Goal: Task Accomplishment & Management: Use online tool/utility

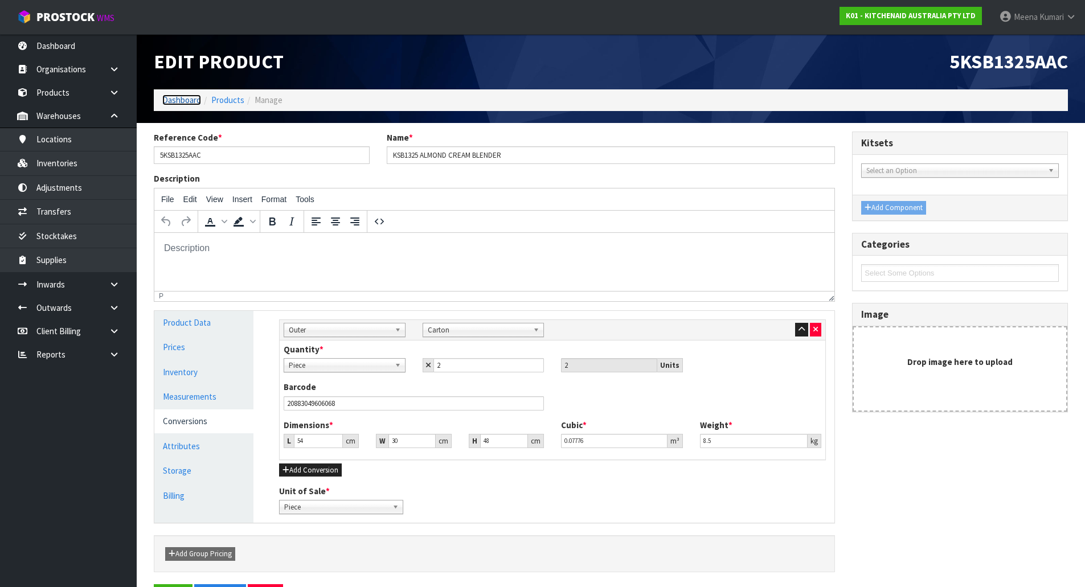
click at [198, 103] on link "Dashboard" at bounding box center [181, 100] width 39 height 11
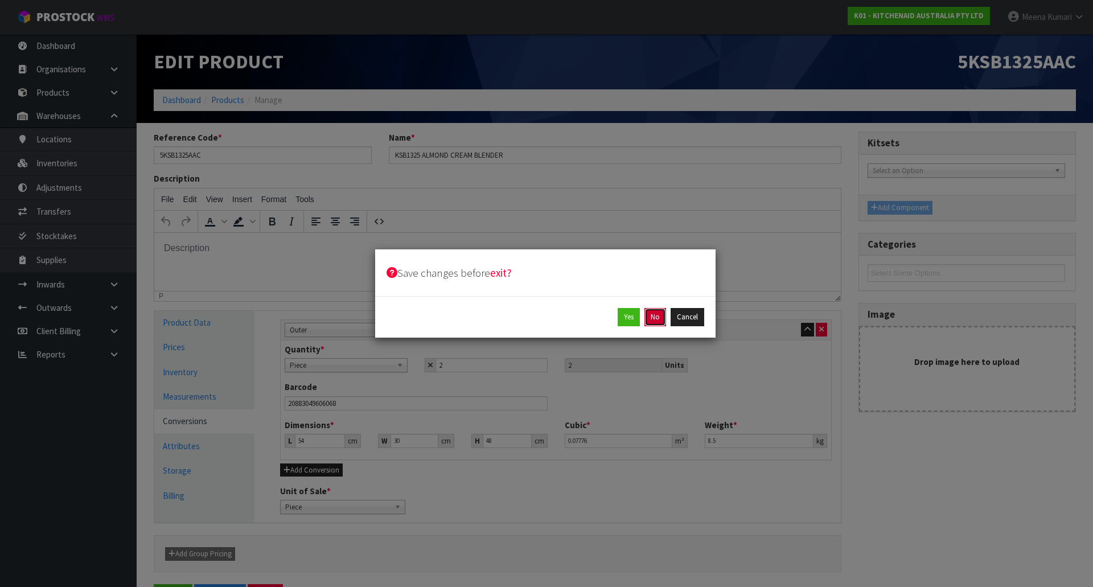
click at [661, 323] on button "No" at bounding box center [655, 317] width 22 height 18
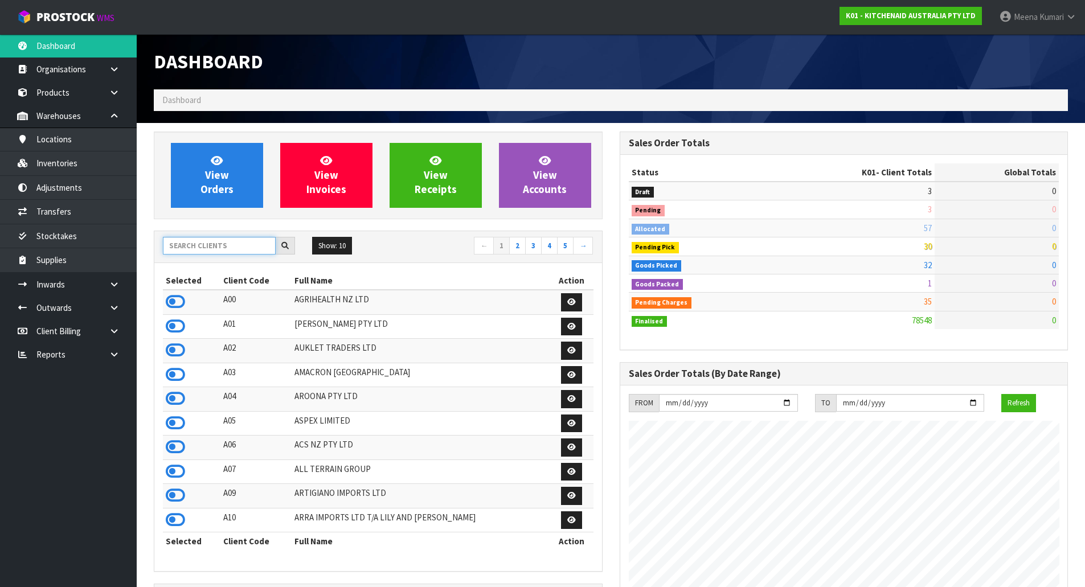
click at [227, 244] on input "text" at bounding box center [219, 246] width 113 height 18
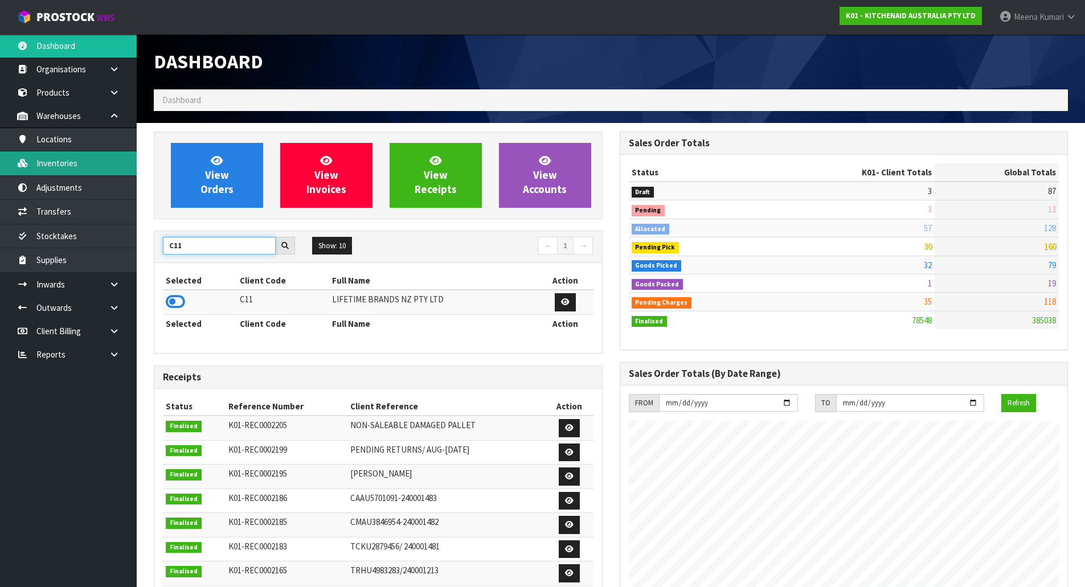
type input "C11"
click at [93, 163] on link "Inventories" at bounding box center [68, 162] width 137 height 23
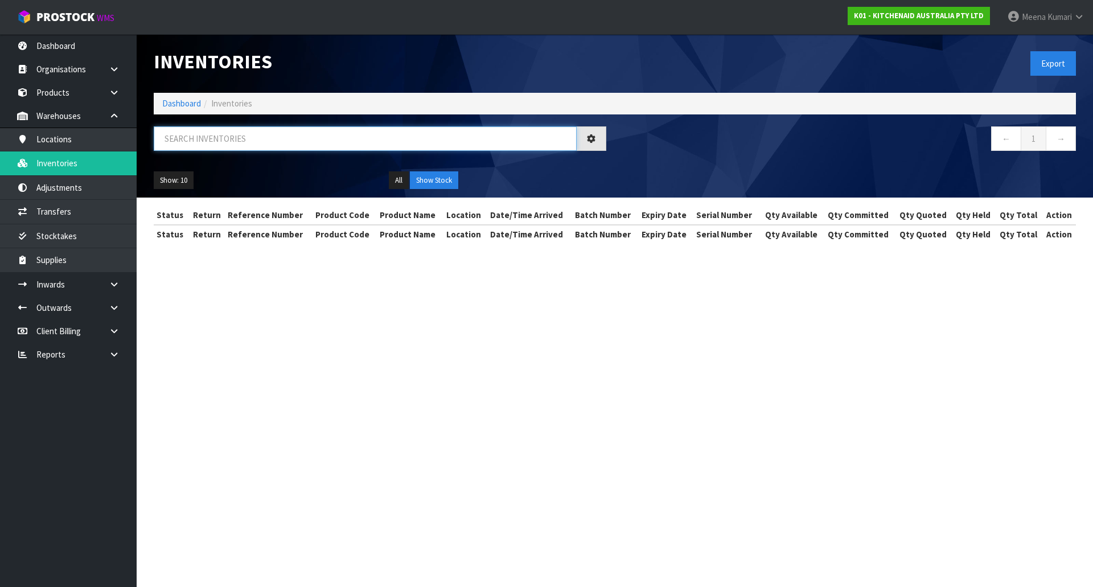
click at [188, 145] on input "text" at bounding box center [365, 138] width 423 height 24
paste input "KCMCCB37SH"
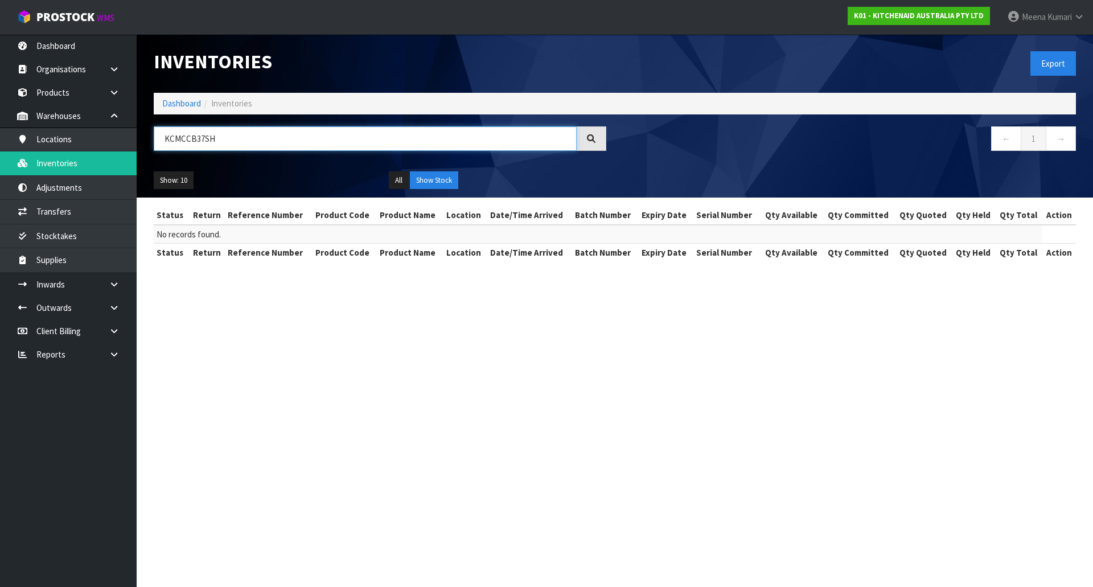
type input "KCMCCB37SH"
click at [201, 101] on li "Inventories" at bounding box center [226, 103] width 51 height 12
click at [190, 102] on link "Dashboard" at bounding box center [181, 103] width 39 height 11
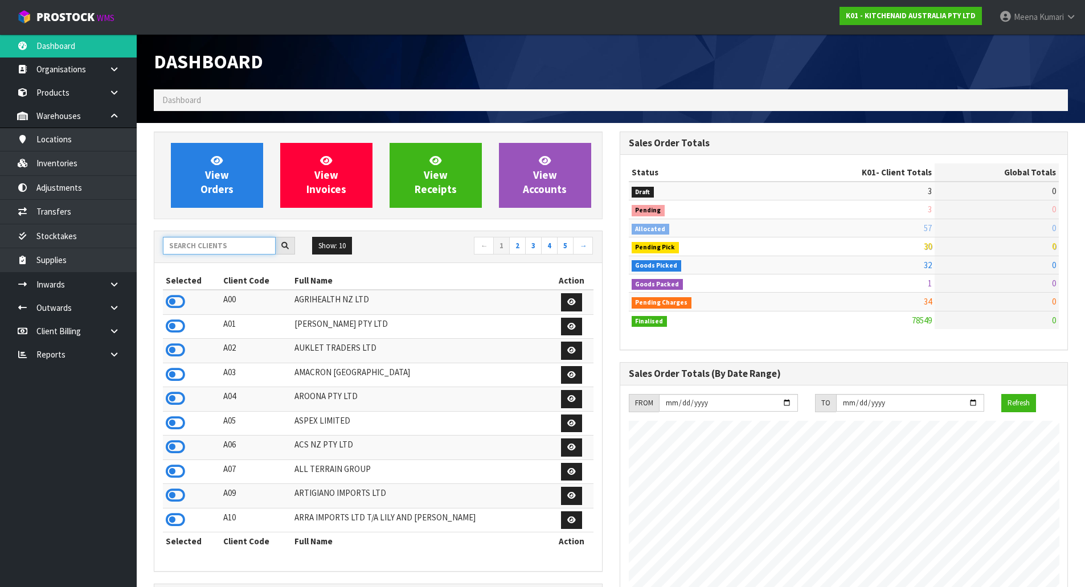
click at [243, 248] on input "text" at bounding box center [219, 246] width 113 height 18
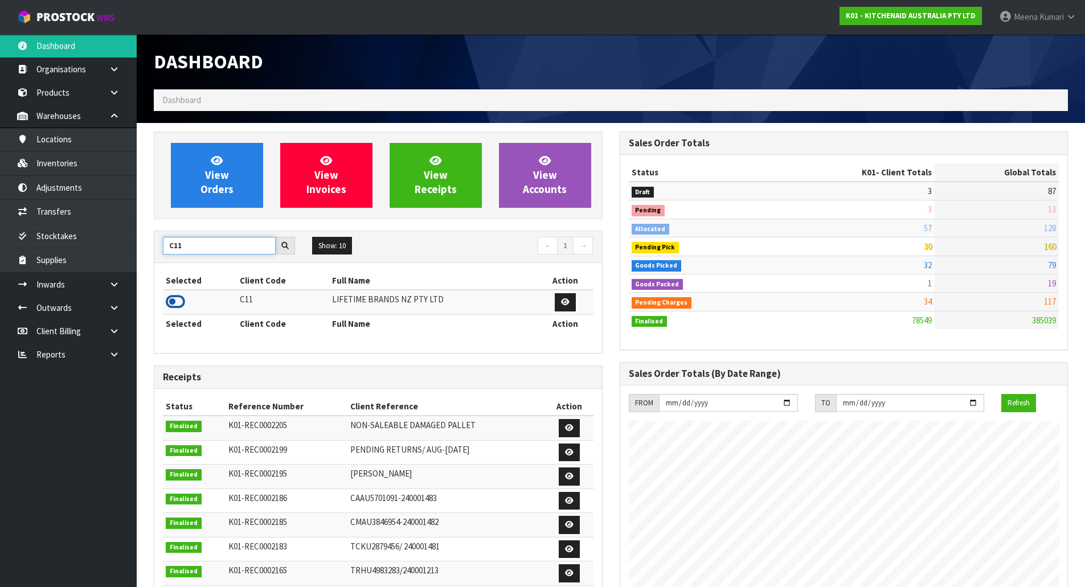
type input "C11"
drag, startPoint x: 179, startPoint y: 297, endPoint x: 130, endPoint y: 252, distance: 66.5
click at [179, 295] on icon at bounding box center [175, 301] width 19 height 17
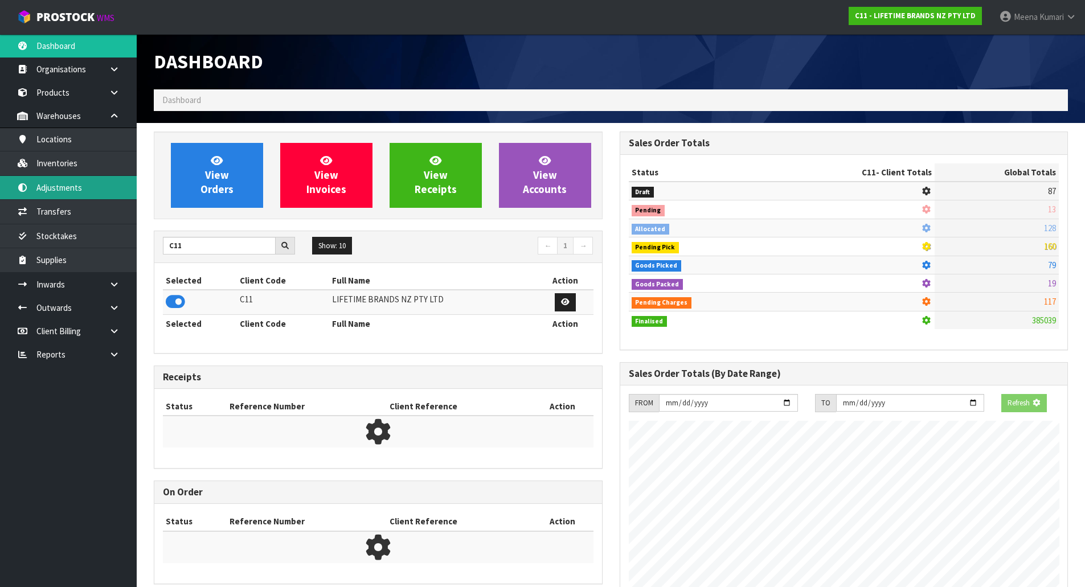
click at [93, 193] on link "Adjustments" at bounding box center [68, 187] width 137 height 23
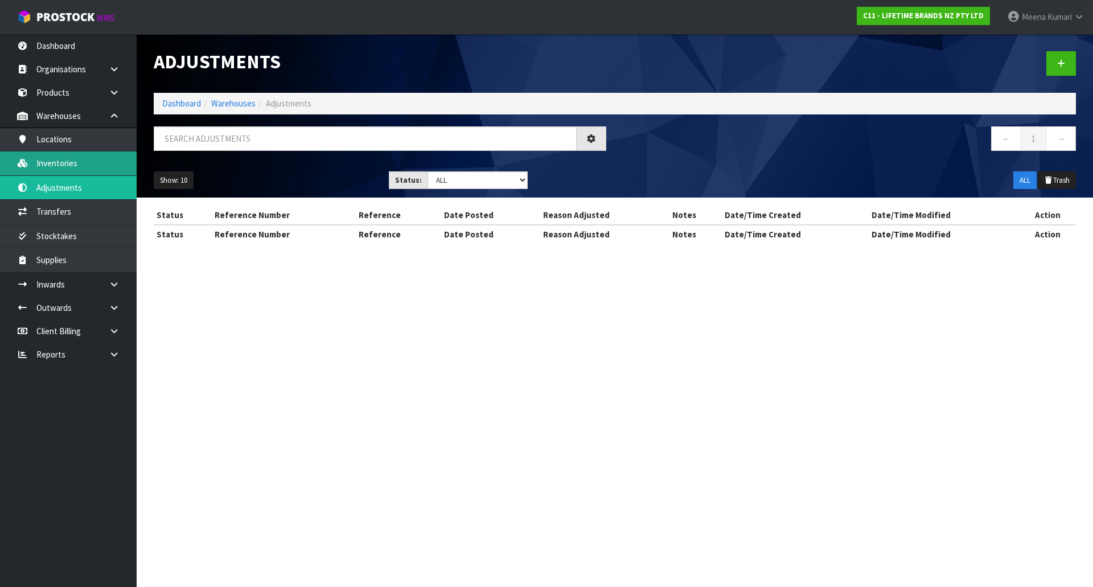
click at [93, 171] on div "Adjustments Dashboard Warehouses Adjustments ← 1 → Show: 10 5 10 25 50 Status: …" at bounding box center [546, 132] width 1093 height 264
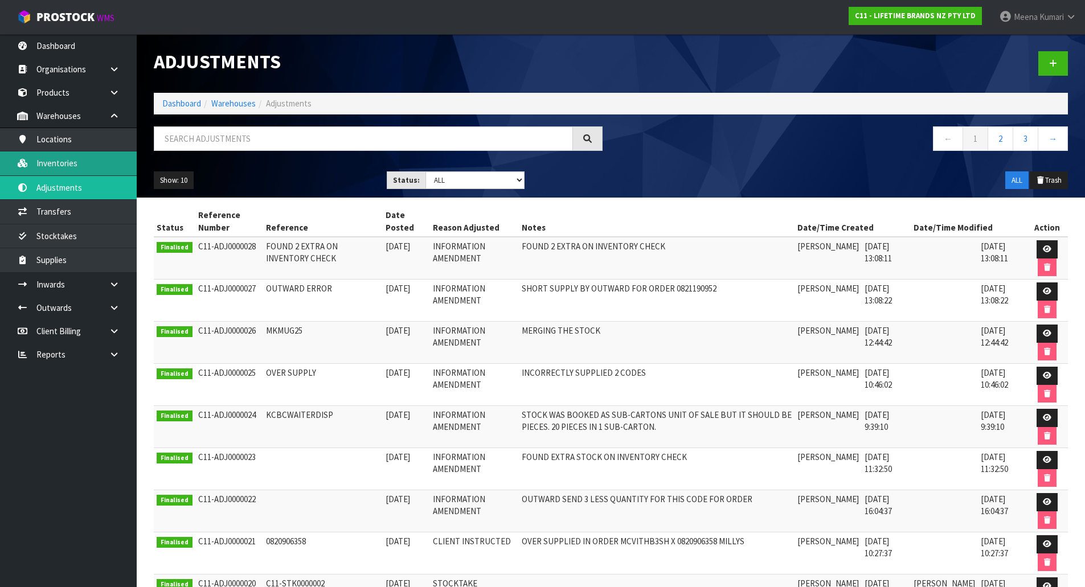
click at [92, 166] on link "Inventories" at bounding box center [68, 162] width 137 height 23
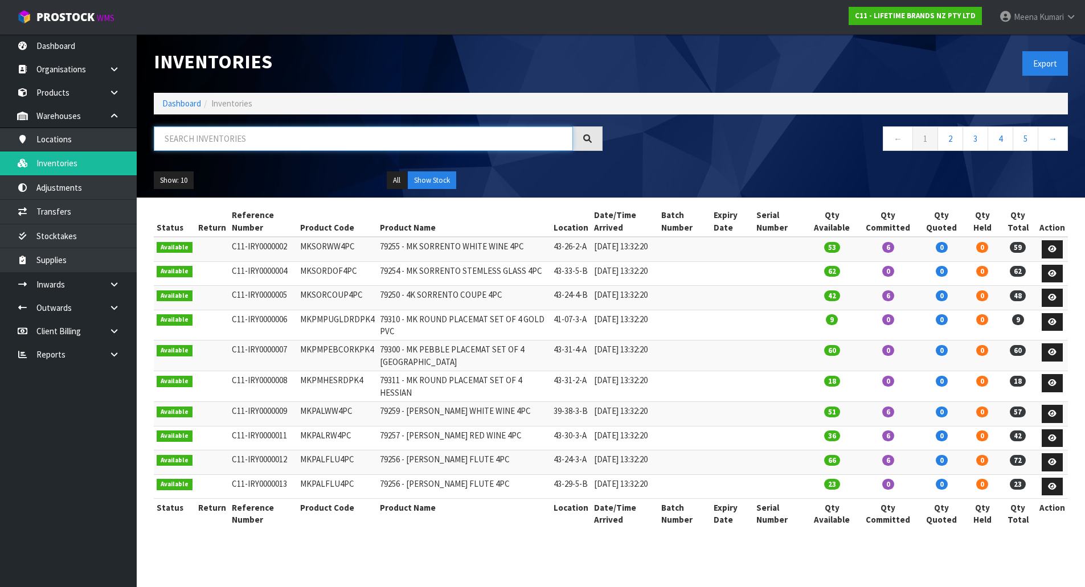
click at [194, 149] on input "text" at bounding box center [363, 138] width 419 height 24
paste input "KCMCCB37SH"
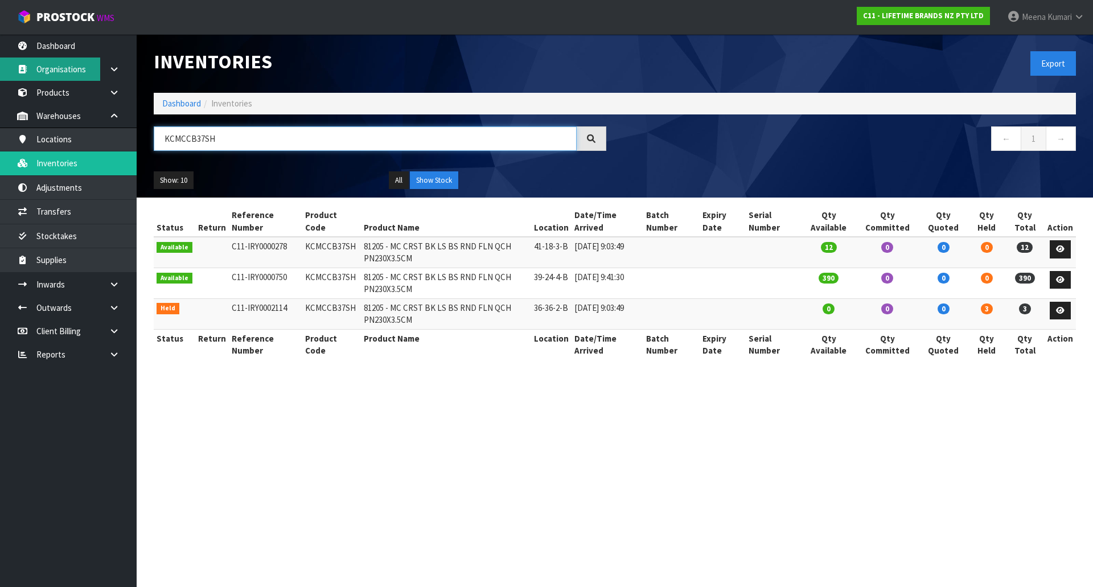
type input "KCMCCB37SH"
click at [191, 98] on link "Dashboard" at bounding box center [181, 103] width 39 height 11
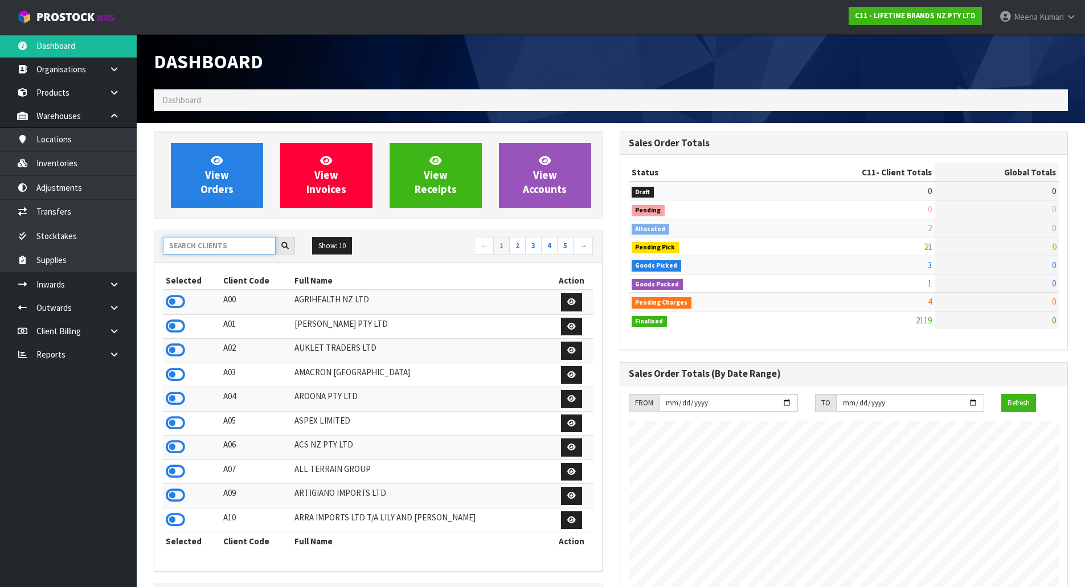
click at [228, 248] on input "text" at bounding box center [219, 246] width 113 height 18
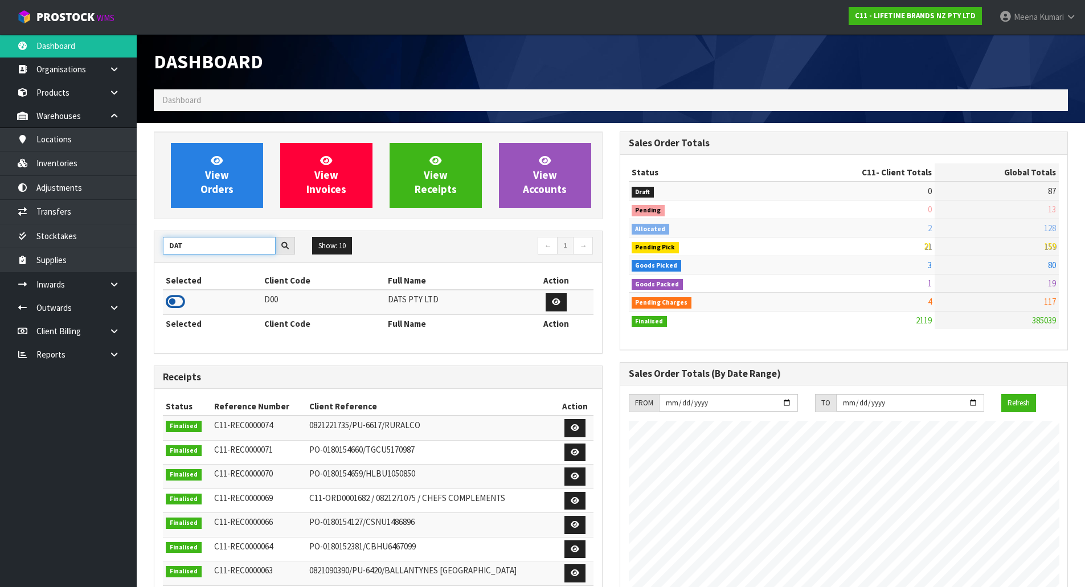
type input "DAT"
click at [176, 299] on icon at bounding box center [175, 301] width 19 height 17
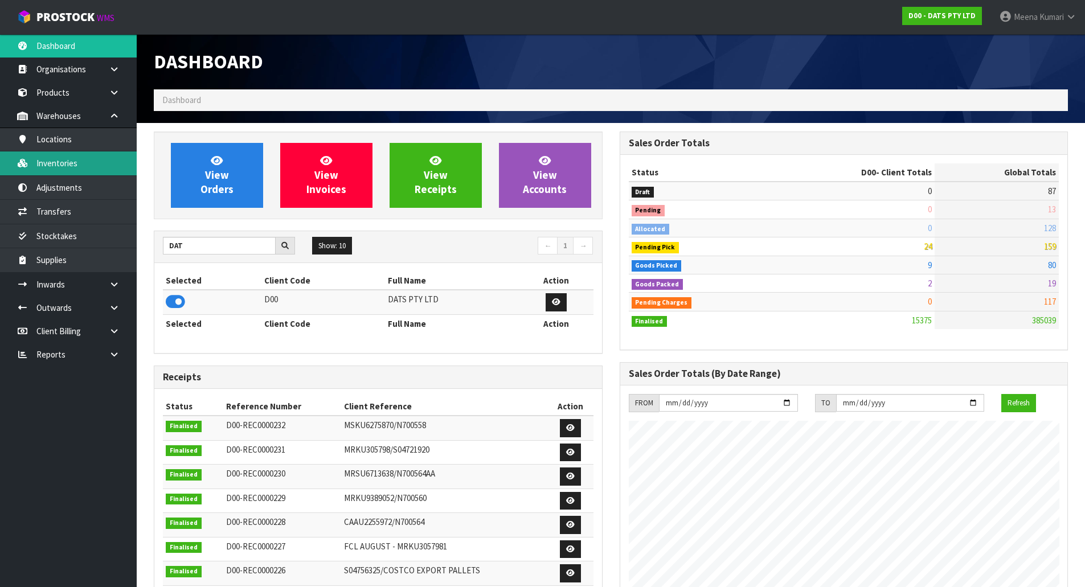
click at [66, 164] on link "Inventories" at bounding box center [68, 162] width 137 height 23
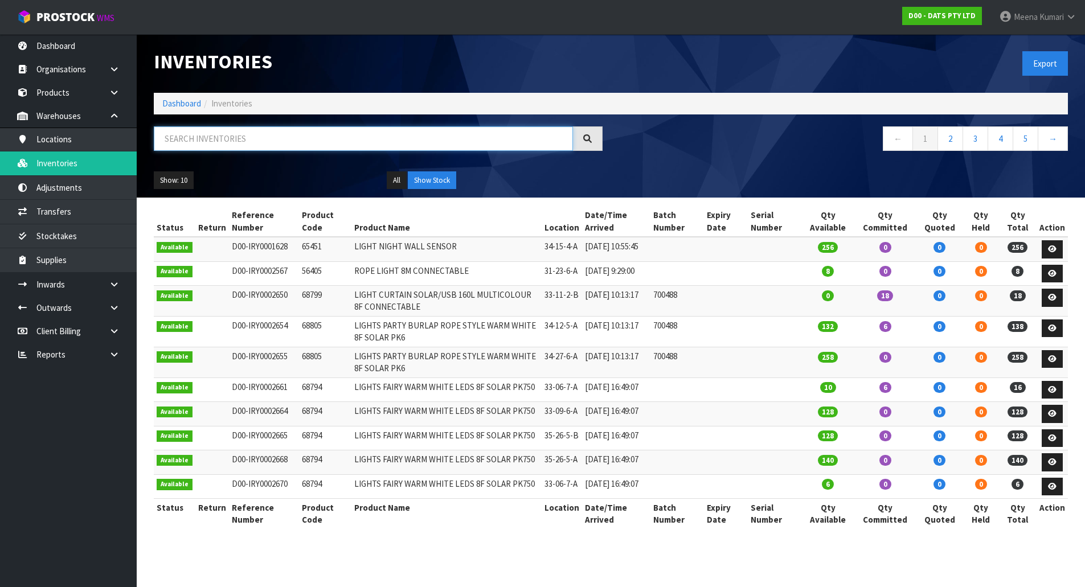
click at [190, 144] on input "text" at bounding box center [363, 138] width 419 height 24
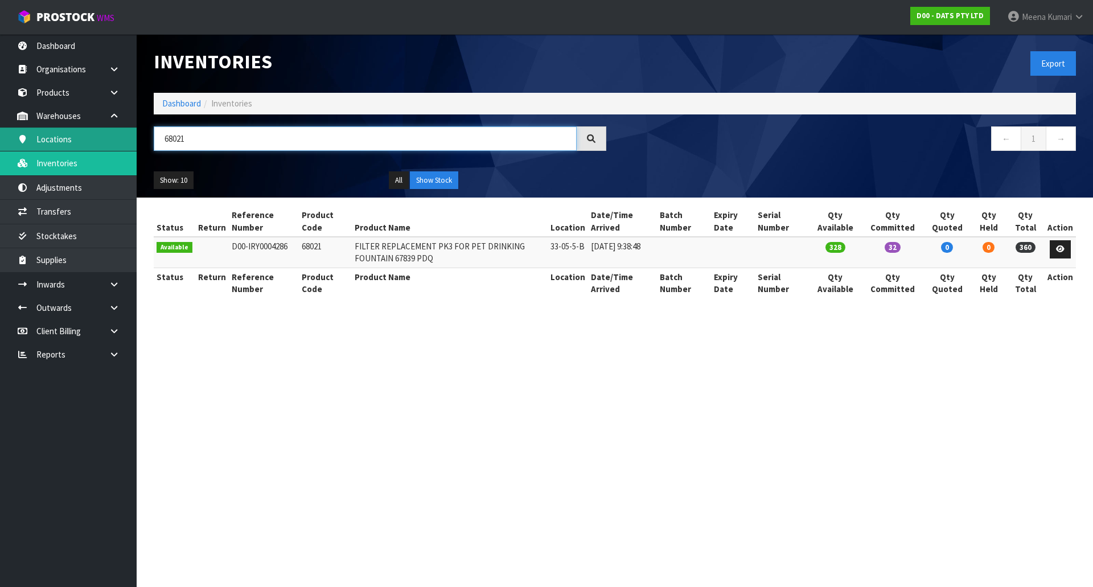
drag, startPoint x: 211, startPoint y: 143, endPoint x: 95, endPoint y: 143, distance: 116.1
click at [95, 143] on body "Toggle navigation ProStock WMS D00 - DATS PTY LTD [PERSON_NAME] Logout Dashboar…" at bounding box center [546, 293] width 1093 height 587
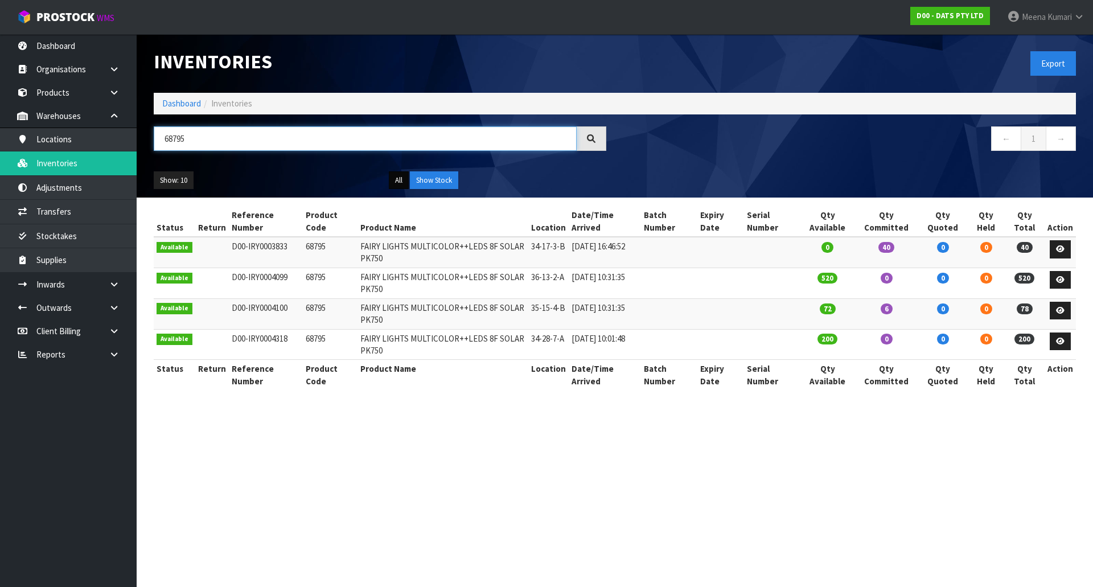
type input "68795"
click at [396, 182] on button "All" at bounding box center [399, 180] width 20 height 18
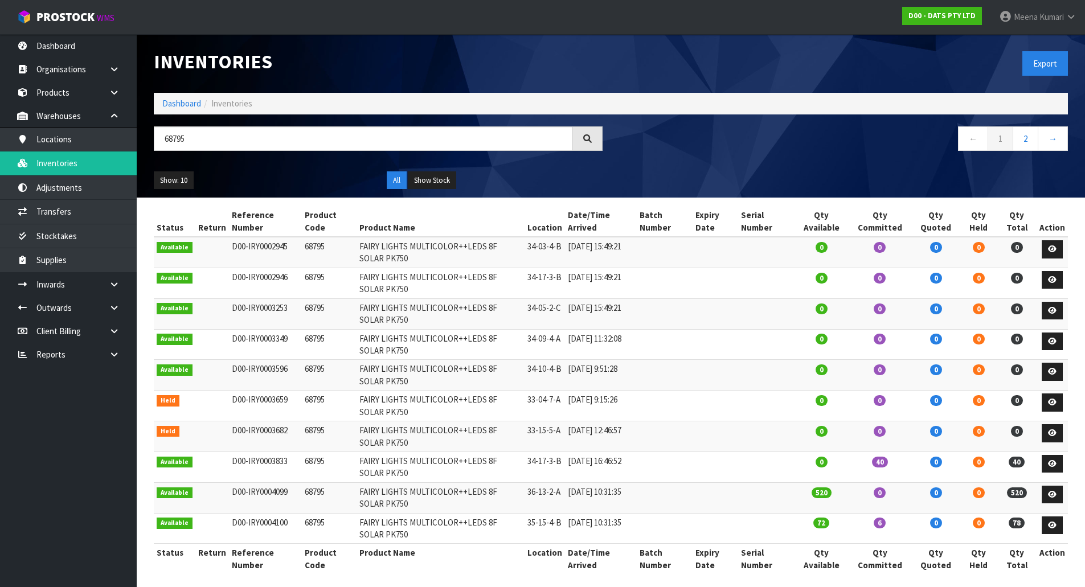
click at [302, 428] on td "68795" at bounding box center [329, 436] width 55 height 31
copy td "68795"
click at [223, 143] on input "68795" at bounding box center [363, 138] width 419 height 24
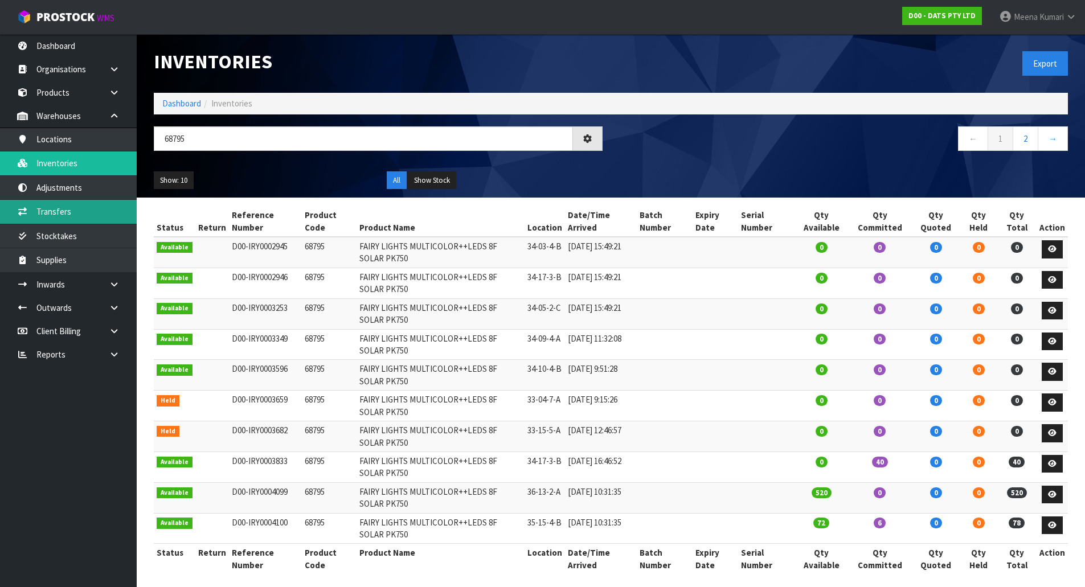
click at [112, 210] on link "Transfers" at bounding box center [68, 211] width 137 height 23
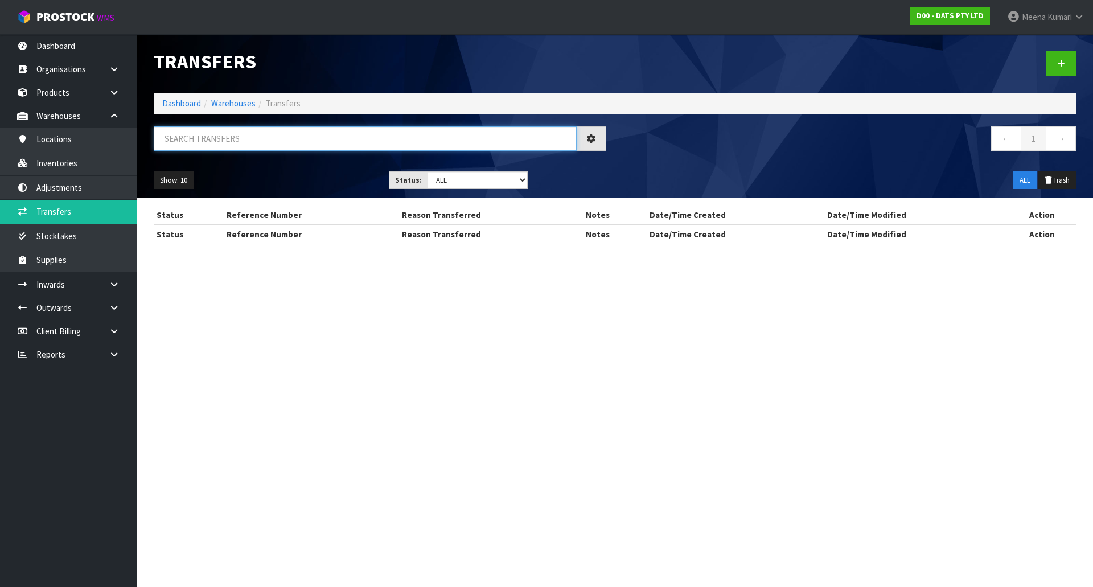
click at [249, 140] on input "text" at bounding box center [365, 138] width 423 height 24
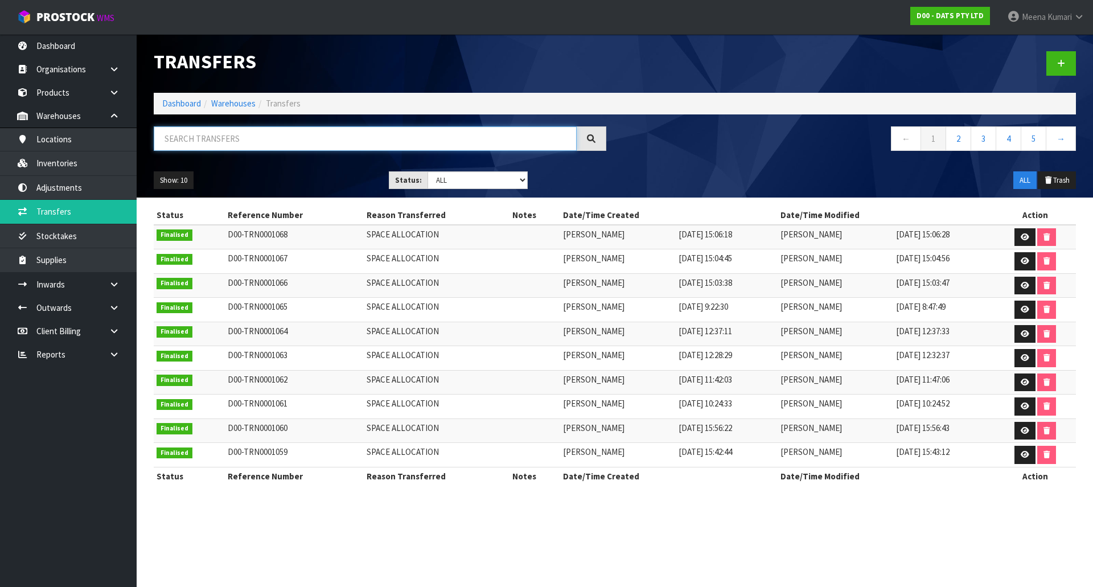
paste input "68795"
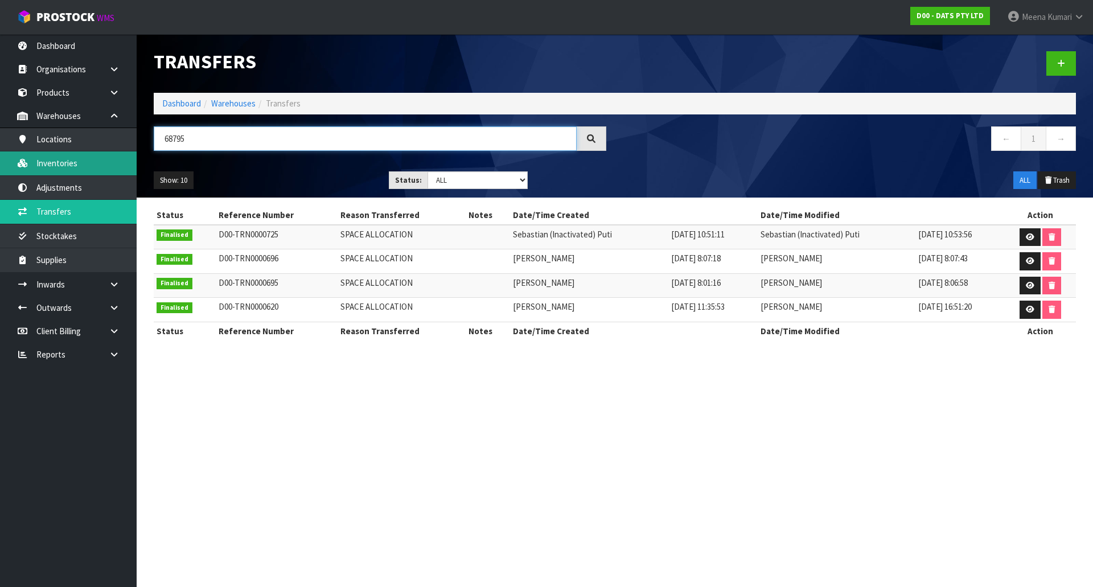
type input "68795"
drag, startPoint x: 75, startPoint y: 166, endPoint x: 92, endPoint y: 167, distance: 16.5
click at [75, 166] on link "Inventories" at bounding box center [68, 162] width 137 height 23
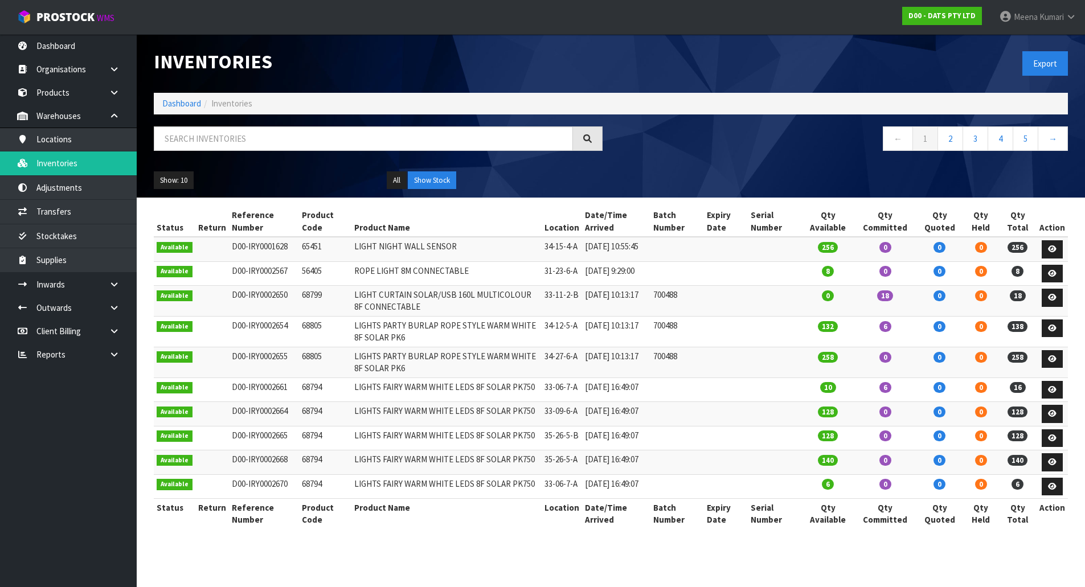
click at [344, 151] on div at bounding box center [378, 142] width 466 height 33
click at [339, 142] on input "text" at bounding box center [363, 138] width 419 height 24
paste input "68795"
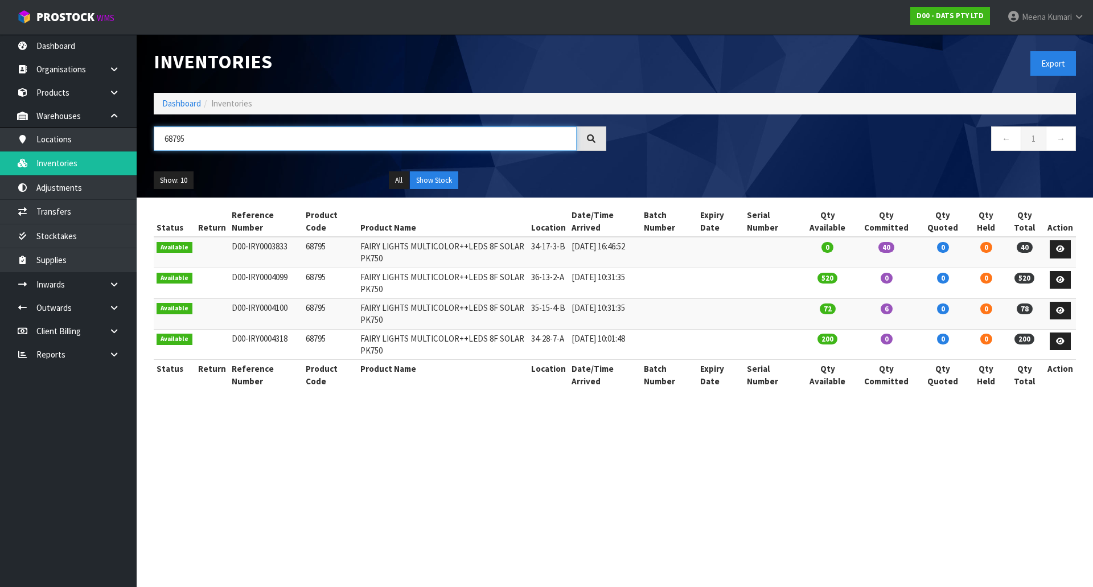
type input "68795"
click at [175, 101] on link "Dashboard" at bounding box center [181, 103] width 39 height 11
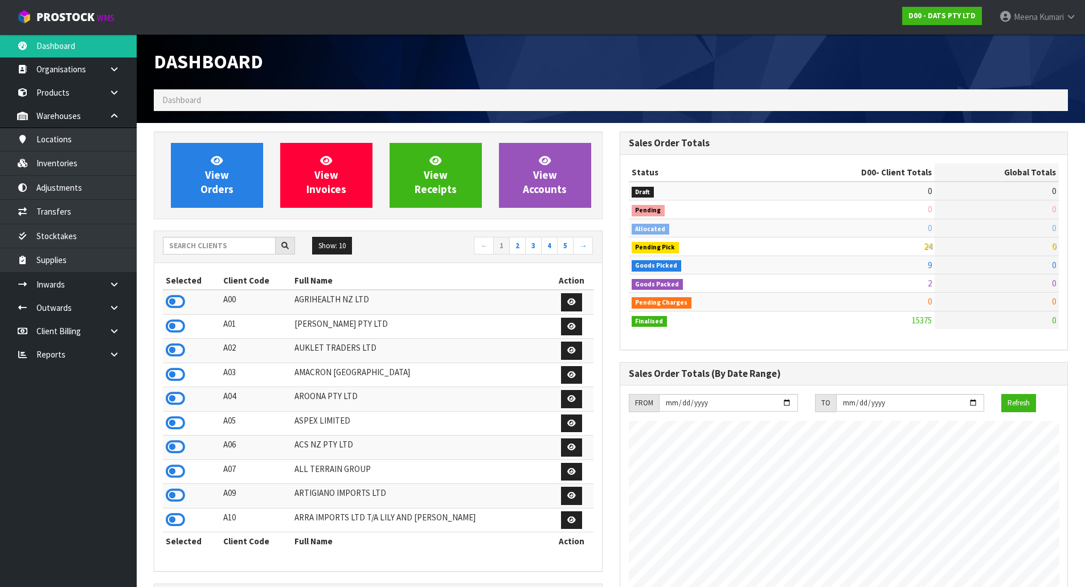
scroll to position [863, 465]
click at [238, 252] on input "text" at bounding box center [219, 246] width 113 height 18
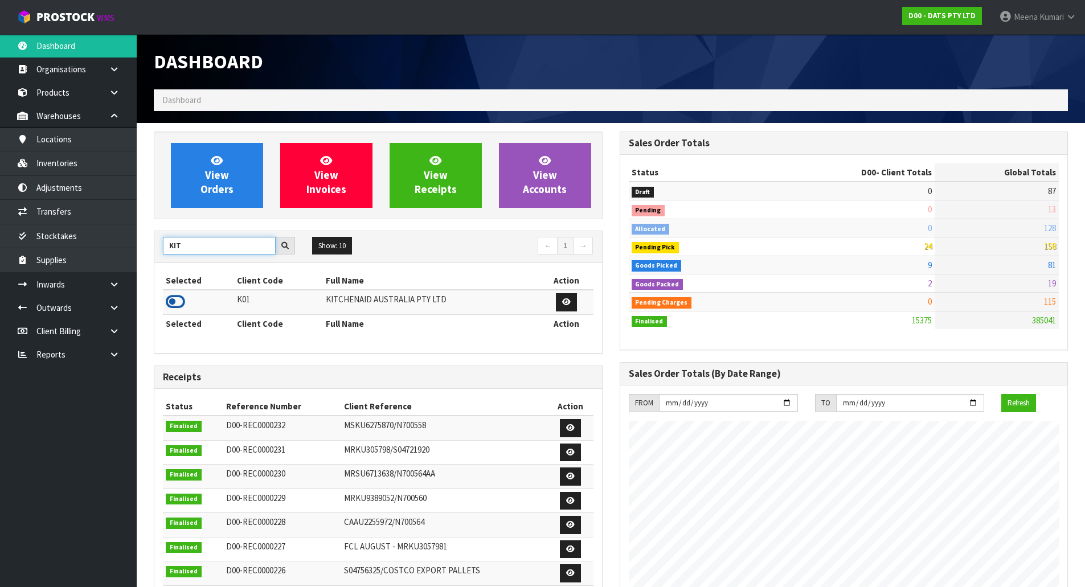
type input "KIT"
click at [180, 300] on icon at bounding box center [175, 301] width 19 height 17
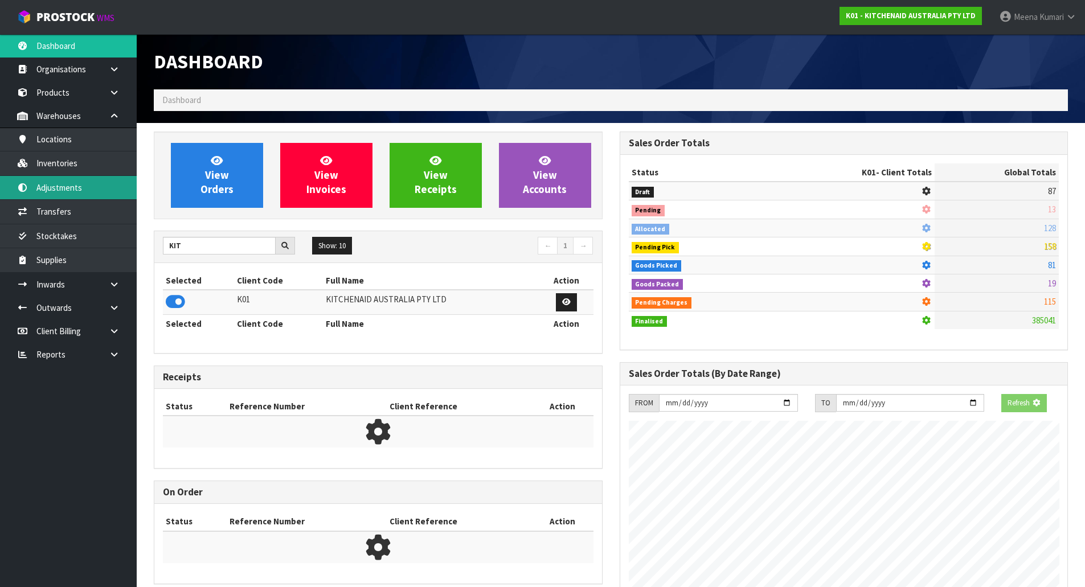
scroll to position [568606, 568850]
click at [125, 170] on link "Inventories" at bounding box center [68, 162] width 137 height 23
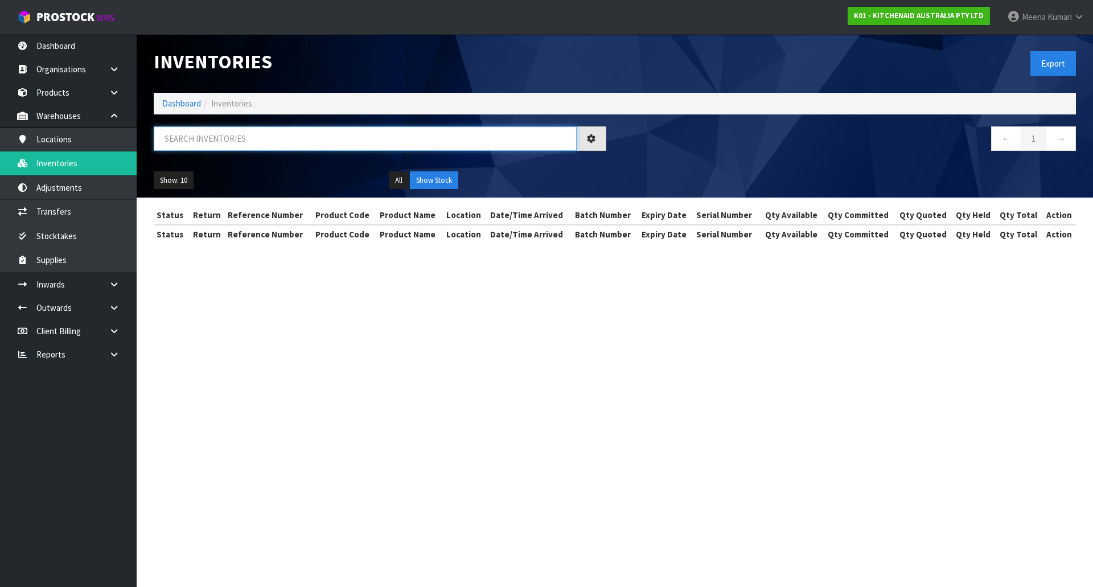
click at [201, 140] on input "text" at bounding box center [365, 138] width 423 height 24
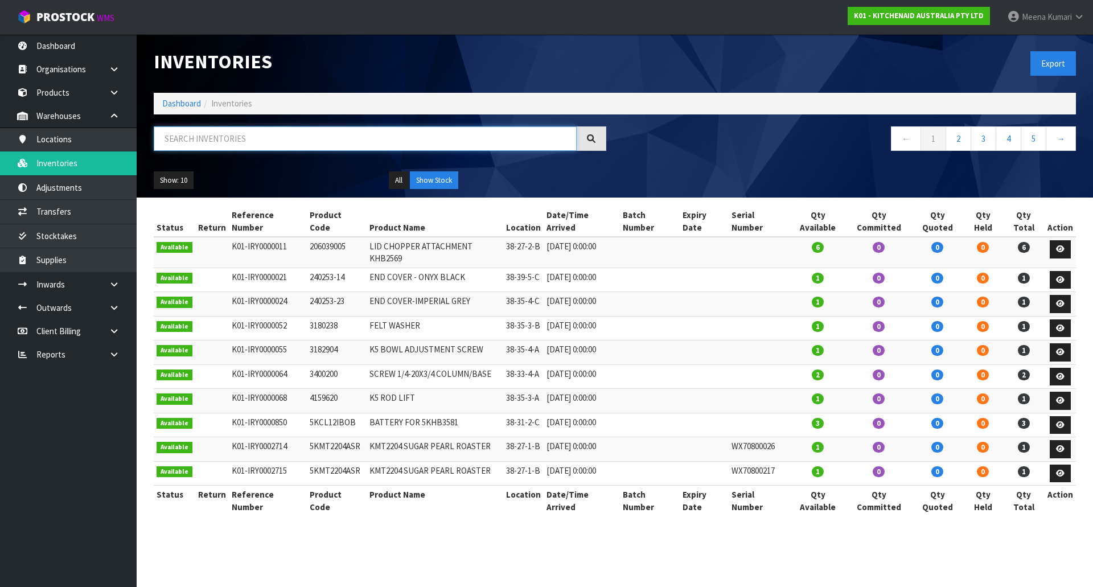
paste input "wpw10600940"
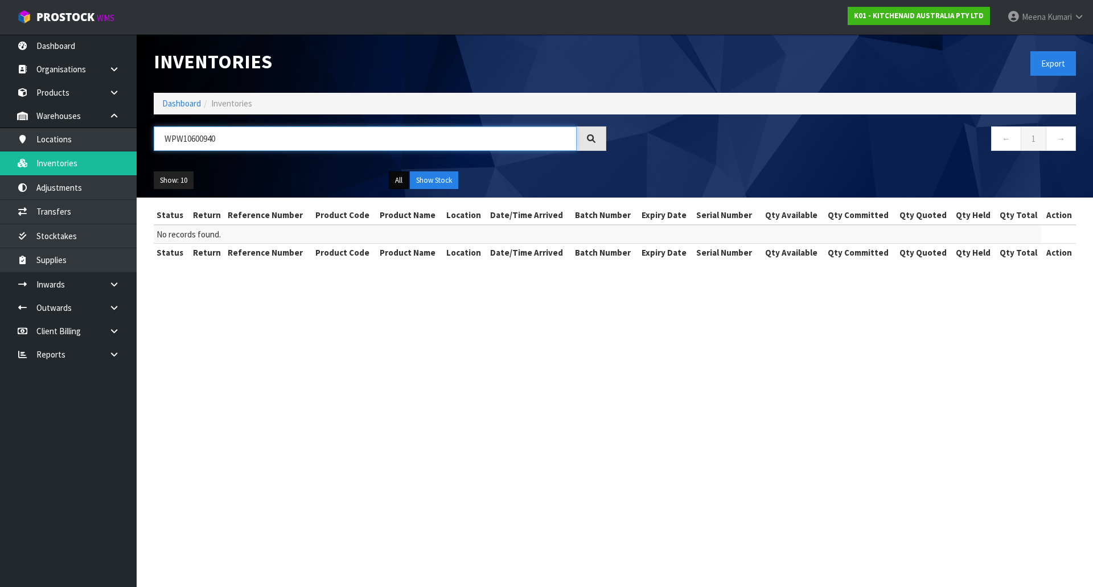
type input "WPW10600940"
click at [401, 180] on button "All" at bounding box center [399, 180] width 20 height 18
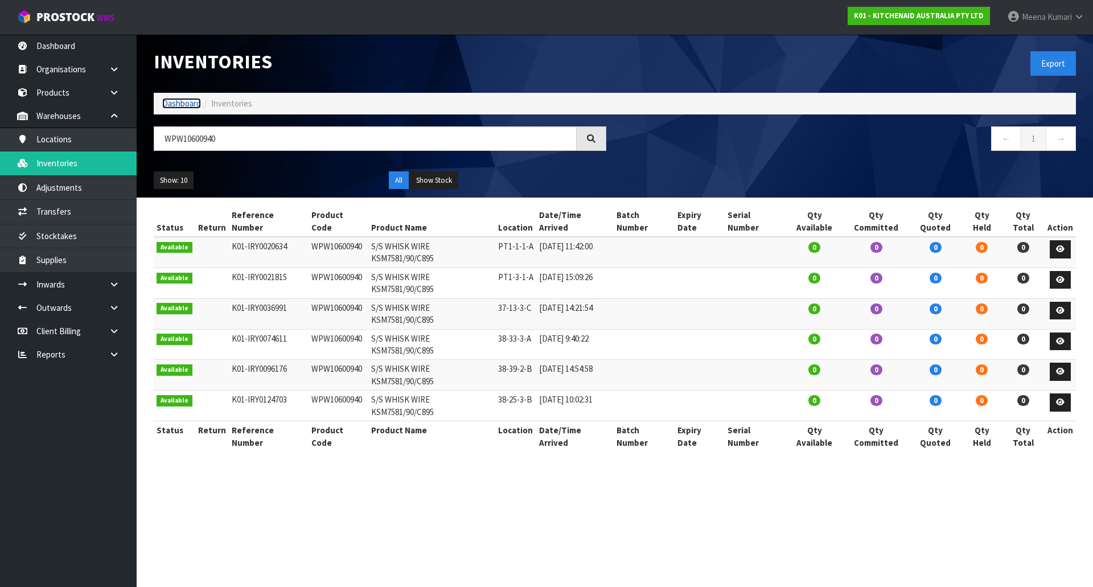
click at [186, 106] on link "Dashboard" at bounding box center [181, 103] width 39 height 11
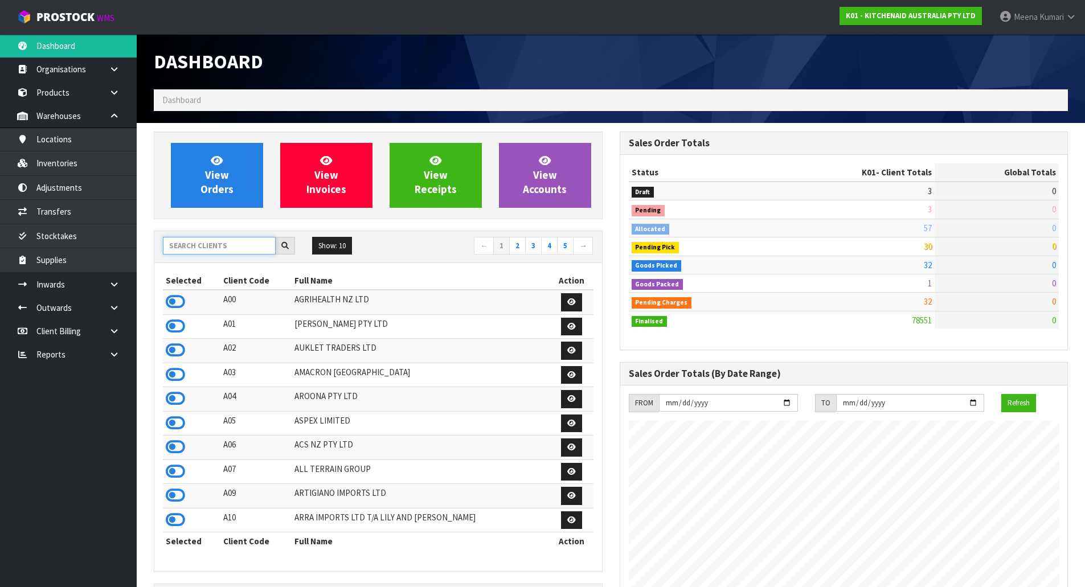
click at [224, 251] on input "text" at bounding box center [219, 246] width 113 height 18
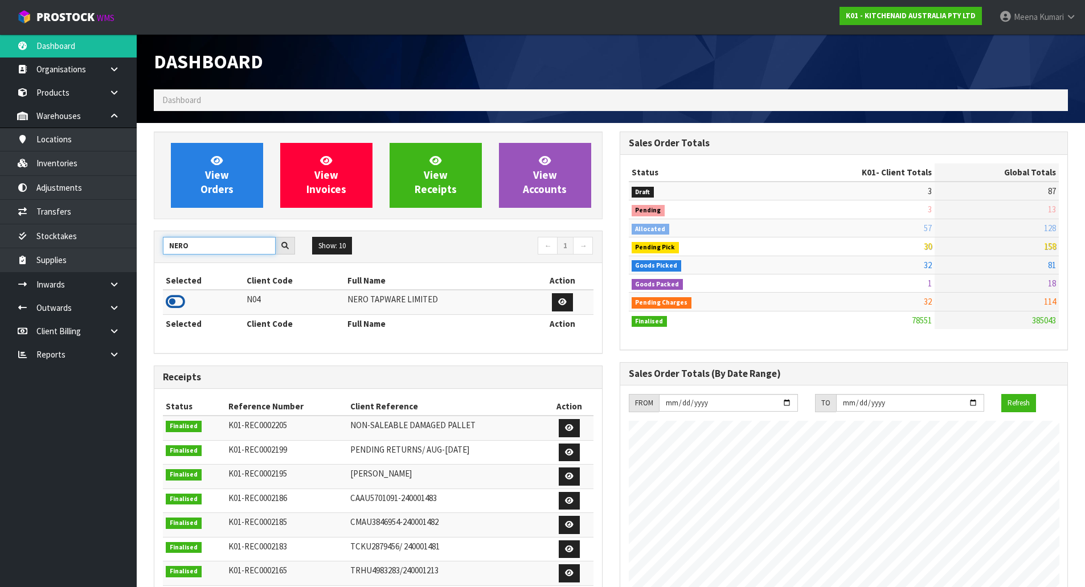
type input "NERO"
click at [176, 300] on icon at bounding box center [175, 301] width 19 height 17
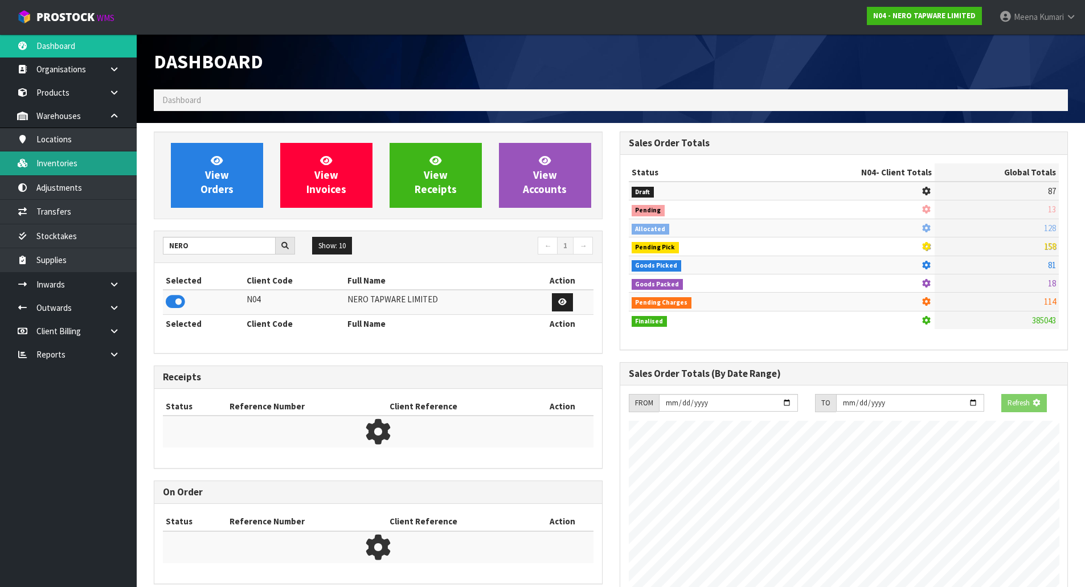
click at [96, 153] on link "Inventories" at bounding box center [68, 162] width 137 height 23
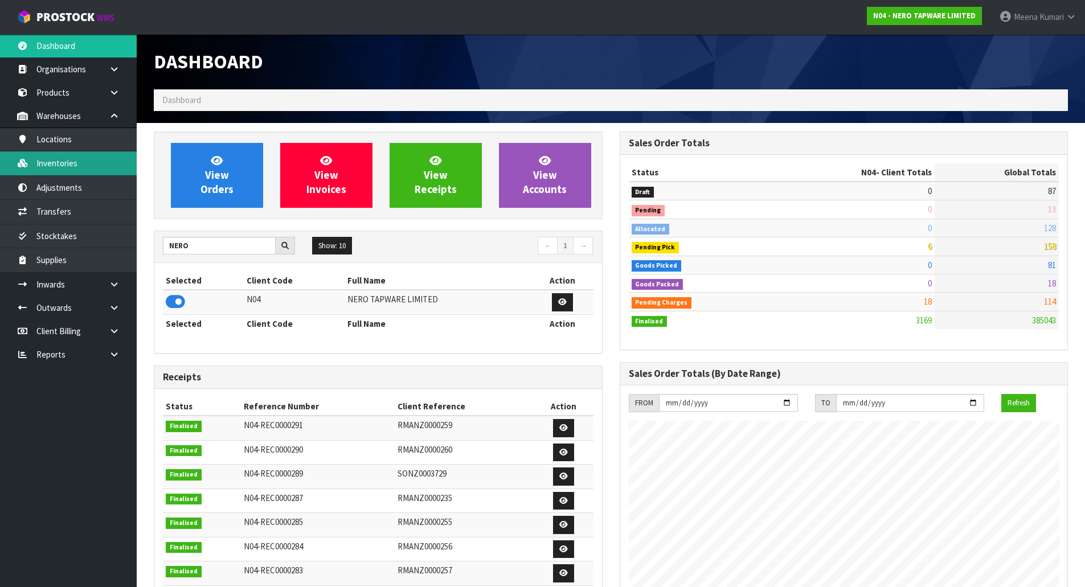
scroll to position [887, 465]
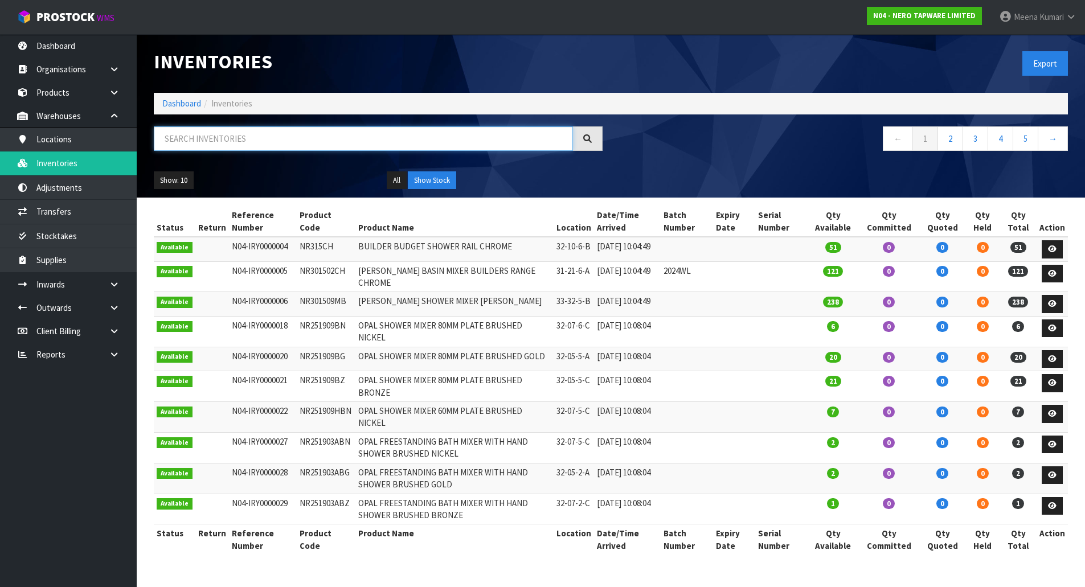
click at [338, 132] on input "text" at bounding box center [363, 138] width 419 height 24
paste input "nr232105cch"
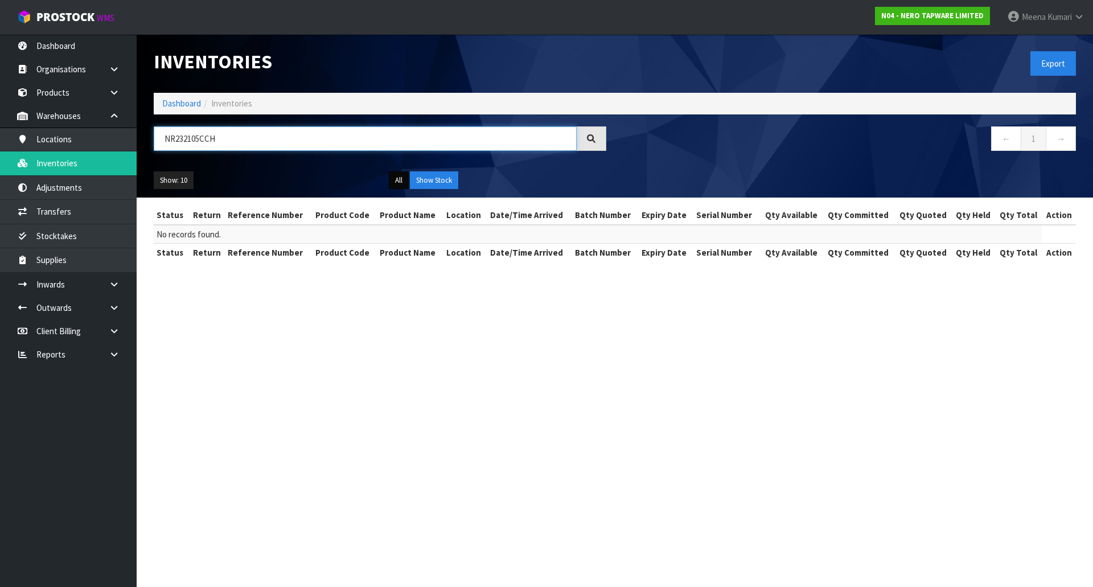
type input "NR232105CCH"
click at [399, 174] on button "All" at bounding box center [399, 180] width 20 height 18
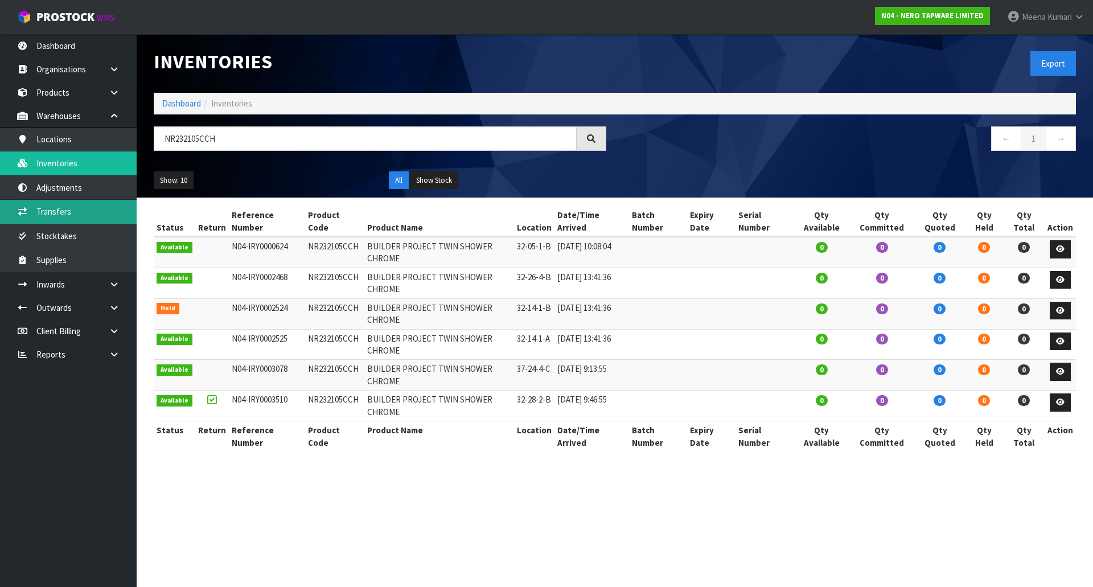
click at [111, 205] on link "Transfers" at bounding box center [68, 211] width 137 height 23
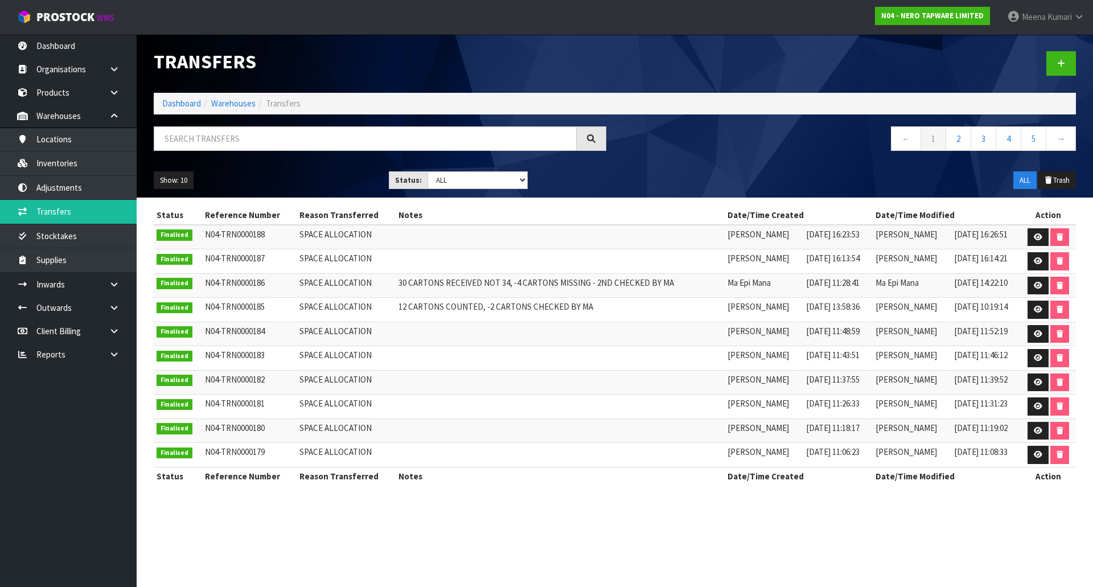
click at [194, 151] on div at bounding box center [380, 142] width 470 height 33
click at [198, 141] on input "text" at bounding box center [365, 138] width 423 height 24
paste input "nr232105cch"
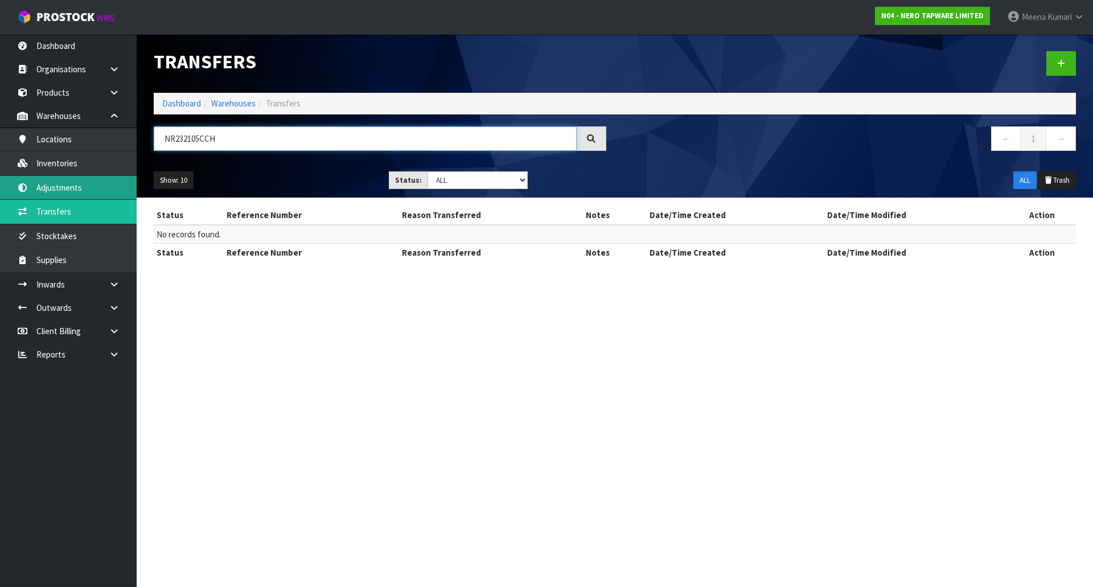
type input "NR232105CCH"
click at [191, 102] on link "Dashboard" at bounding box center [181, 103] width 39 height 11
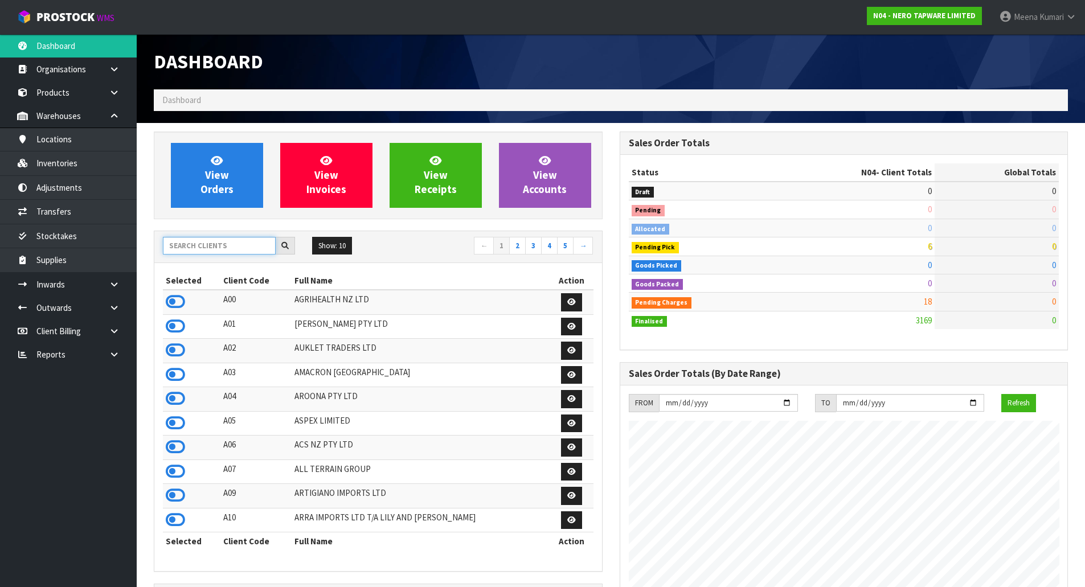
scroll to position [887, 465]
click at [239, 250] on input "text" at bounding box center [219, 246] width 113 height 18
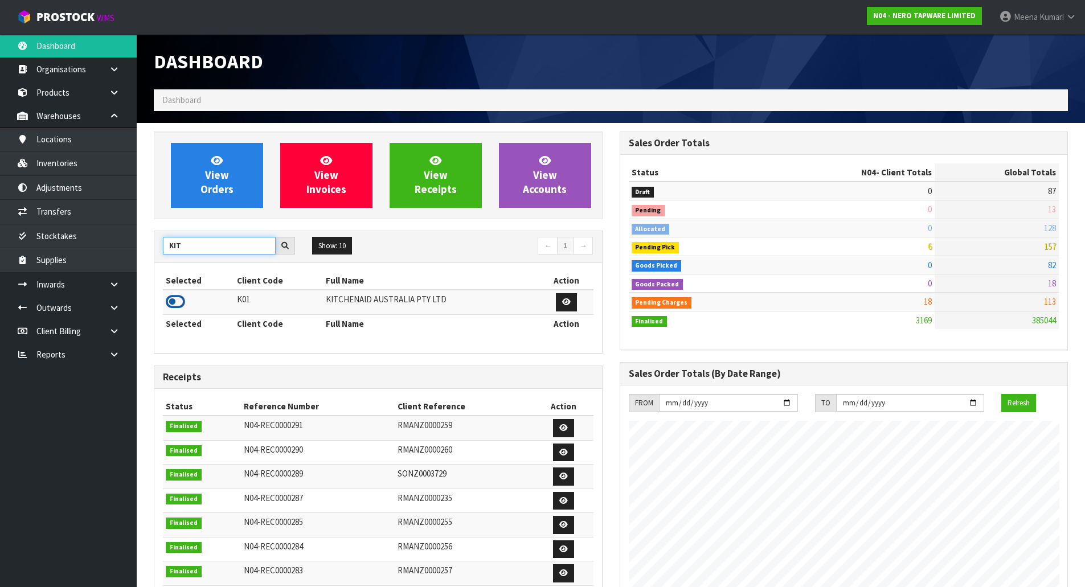
type input "KIT"
click at [179, 299] on icon at bounding box center [175, 301] width 19 height 17
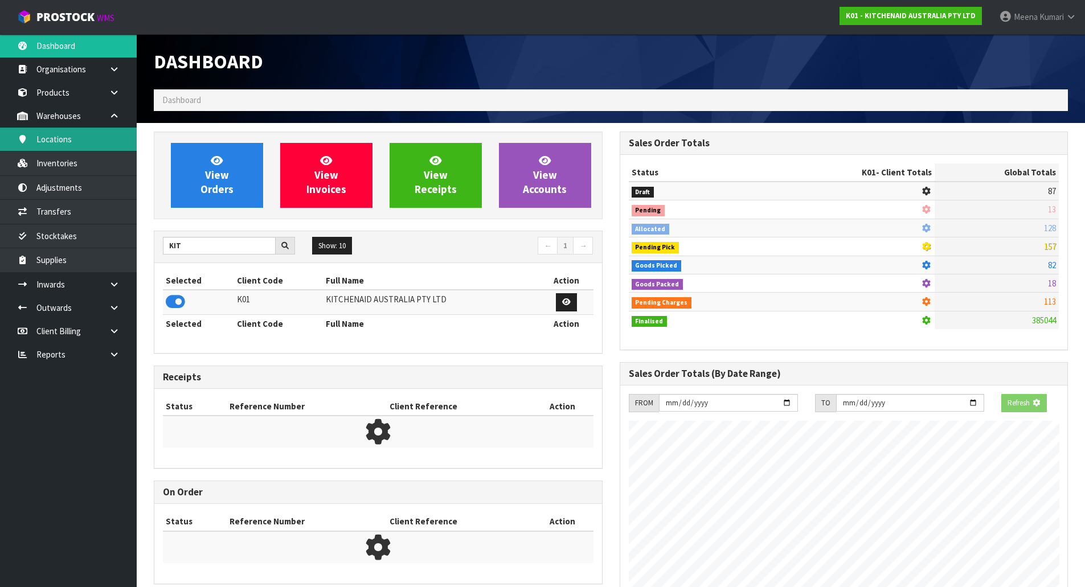
scroll to position [710, 465]
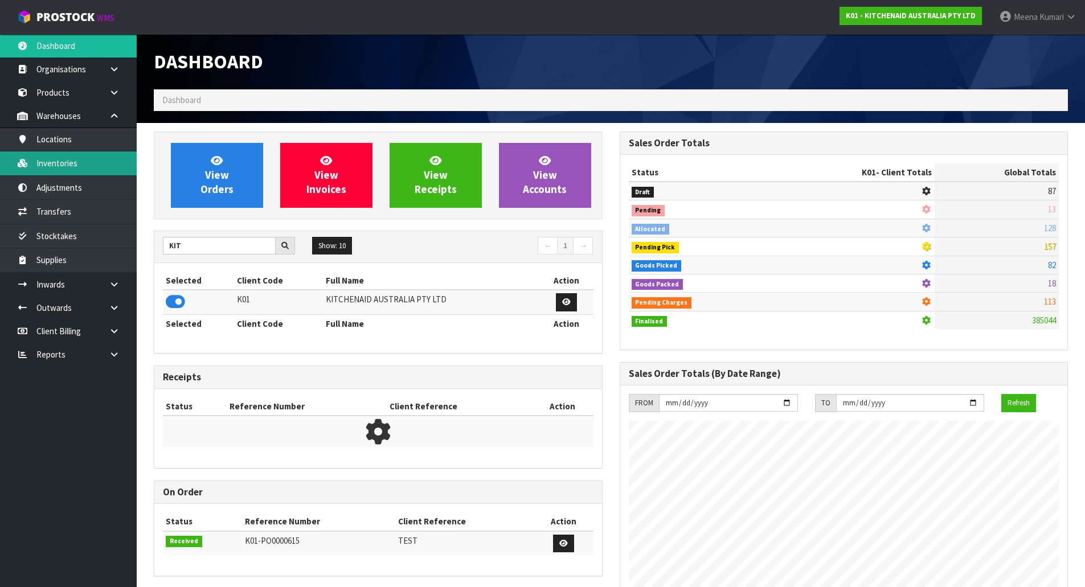
click at [82, 163] on link "Inventories" at bounding box center [68, 162] width 137 height 23
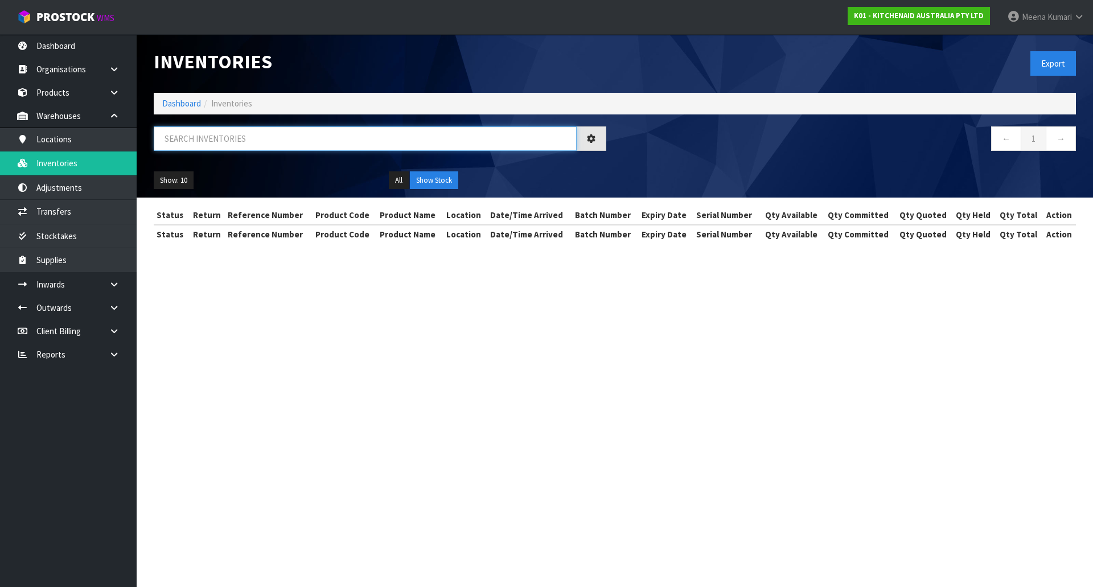
click at [286, 139] on input "text" at bounding box center [365, 138] width 423 height 24
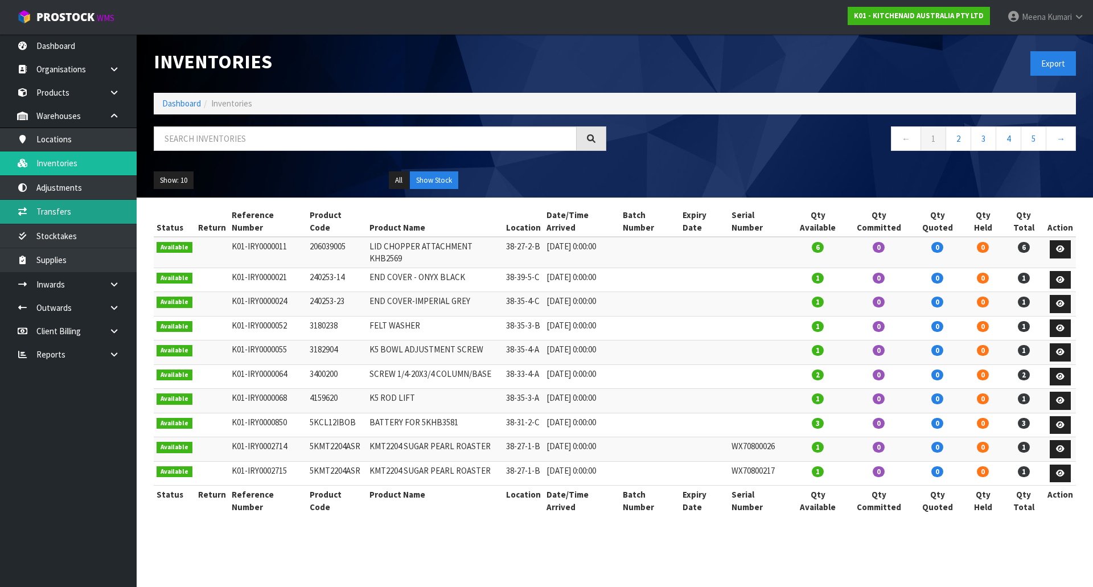
click at [109, 211] on link "Transfers" at bounding box center [68, 211] width 137 height 23
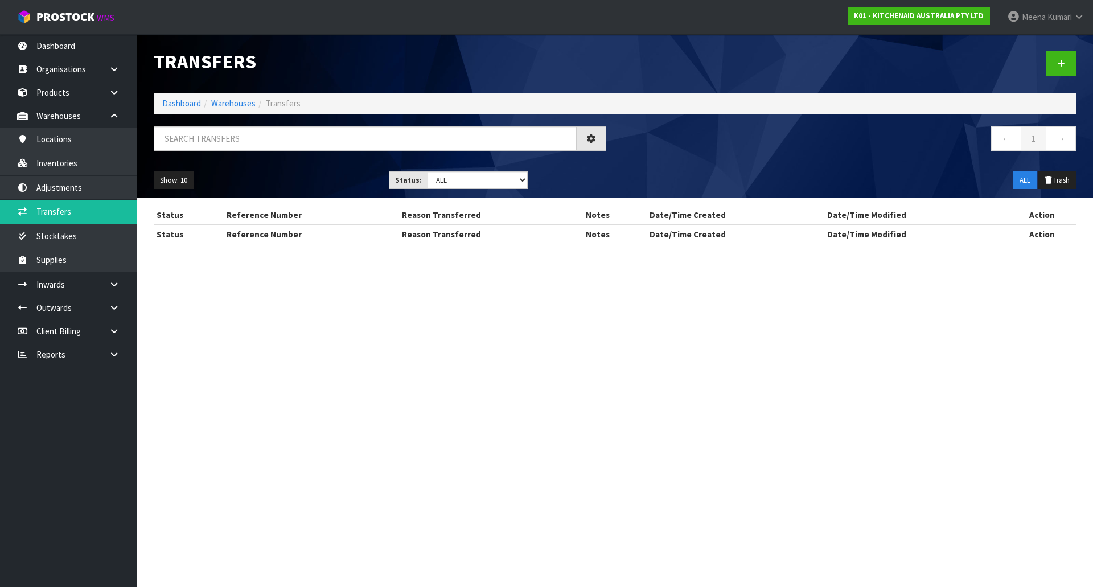
click at [244, 154] on div at bounding box center [380, 142] width 470 height 33
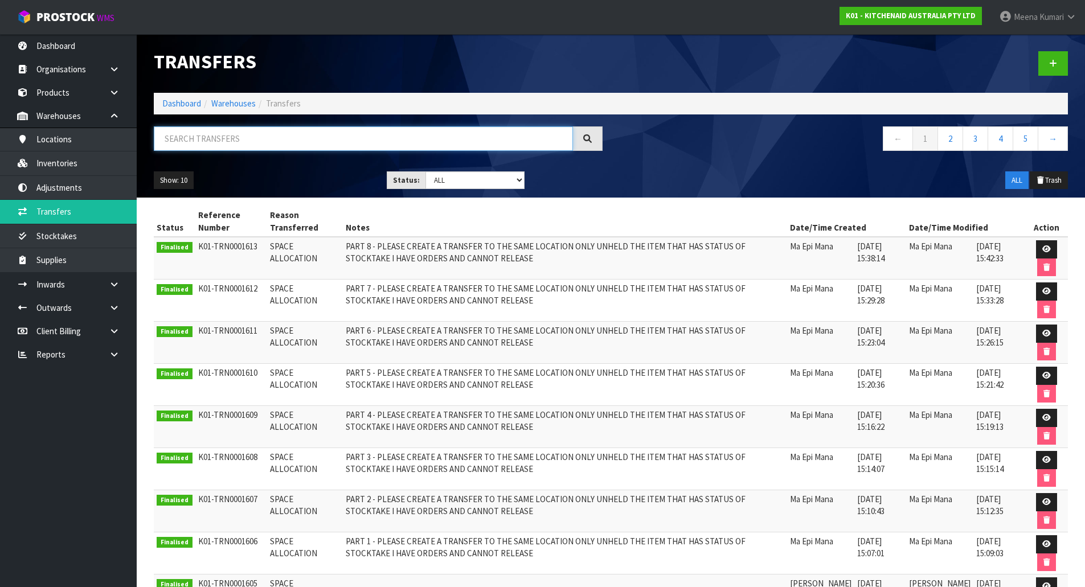
click at [243, 143] on input "text" at bounding box center [363, 138] width 419 height 24
paste input "5kfc3516apt"
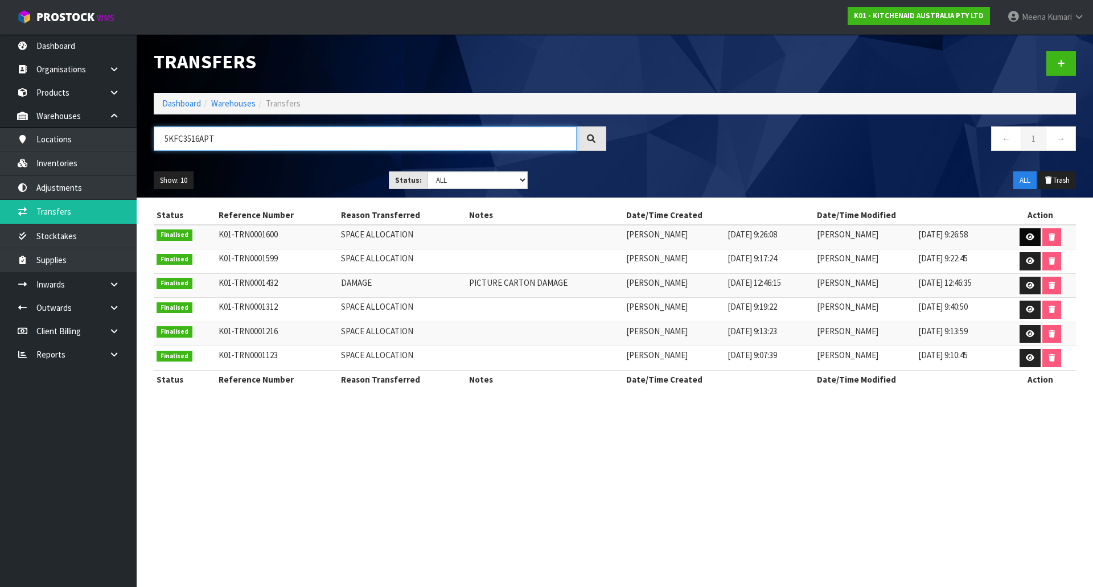
type input "5KFC3516APT"
click at [1031, 238] on icon at bounding box center [1030, 236] width 9 height 7
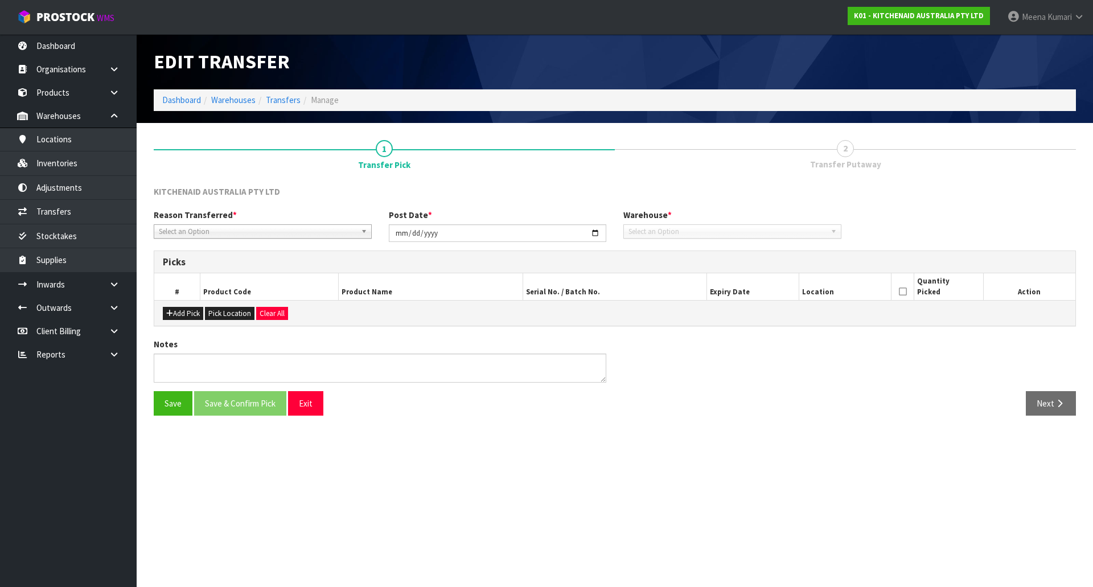
type input "[DATE]"
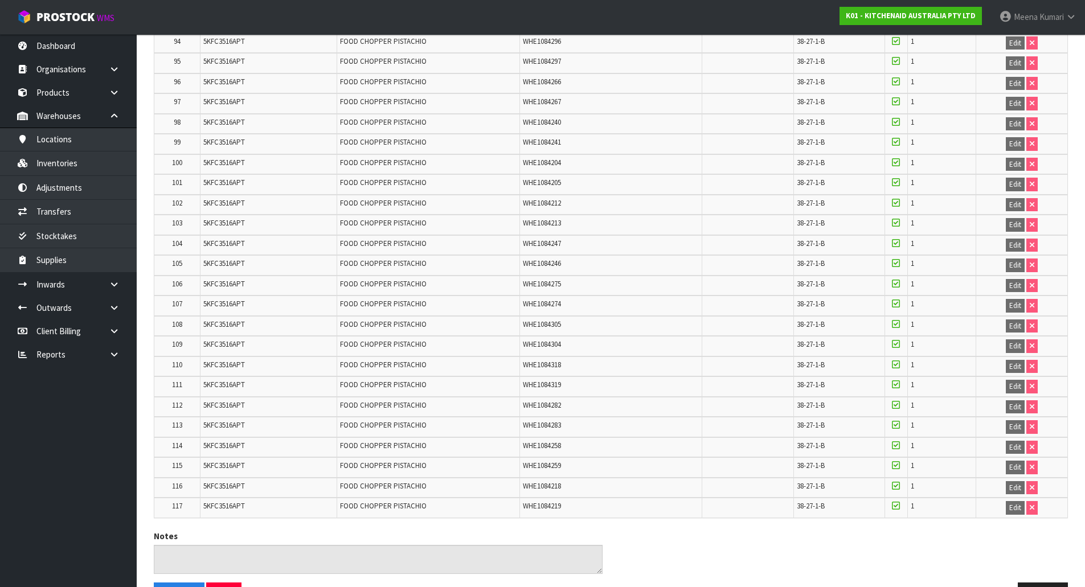
scroll to position [2184, 0]
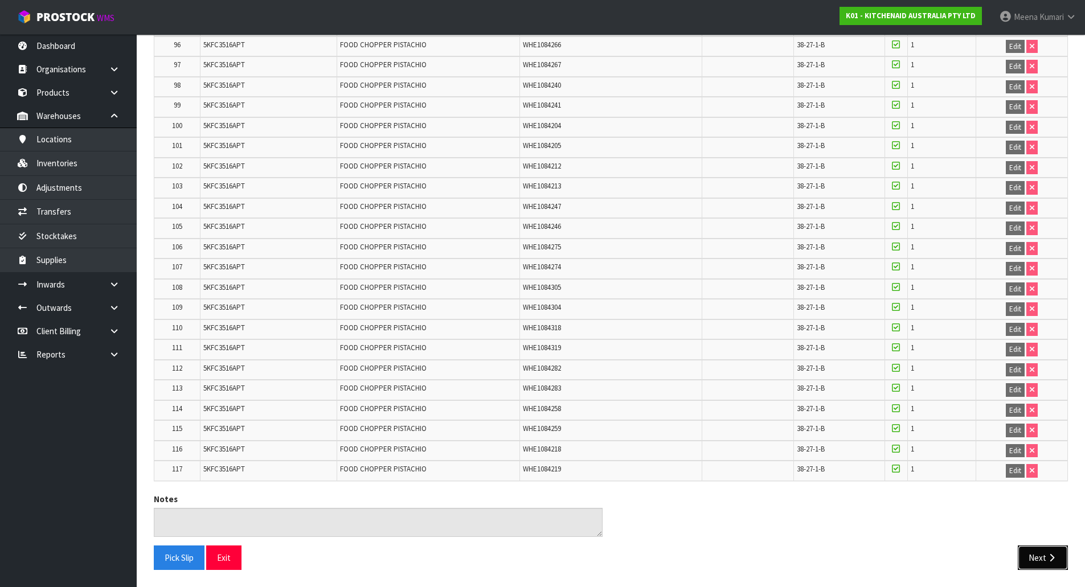
click at [1048, 560] on icon "button" at bounding box center [1051, 557] width 11 height 9
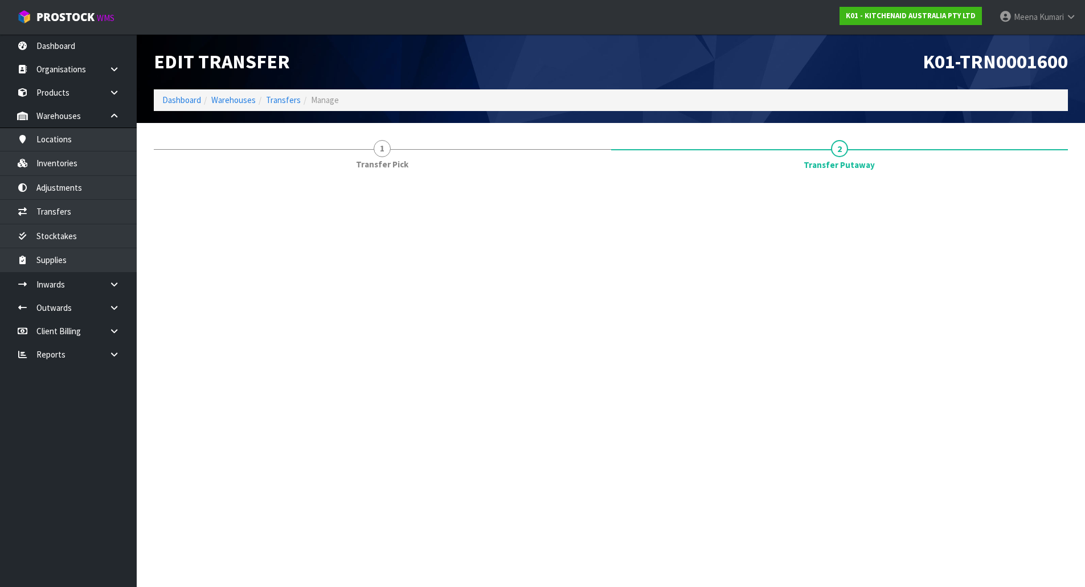
scroll to position [0, 0]
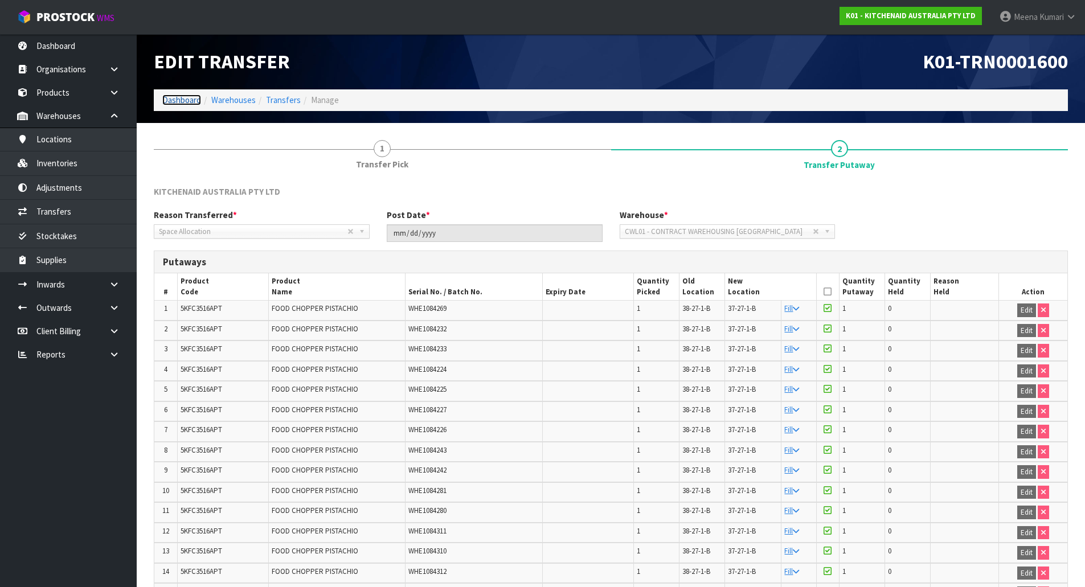
click at [184, 101] on link "Dashboard" at bounding box center [181, 100] width 39 height 11
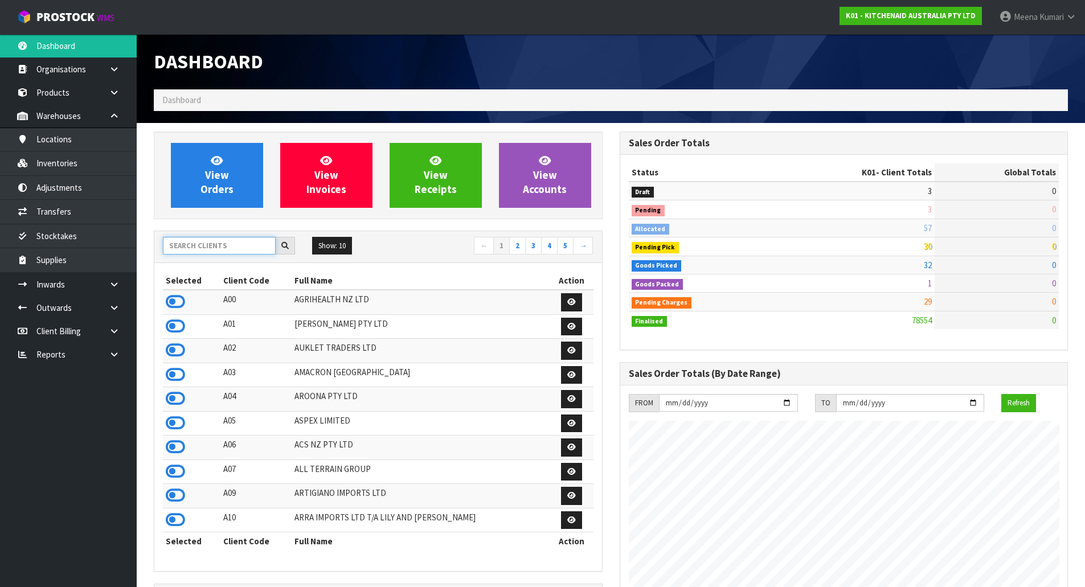
click at [219, 249] on input "text" at bounding box center [219, 246] width 113 height 18
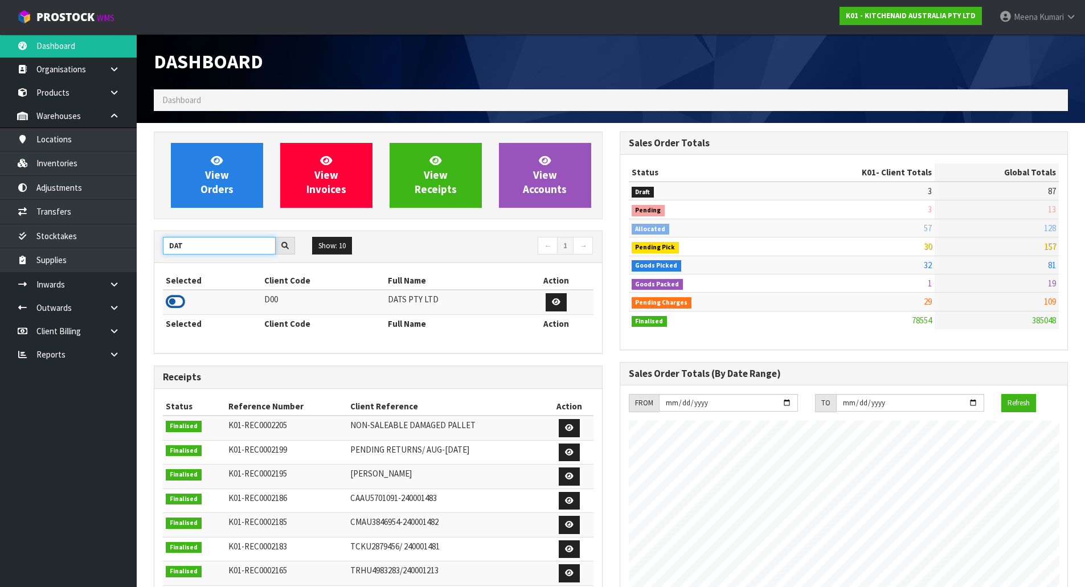
type input "DAT"
click at [180, 303] on icon at bounding box center [175, 301] width 19 height 17
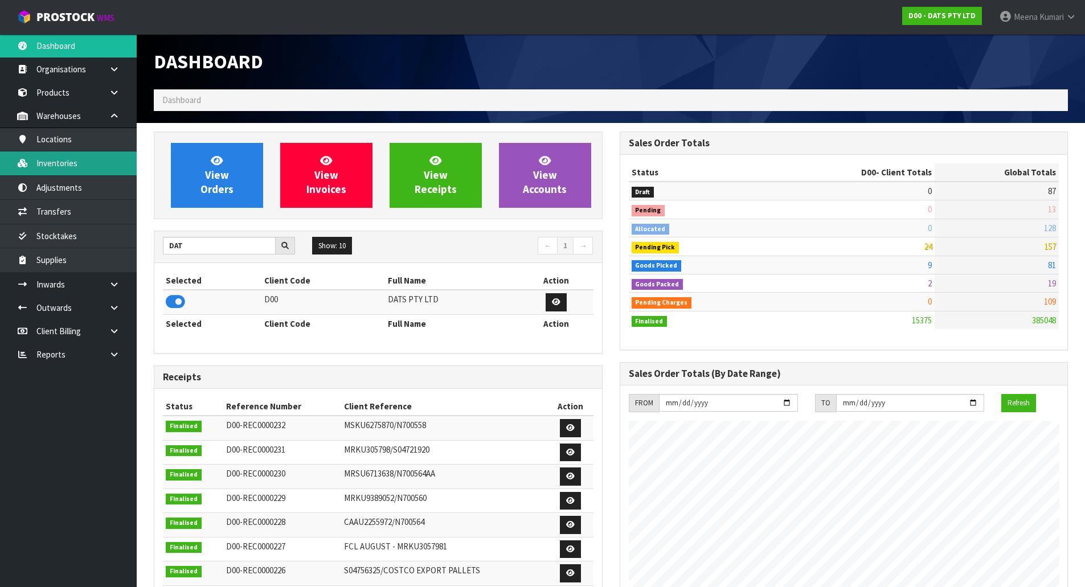
click at [102, 165] on link "Inventories" at bounding box center [68, 162] width 137 height 23
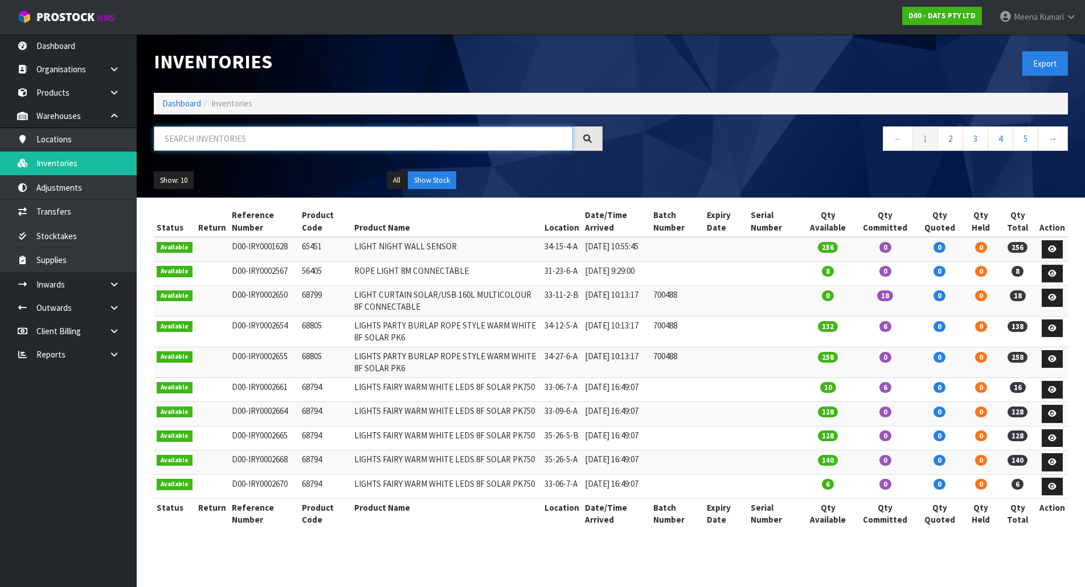
click at [286, 139] on input "text" at bounding box center [363, 138] width 419 height 24
paste input "68742"
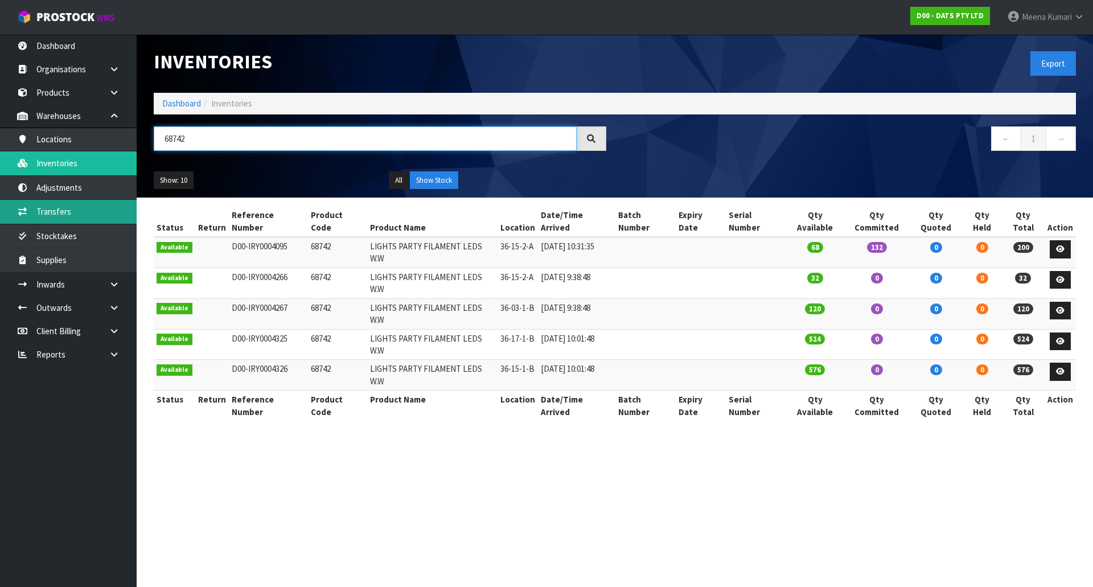
type input "68742"
click at [107, 206] on link "Transfers" at bounding box center [68, 211] width 137 height 23
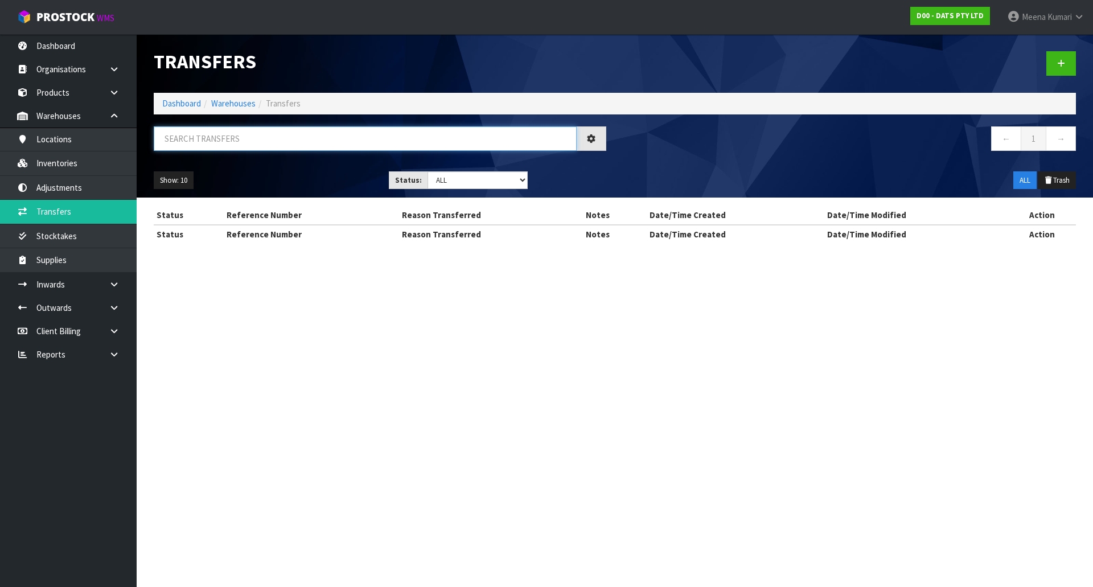
click at [259, 135] on input "text" at bounding box center [365, 138] width 423 height 24
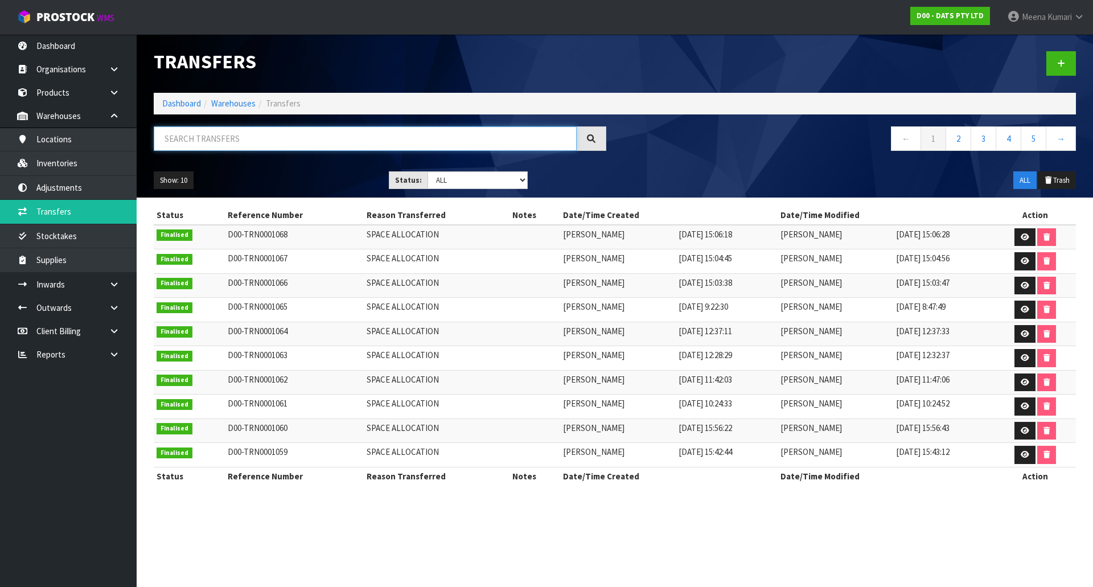
paste input "68742"
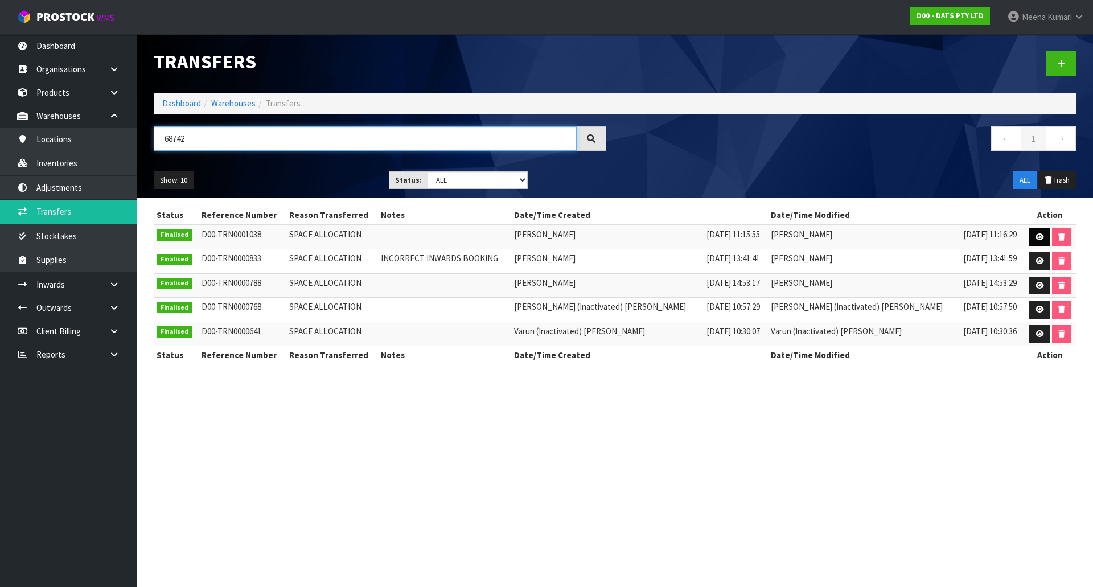
type input "68742"
click at [1038, 234] on icon at bounding box center [1040, 236] width 9 height 7
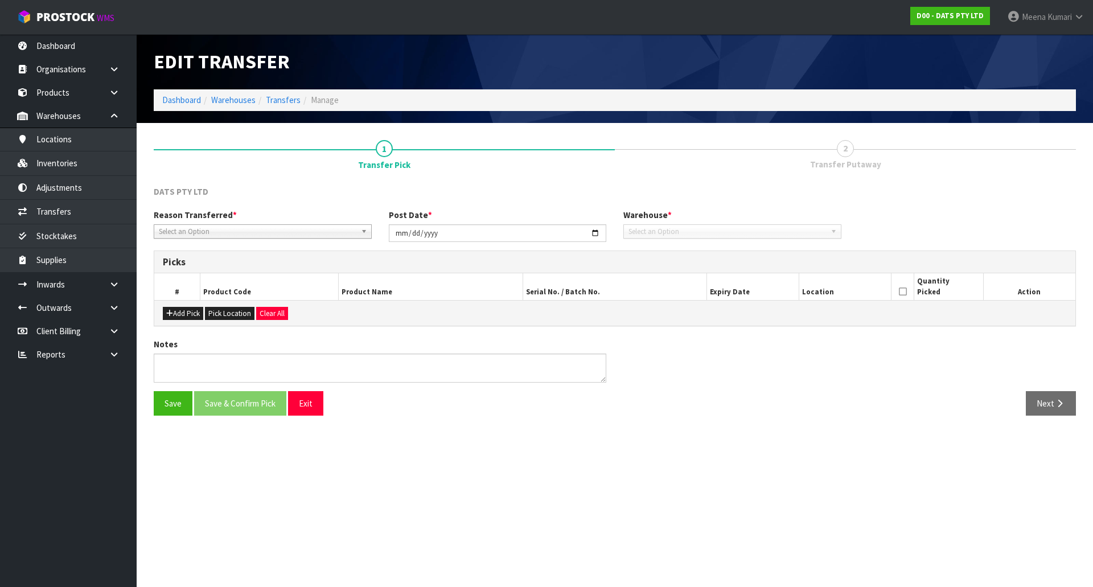
type input "[DATE]"
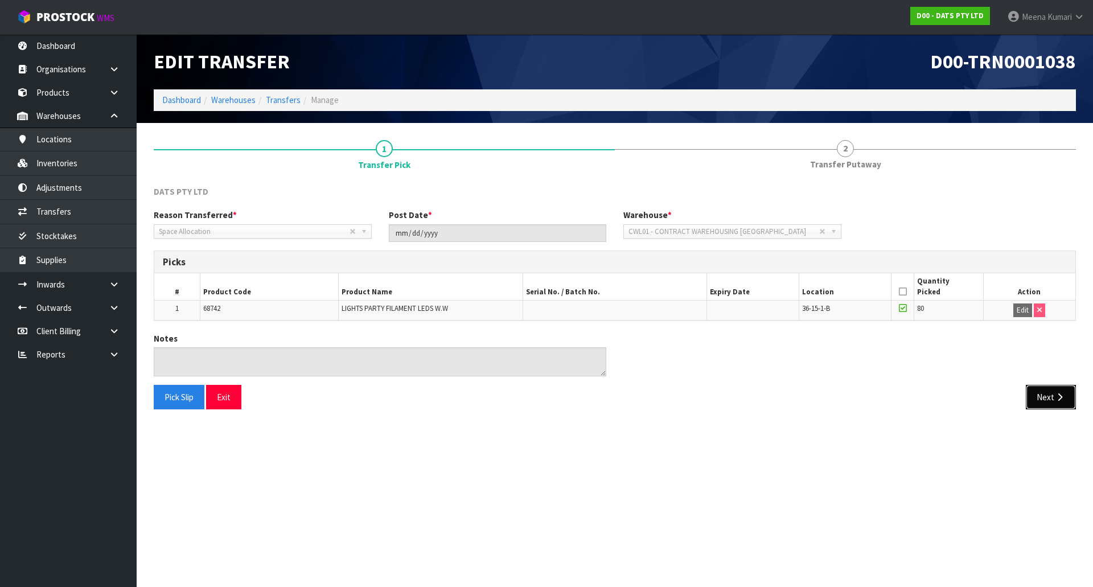
click at [1044, 393] on button "Next" at bounding box center [1051, 397] width 50 height 24
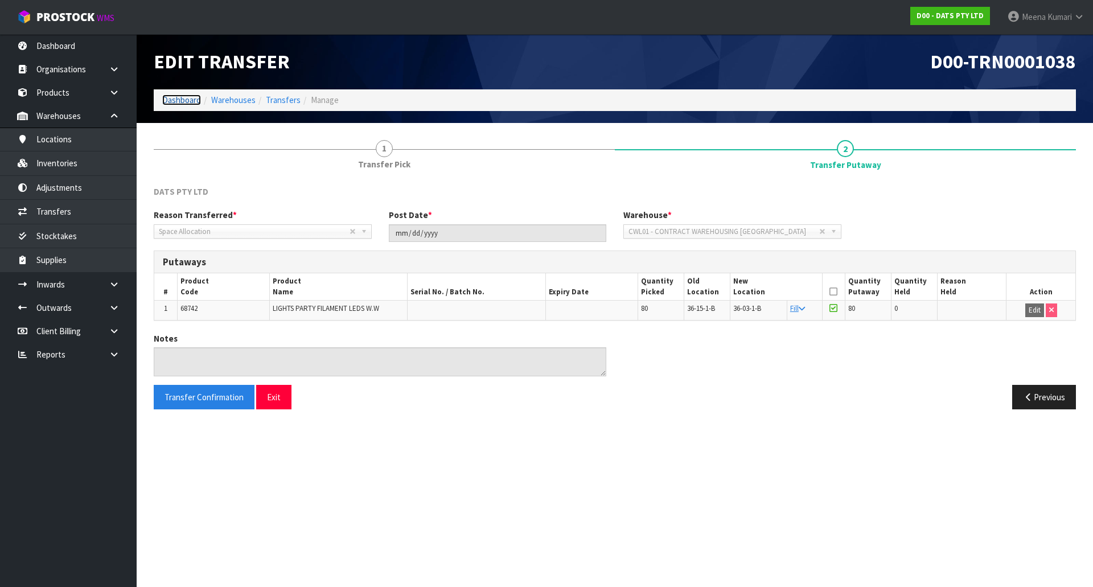
click at [191, 105] on link "Dashboard" at bounding box center [181, 100] width 39 height 11
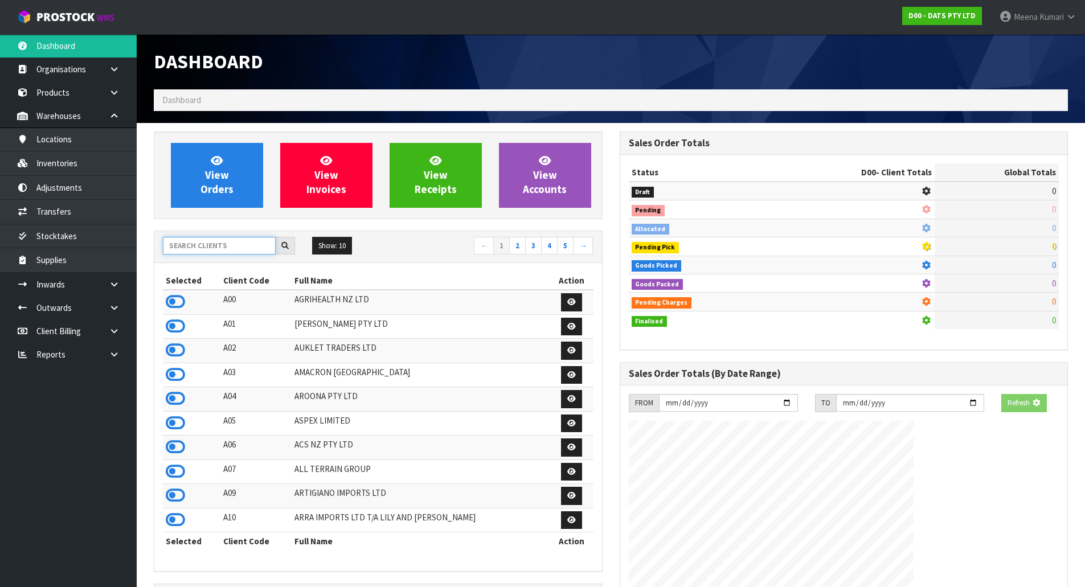
click at [219, 249] on input "text" at bounding box center [219, 246] width 113 height 18
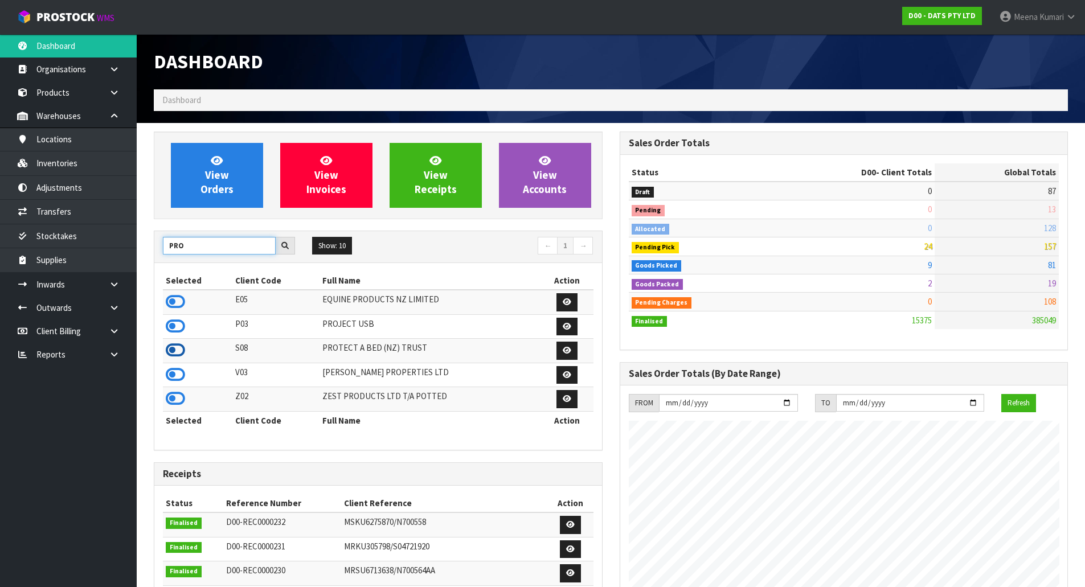
type input "PRO"
click at [180, 344] on icon at bounding box center [175, 350] width 19 height 17
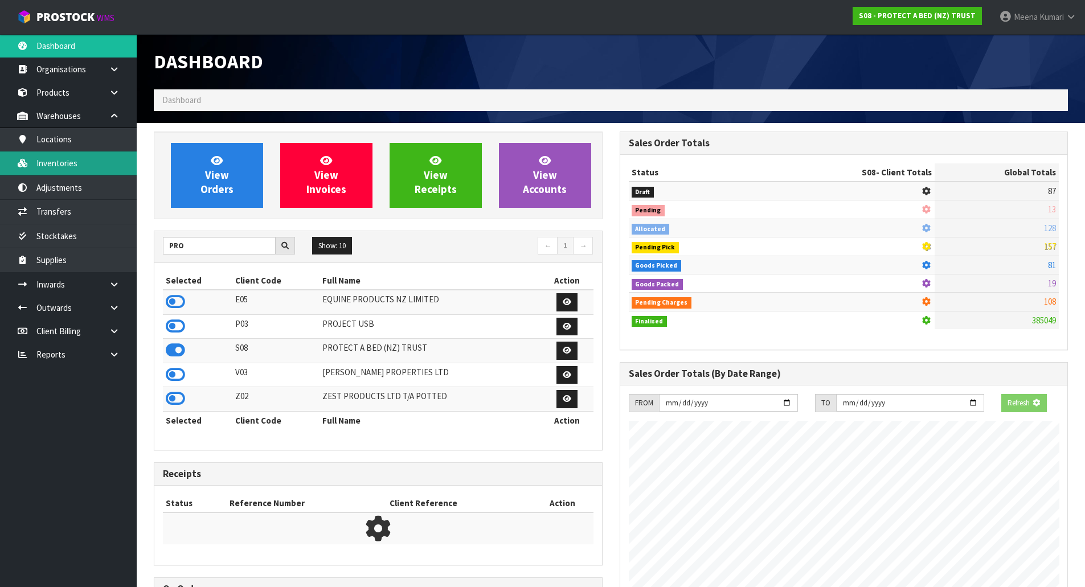
click at [124, 163] on link "Inventories" at bounding box center [68, 162] width 137 height 23
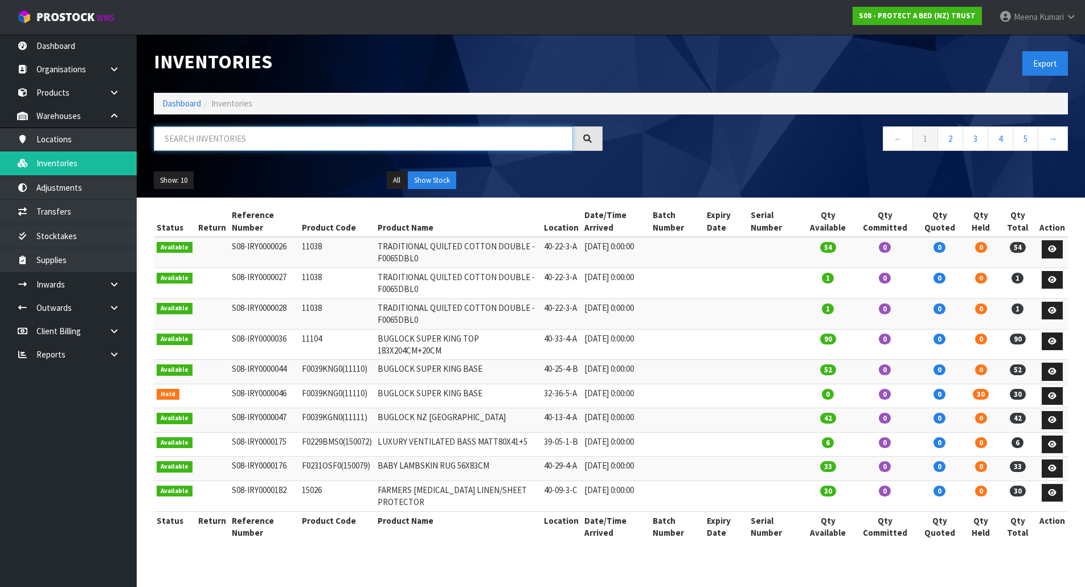
click at [196, 139] on input "text" at bounding box center [363, 138] width 419 height 24
paste input "F0590PPS0"
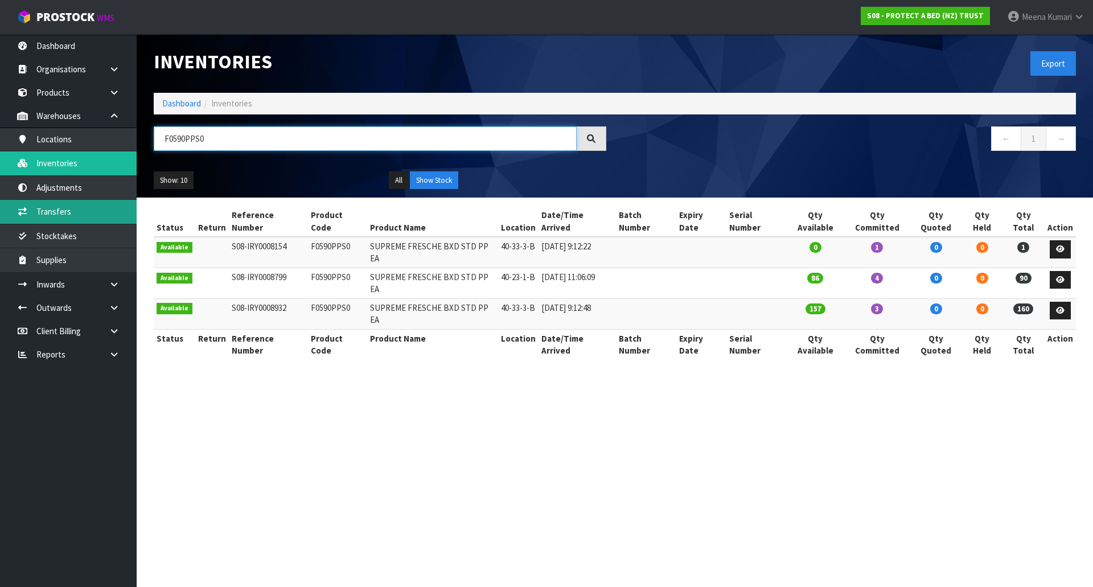
type input "F0590PPS0"
click at [89, 215] on link "Transfers" at bounding box center [68, 211] width 137 height 23
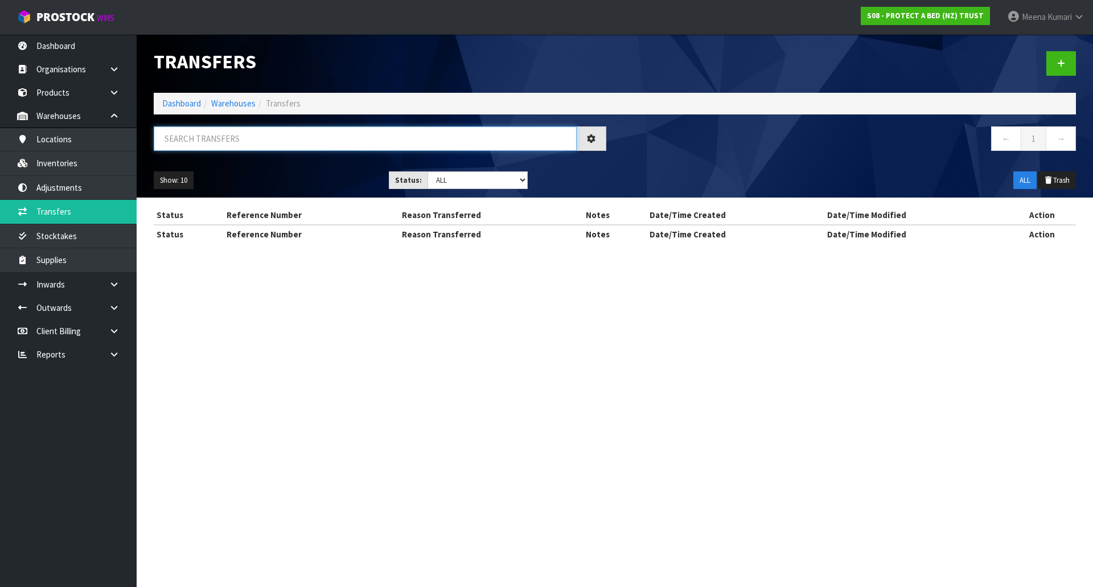
click at [234, 141] on input "text" at bounding box center [365, 138] width 423 height 24
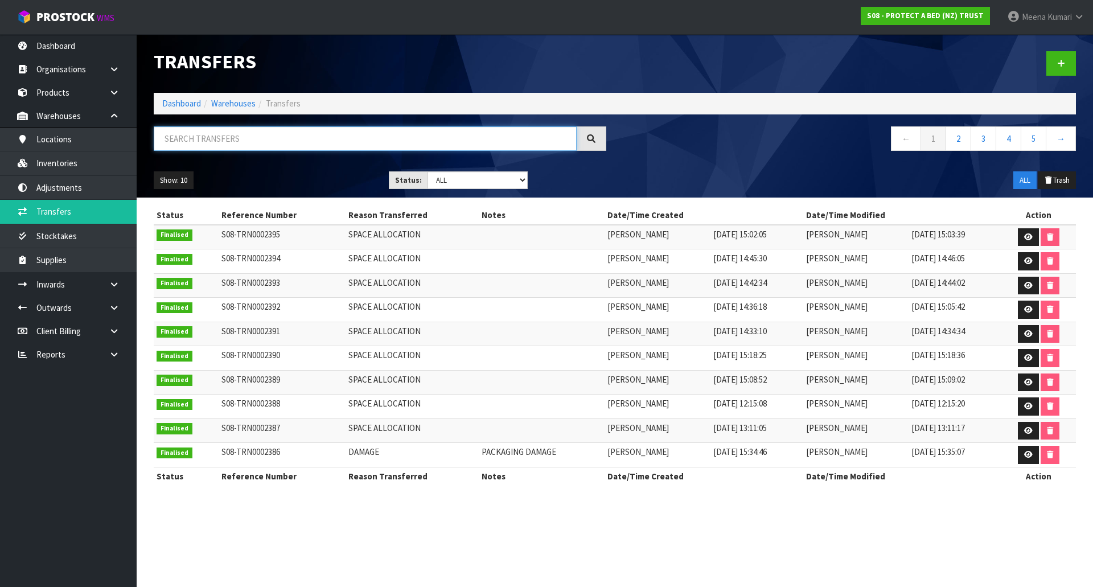
paste input "F0590PPS0"
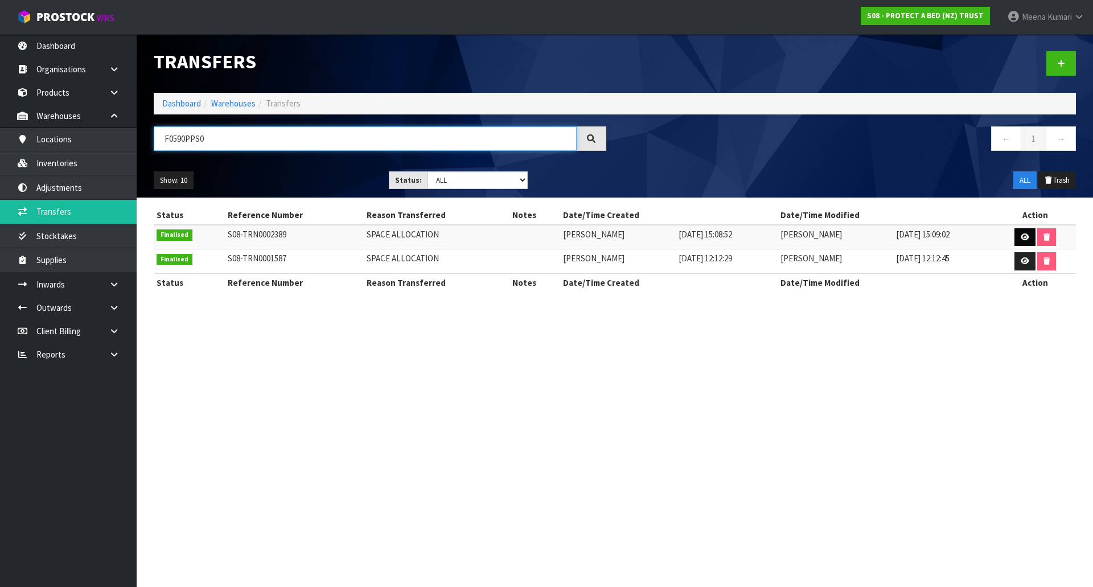
type input "F0590PPS0"
click at [1027, 238] on icon at bounding box center [1025, 236] width 9 height 7
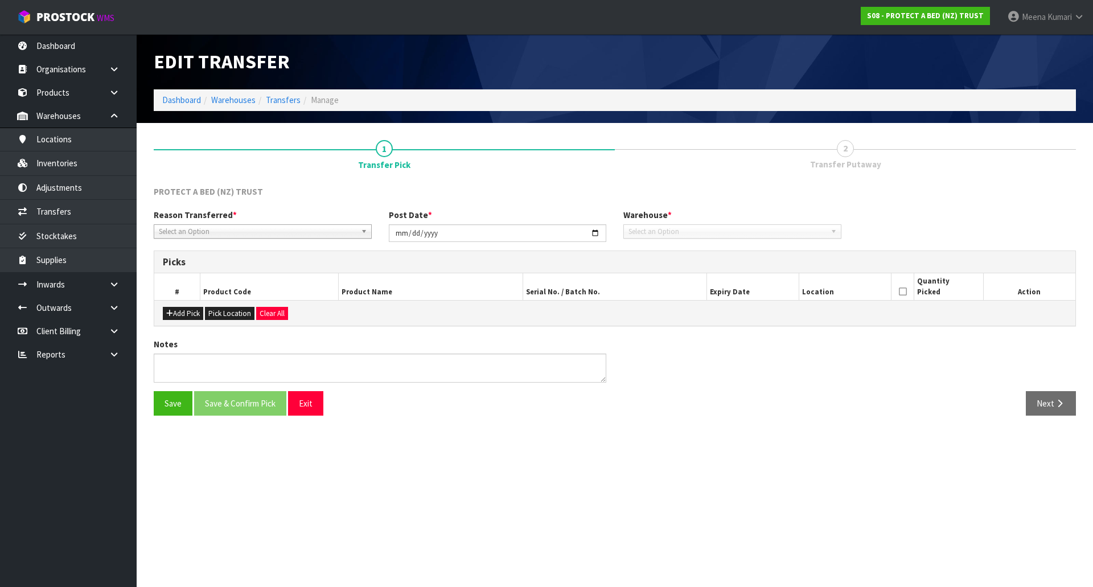
type input "[DATE]"
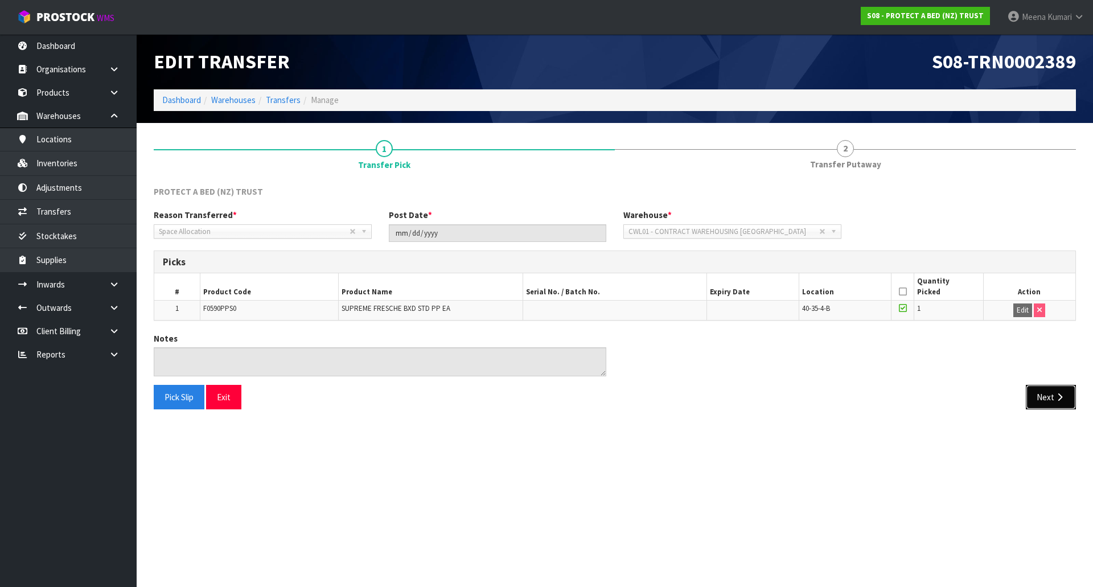
click at [1045, 392] on button "Next" at bounding box center [1051, 397] width 50 height 24
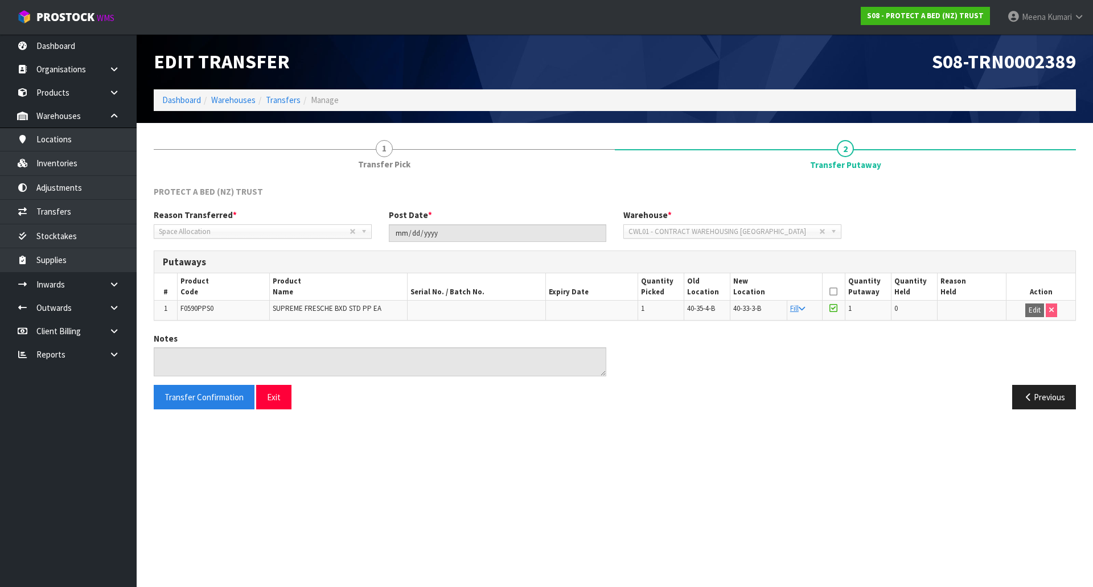
click at [228, 311] on td "F0590PPS0" at bounding box center [223, 310] width 92 height 19
click at [228, 309] on td "F0590PPS0" at bounding box center [223, 310] width 92 height 19
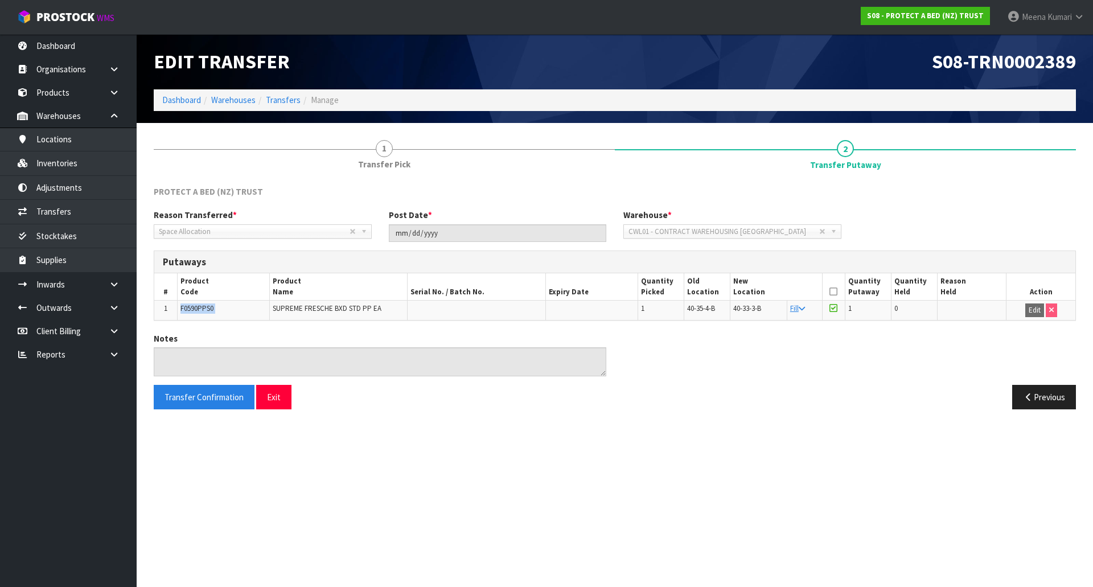
copy tr "F0590PPS0"
click at [85, 161] on link "Inventories" at bounding box center [68, 162] width 137 height 23
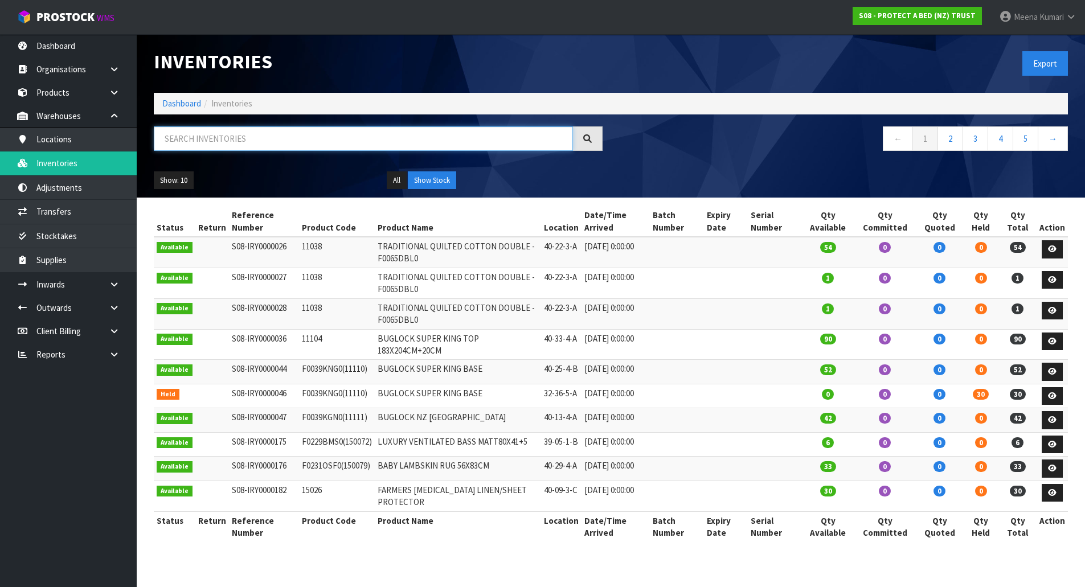
click at [314, 136] on input "text" at bounding box center [363, 138] width 419 height 24
paste input "F0590PPS0"
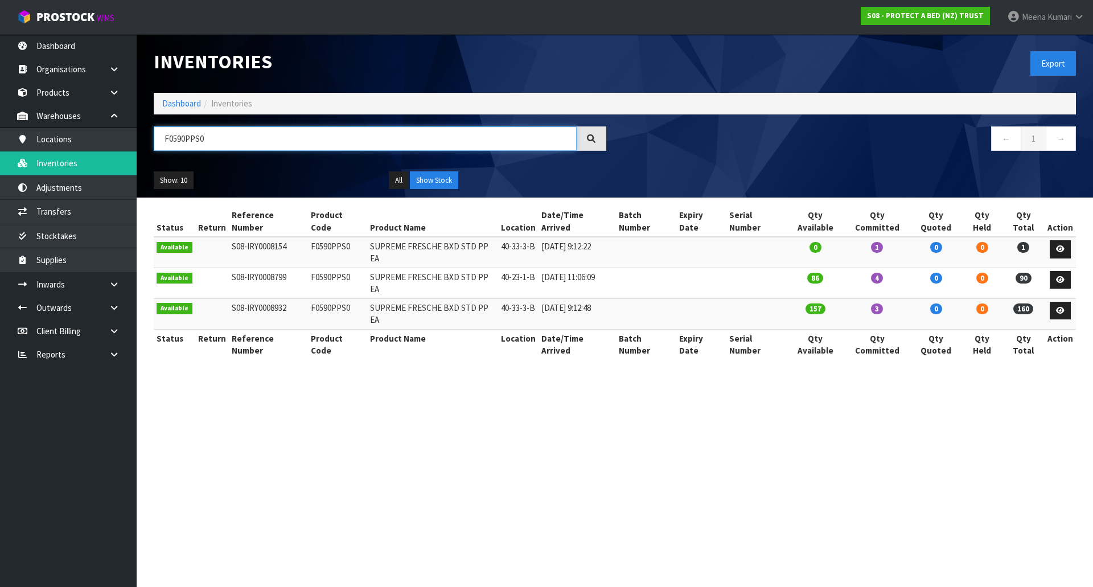
click at [271, 150] on input "F0590PPS0" at bounding box center [365, 138] width 423 height 24
paste input "89KGN0"
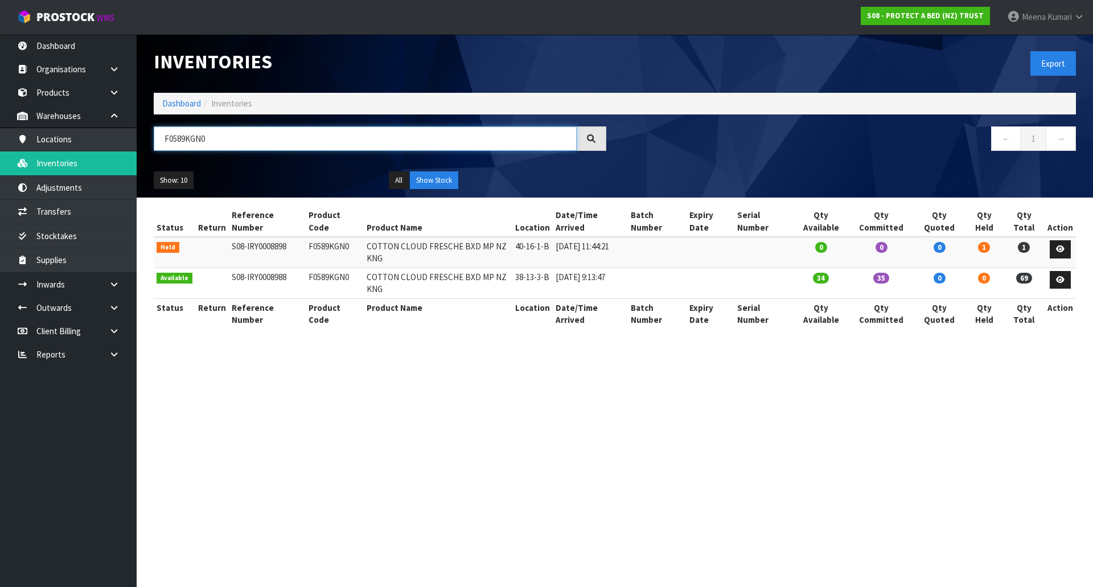
click at [220, 137] on input "F0589KGN0" at bounding box center [365, 138] width 423 height 24
click at [221, 138] on input "F0589KGN0" at bounding box center [365, 138] width 423 height 24
paste input "92"
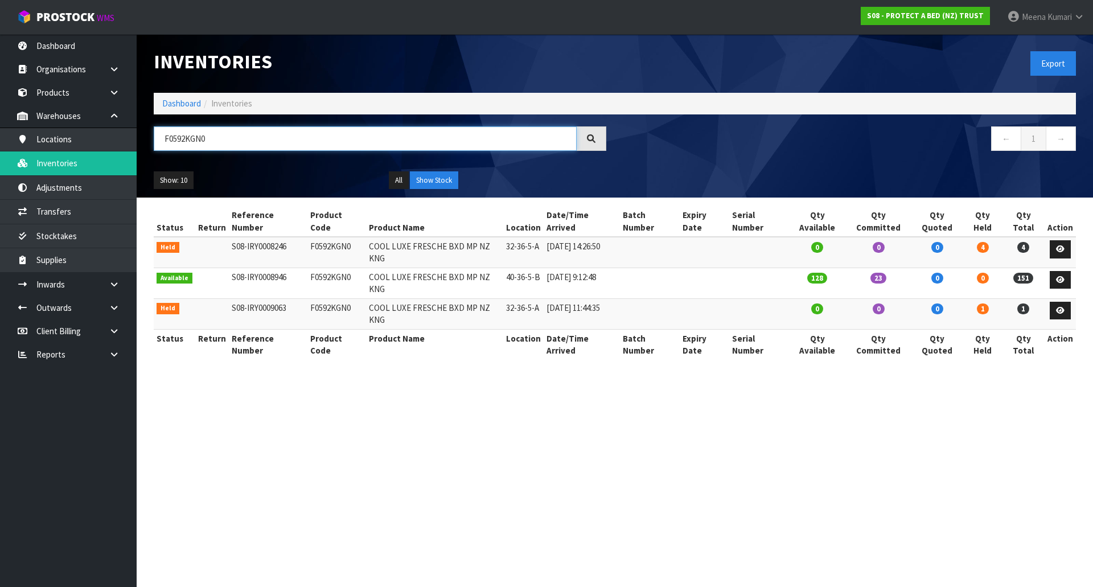
type input "F0592KGN0"
click at [321, 237] on td "F0592KGN0" at bounding box center [336, 252] width 59 height 31
copy td "F0592KGN0"
click at [114, 209] on link "Transfers" at bounding box center [68, 211] width 137 height 23
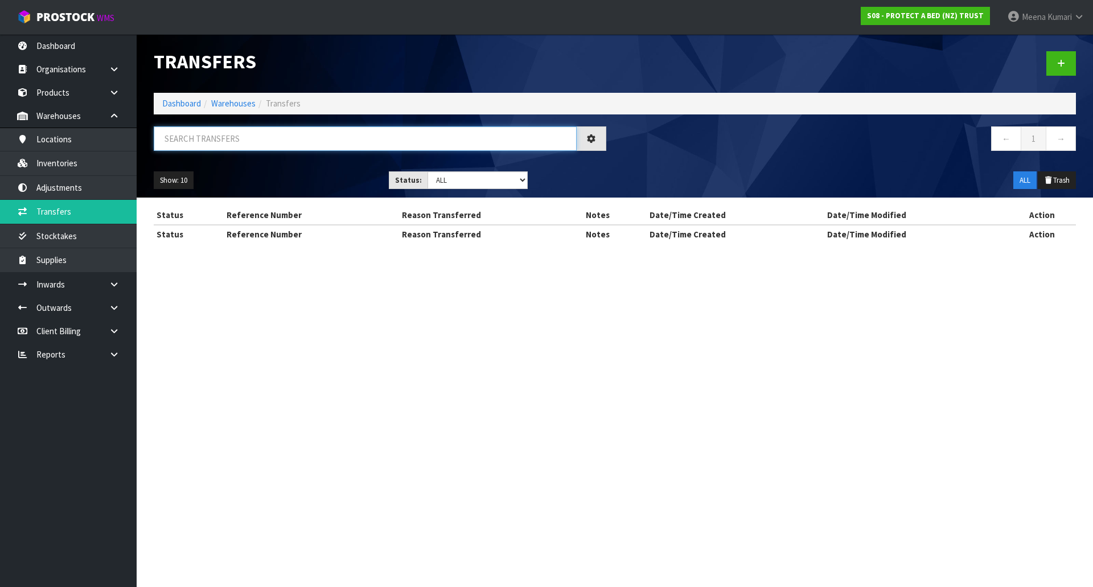
click at [211, 148] on input "text" at bounding box center [365, 138] width 423 height 24
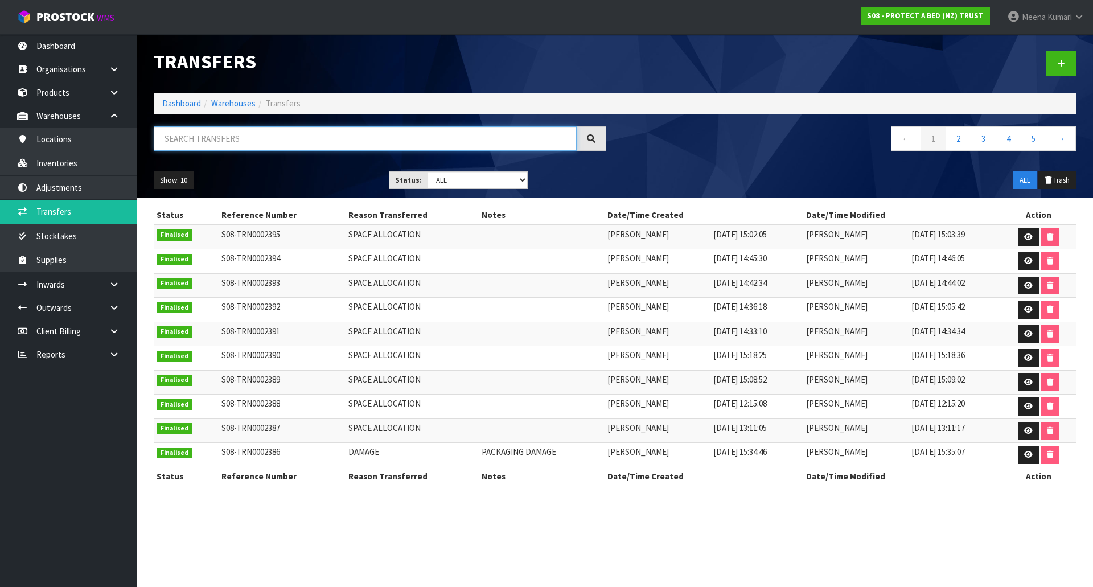
paste input "F0592KGN0"
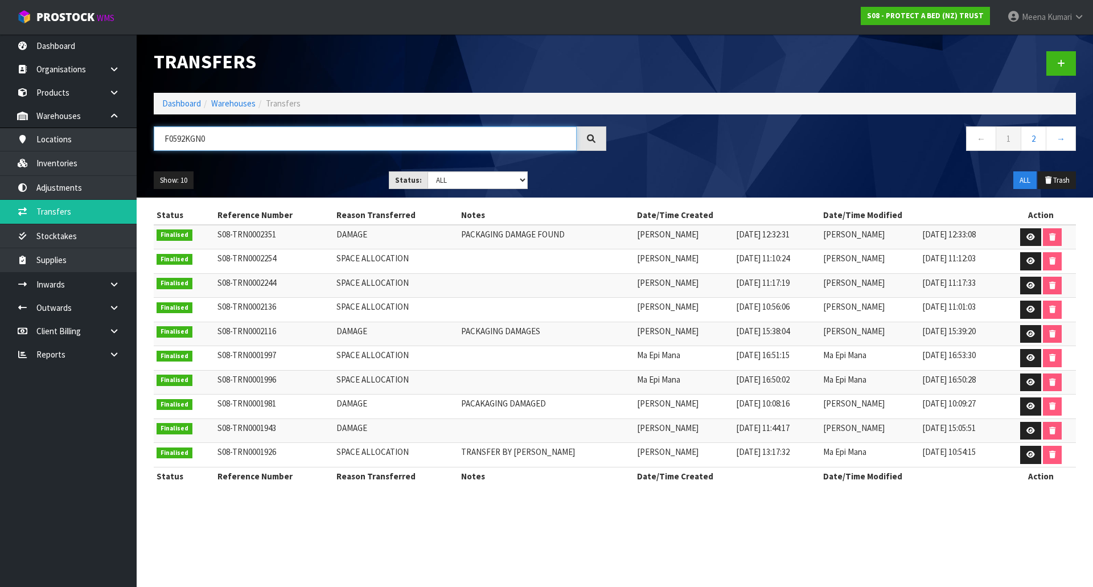
click at [379, 148] on input "F0592KGN0" at bounding box center [365, 138] width 423 height 24
type input "F0592KGN0"
click at [1029, 236] on icon at bounding box center [1030, 236] width 9 height 7
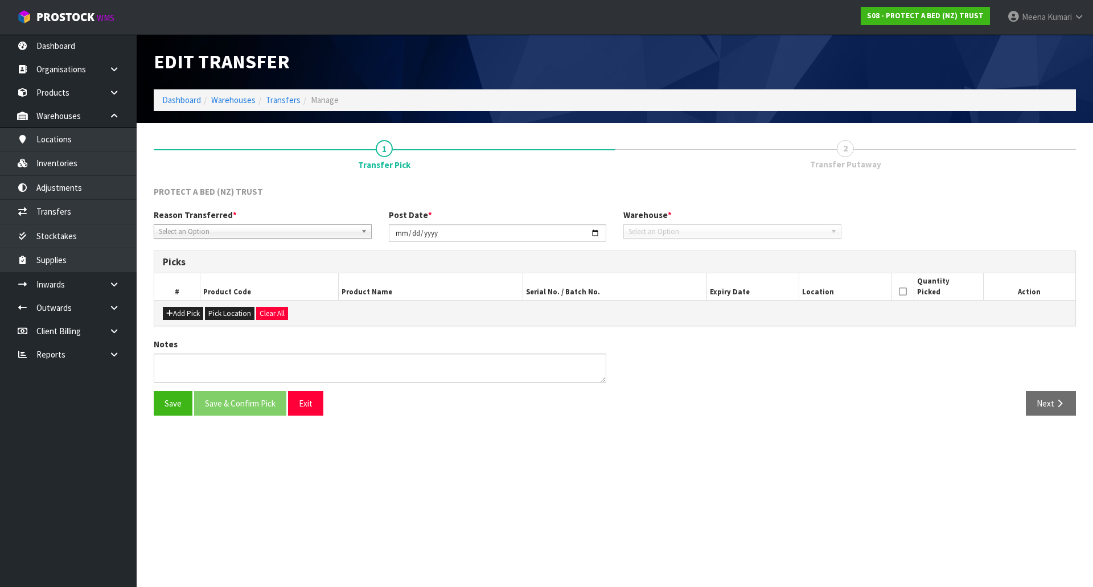
type input "[DATE]"
type textarea "PACKAGING DAMAGE FOUND"
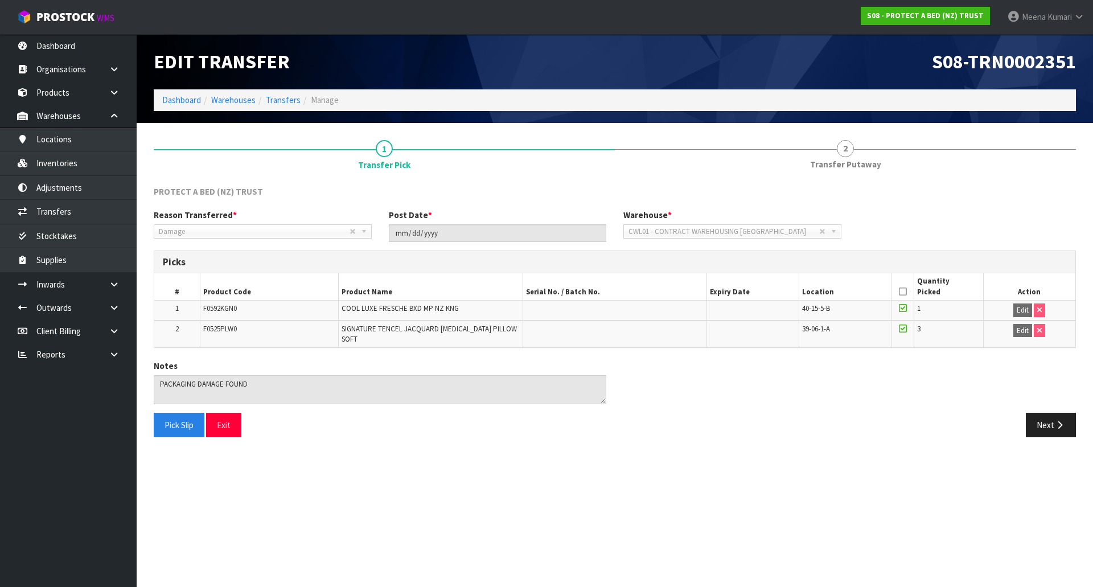
click at [264, 101] on li "Transfers" at bounding box center [278, 100] width 45 height 12
click at [336, 88] on div "Edit Transfer" at bounding box center [380, 61] width 470 height 55
click at [285, 99] on link "Transfers" at bounding box center [283, 100] width 35 height 11
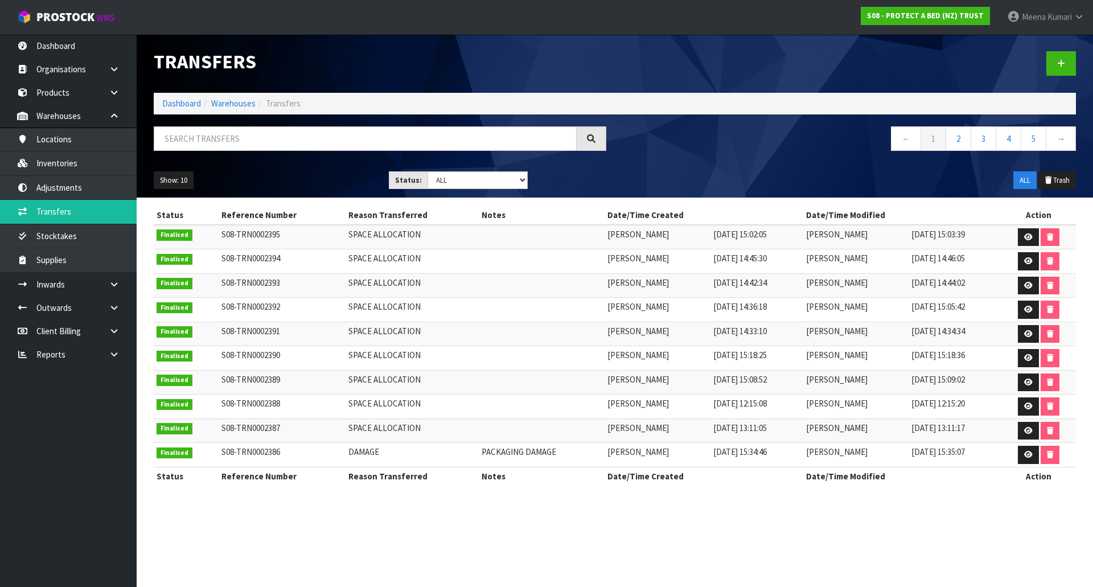
click at [243, 152] on div at bounding box center [380, 142] width 470 height 33
click at [243, 147] on input "text" at bounding box center [365, 138] width 423 height 24
paste input "F0592KGN0"
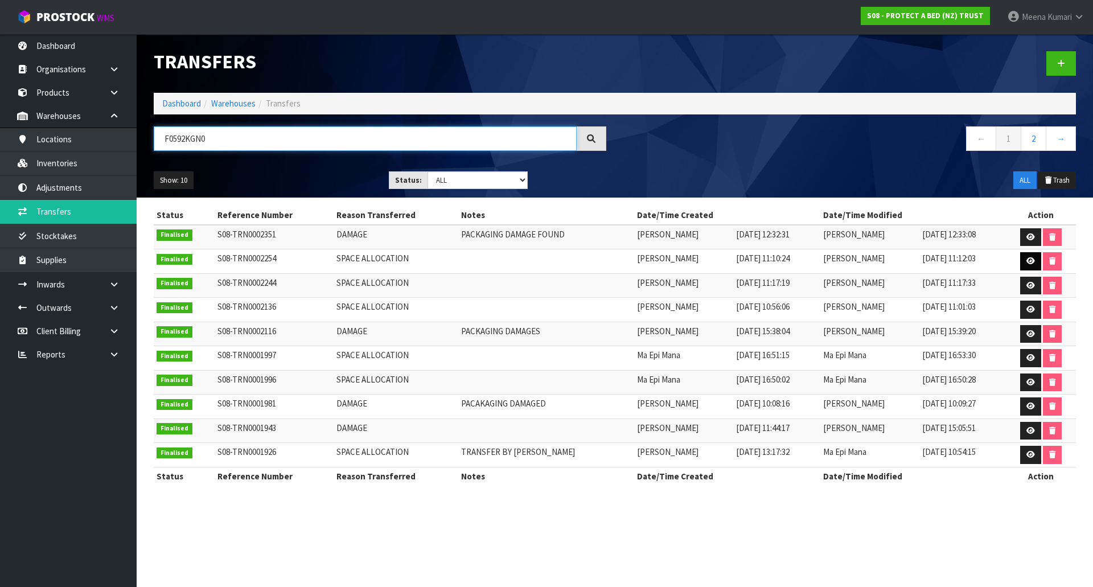
type input "F0592KGN0"
click at [1028, 261] on icon at bounding box center [1030, 260] width 9 height 7
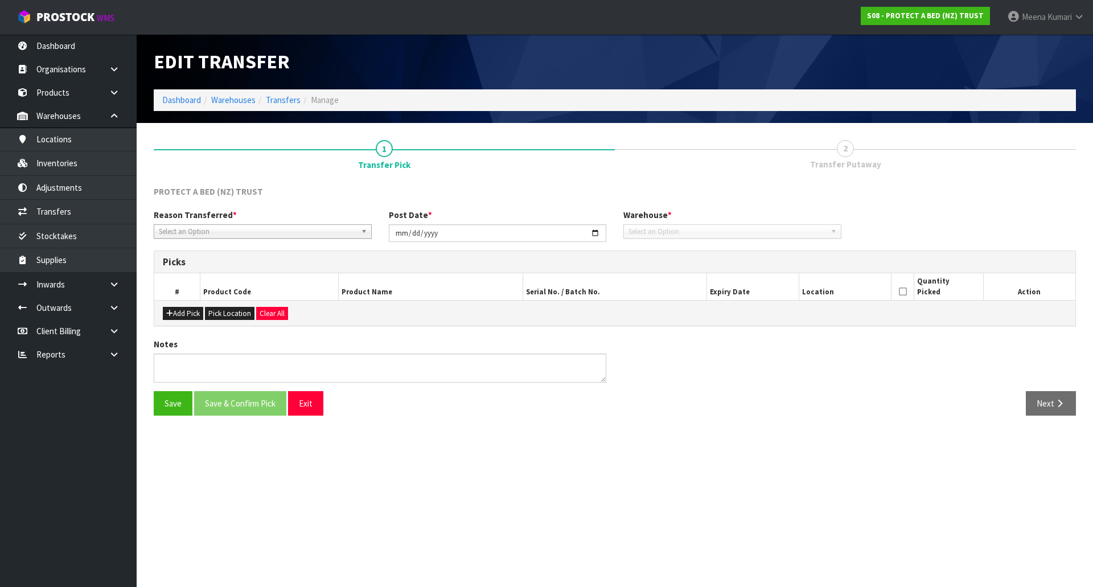
type input "[DATE]"
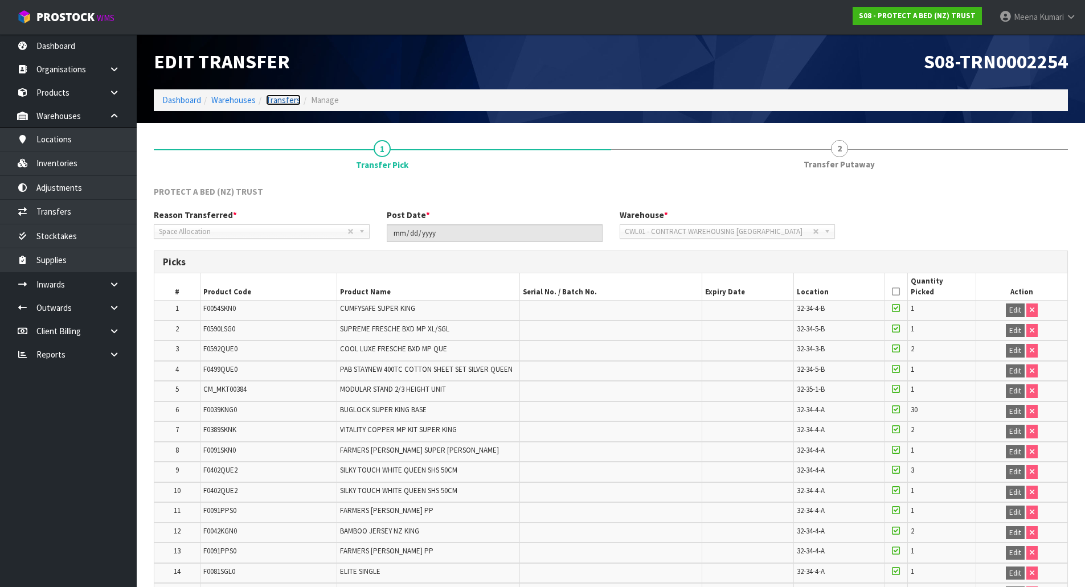
click at [288, 101] on link "Transfers" at bounding box center [283, 100] width 35 height 11
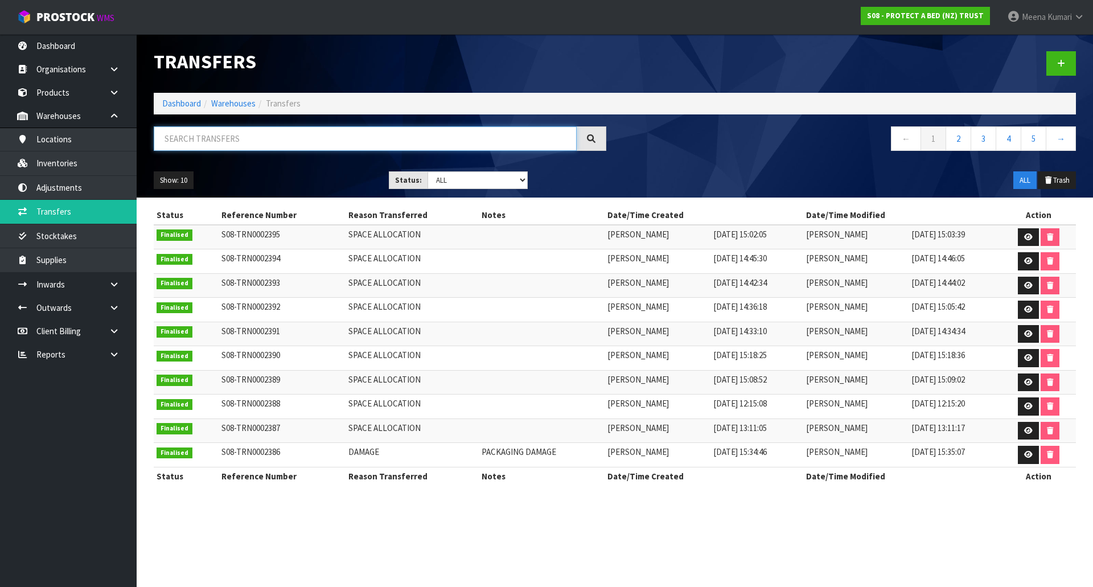
click at [277, 135] on input "text" at bounding box center [365, 138] width 423 height 24
paste input "F0592KGN0"
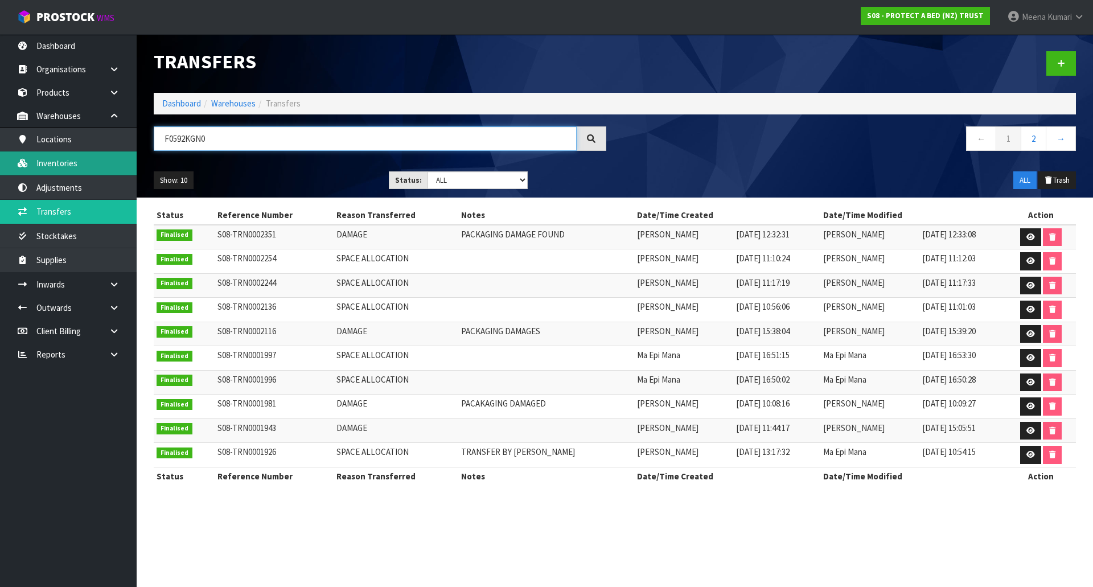
type input "F0592KGN0"
click at [99, 170] on link "Inventories" at bounding box center [68, 162] width 137 height 23
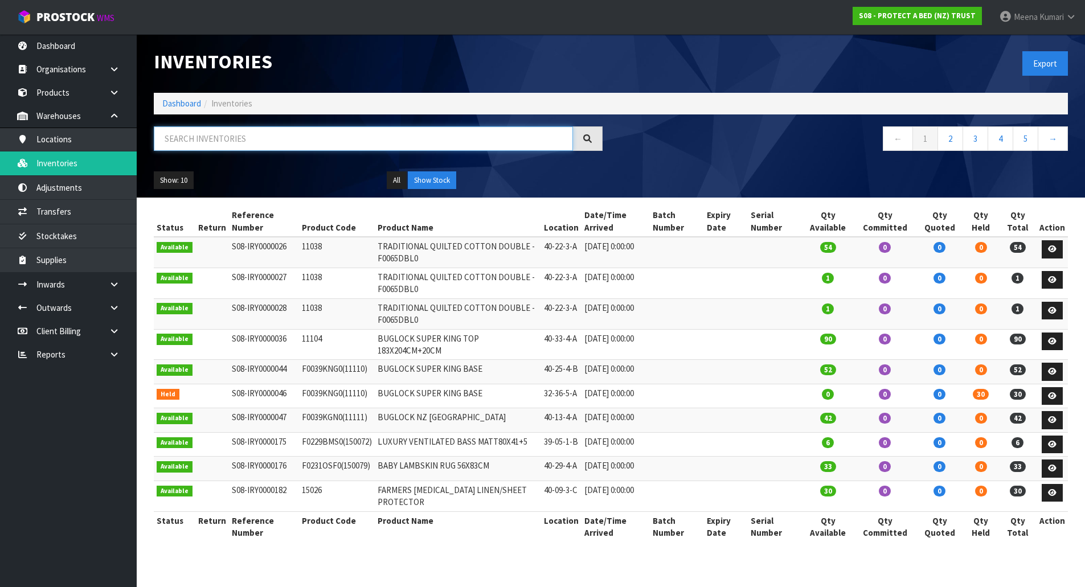
click at [194, 145] on input "text" at bounding box center [363, 138] width 419 height 24
paste input "F0592KGN0"
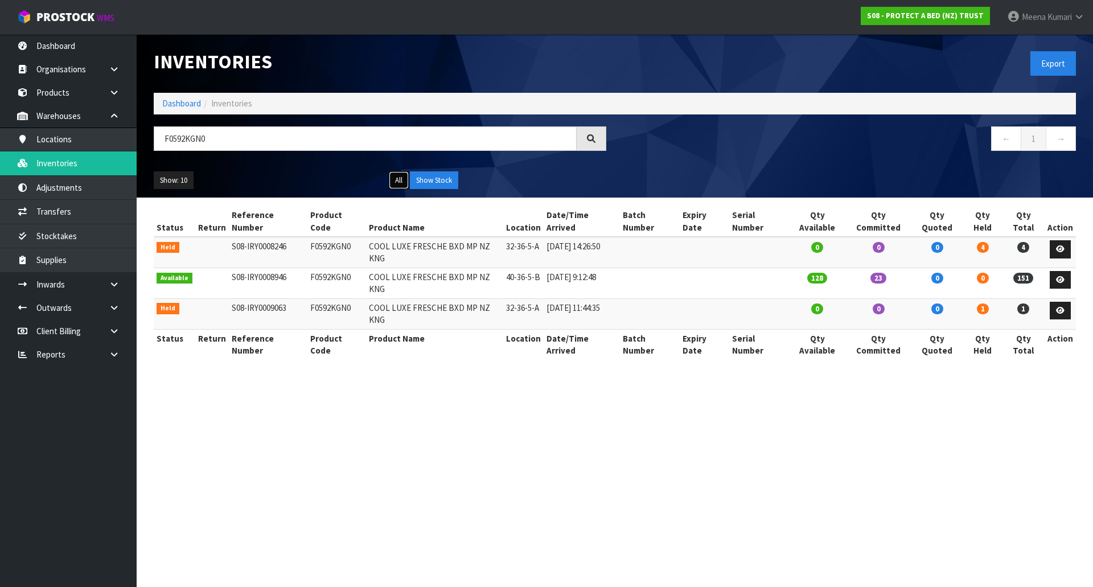
click at [392, 174] on button "All" at bounding box center [399, 180] width 20 height 18
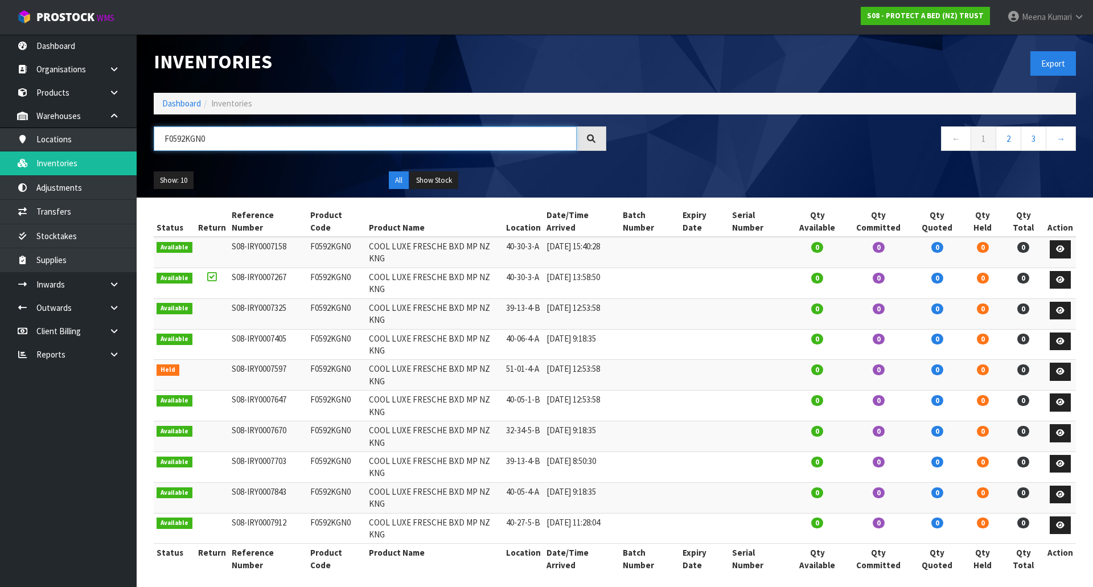
click at [247, 137] on input "F0592KGN0" at bounding box center [365, 138] width 423 height 24
paste input "091"
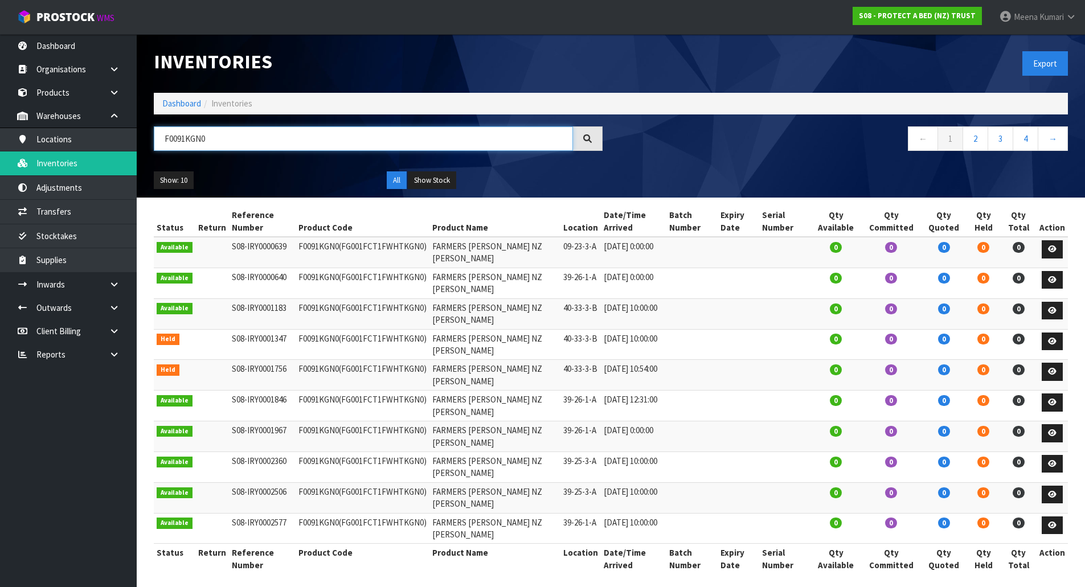
type input "F0091KGN0"
click at [445, 170] on div "Show: 10 5 10 25 50 All Show Stock" at bounding box center [610, 180] width 931 height 35
click at [445, 174] on button "Show Stock" at bounding box center [432, 180] width 48 height 18
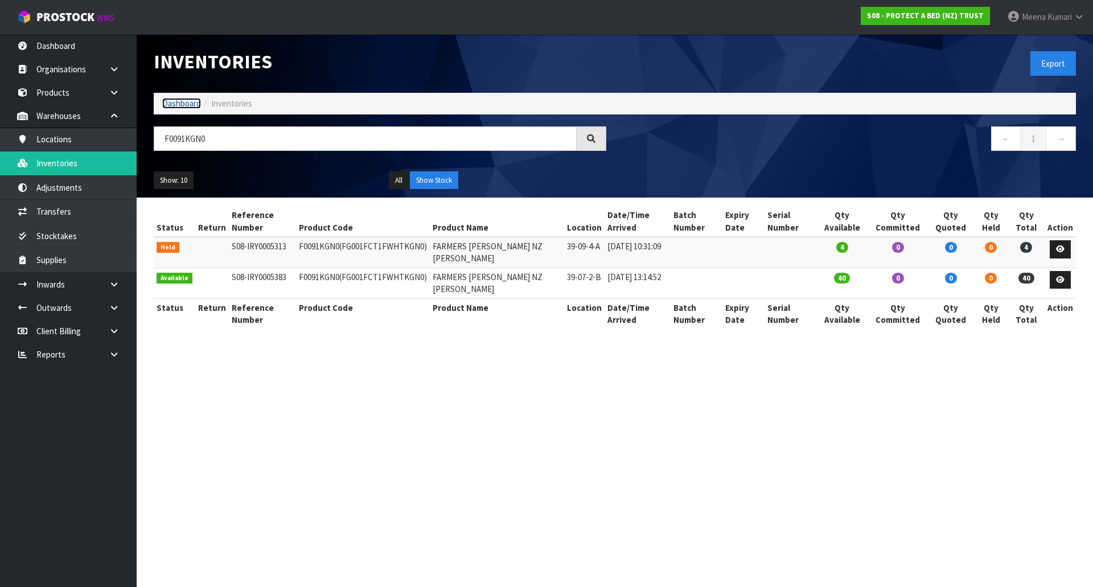
click at [191, 107] on link "Dashboard" at bounding box center [181, 103] width 39 height 11
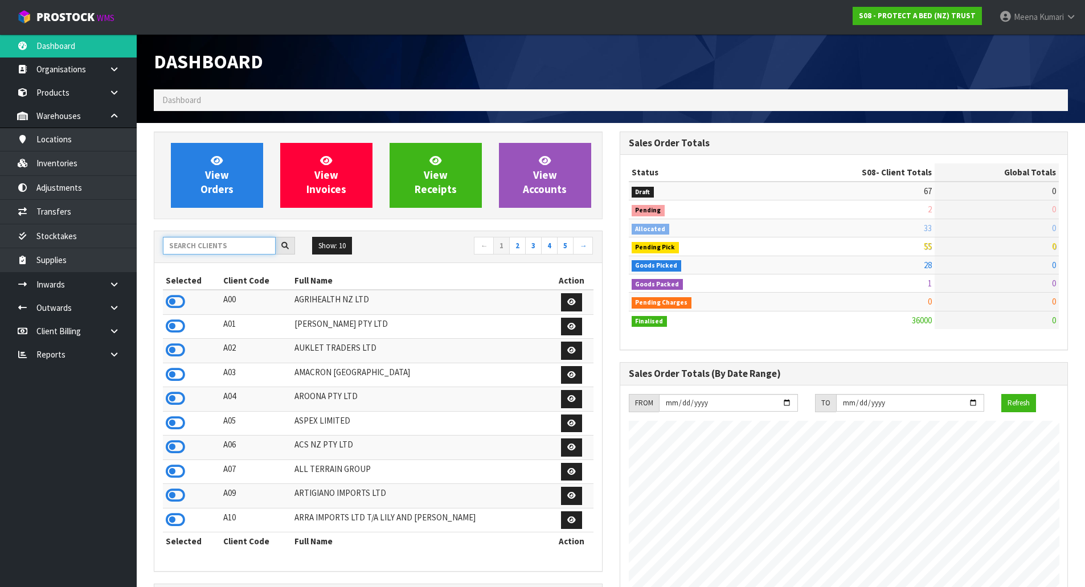
click at [209, 250] on input "text" at bounding box center [219, 246] width 113 height 18
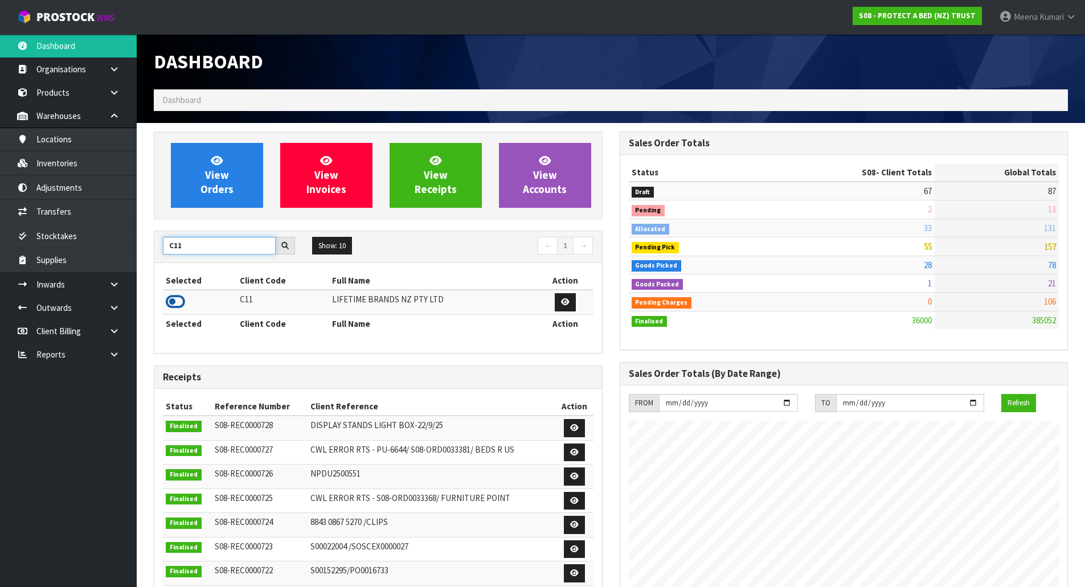
type input "C11"
click at [180, 302] on icon at bounding box center [175, 301] width 19 height 17
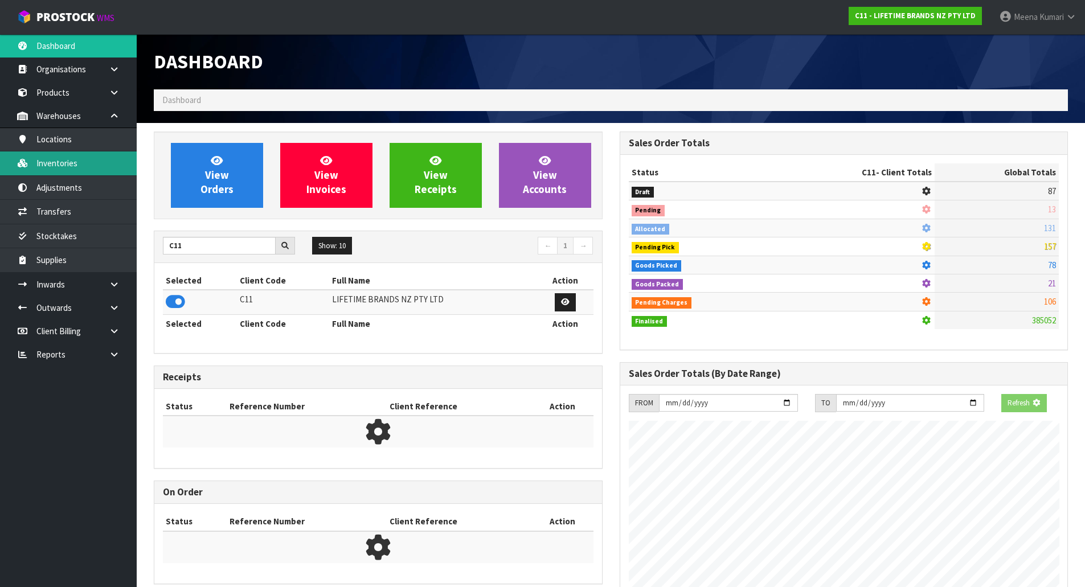
click at [110, 163] on link "Inventories" at bounding box center [68, 162] width 137 height 23
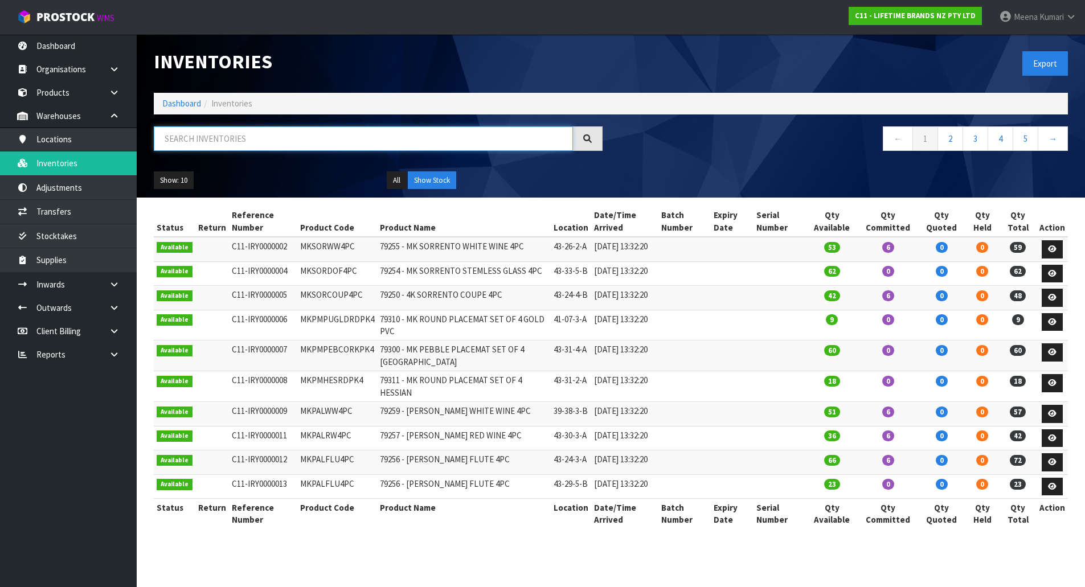
drag, startPoint x: 172, startPoint y: 152, endPoint x: 278, endPoint y: 136, distance: 107.1
click at [278, 136] on input "text" at bounding box center [363, 138] width 419 height 24
paste input "KES199OHOBW"
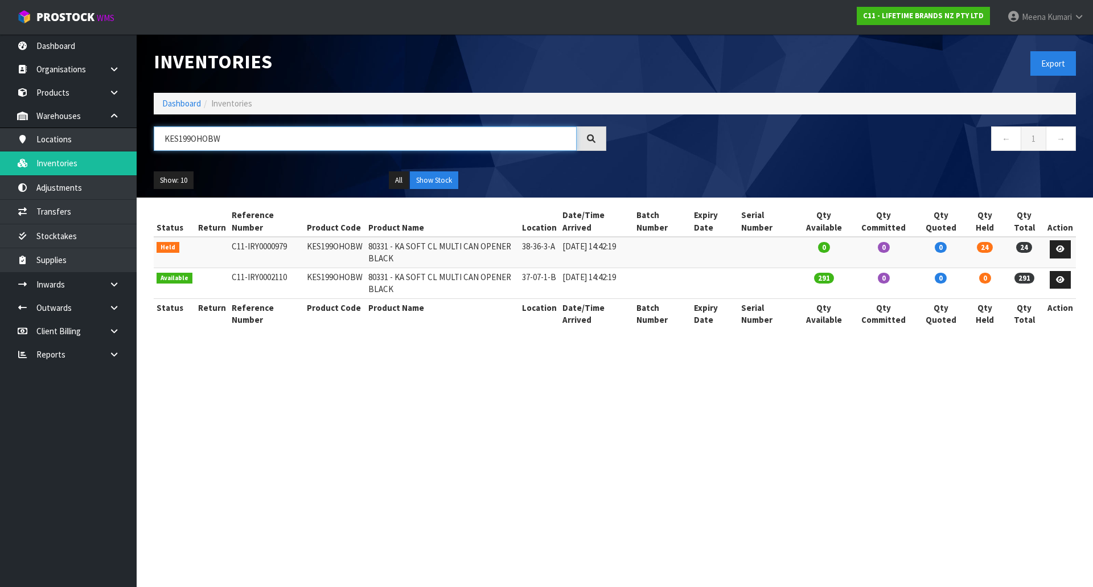
type input "KES199OHOBW"
click at [165, 104] on link "Dashboard" at bounding box center [181, 103] width 39 height 11
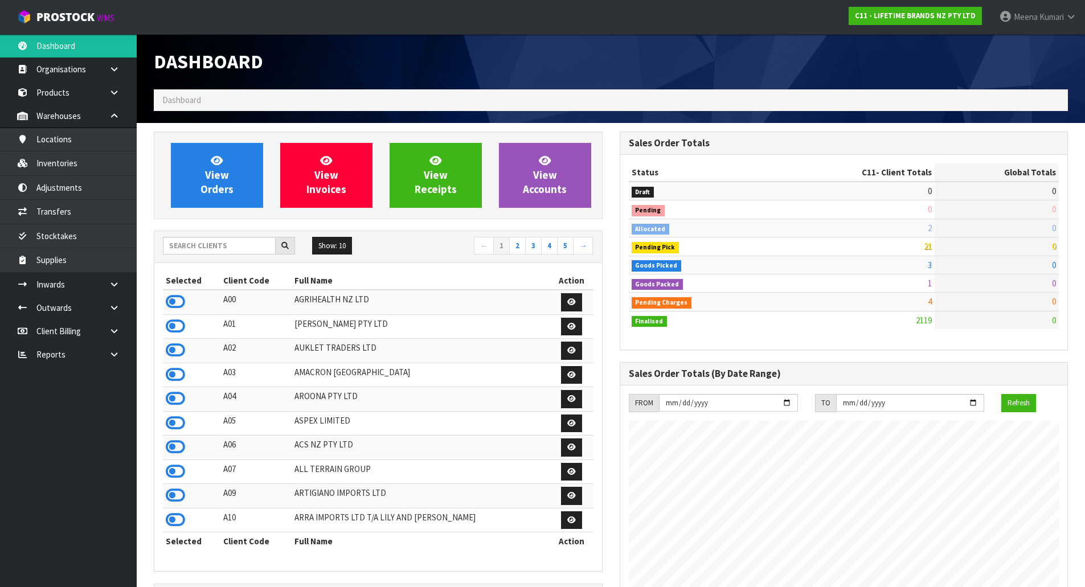
scroll to position [863, 465]
click at [202, 247] on input "text" at bounding box center [219, 246] width 113 height 18
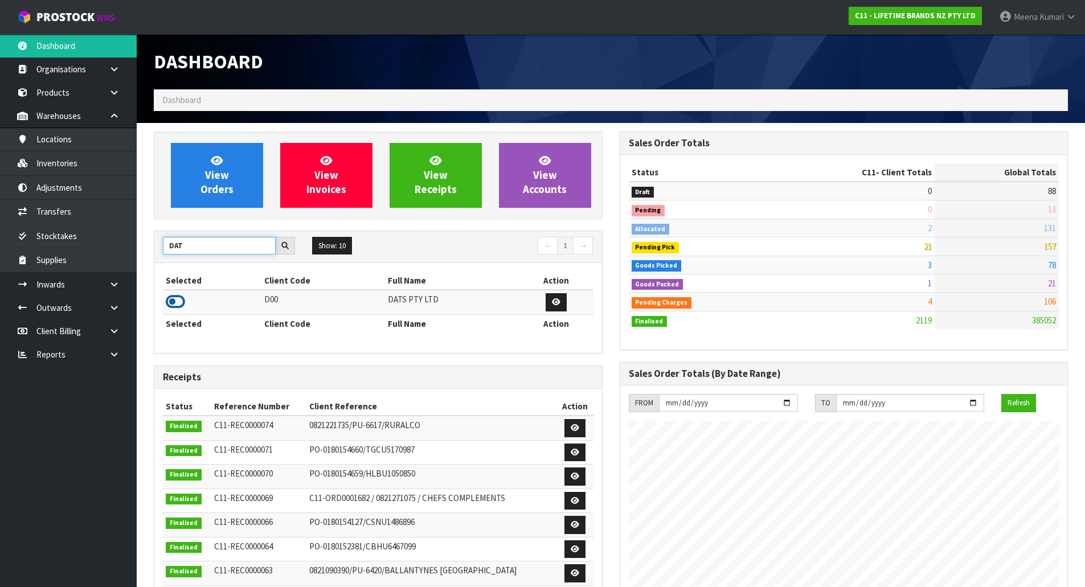
type input "DAT"
click at [182, 302] on icon at bounding box center [175, 301] width 19 height 17
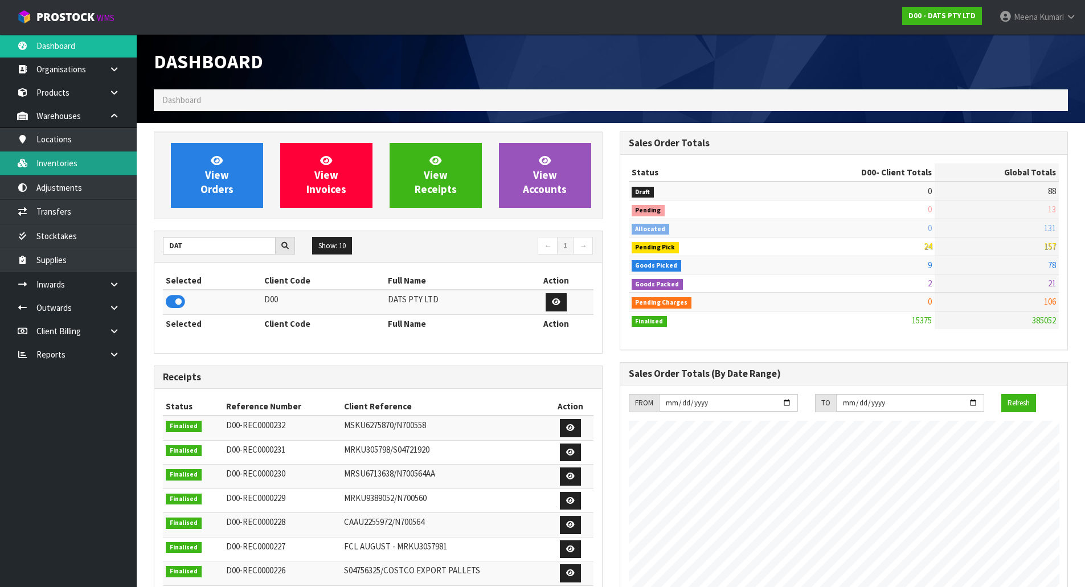
click at [62, 157] on link "Inventories" at bounding box center [68, 162] width 137 height 23
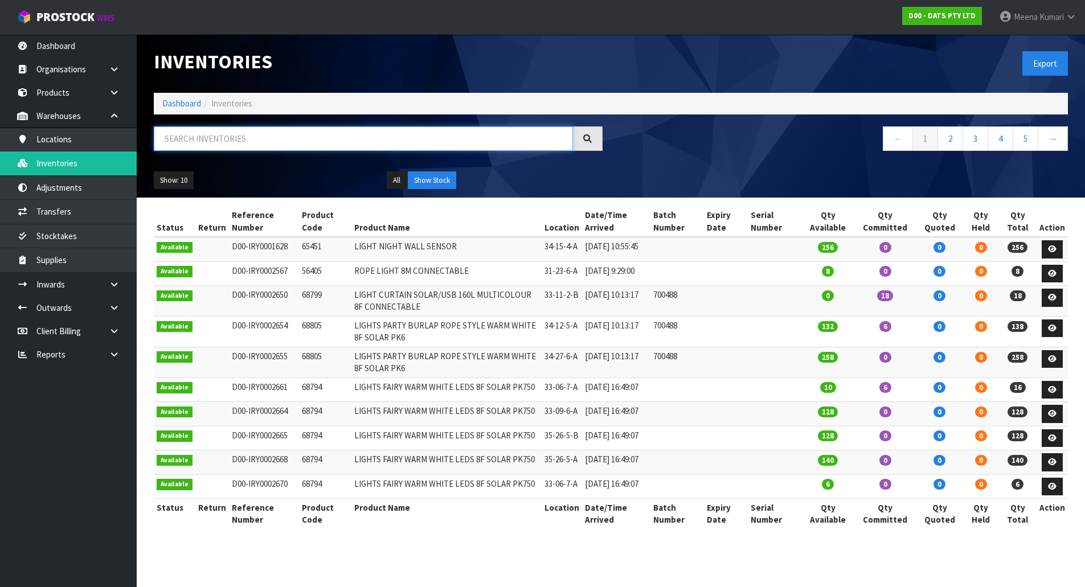
click at [258, 141] on input "text" at bounding box center [363, 138] width 419 height 24
paste input "67164"
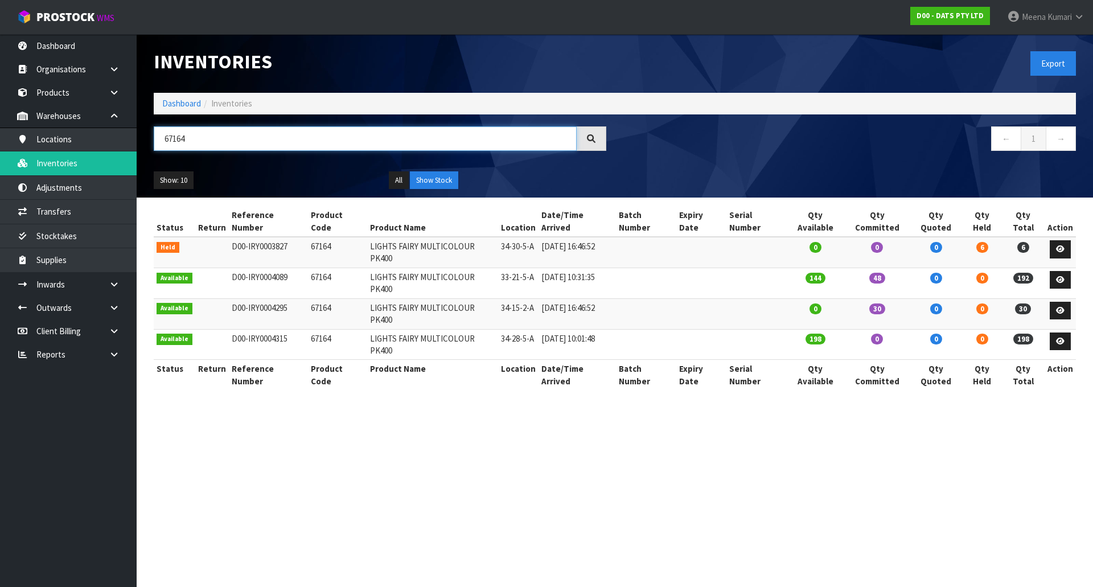
type input "67164"
